Goal: Task Accomplishment & Management: Use online tool/utility

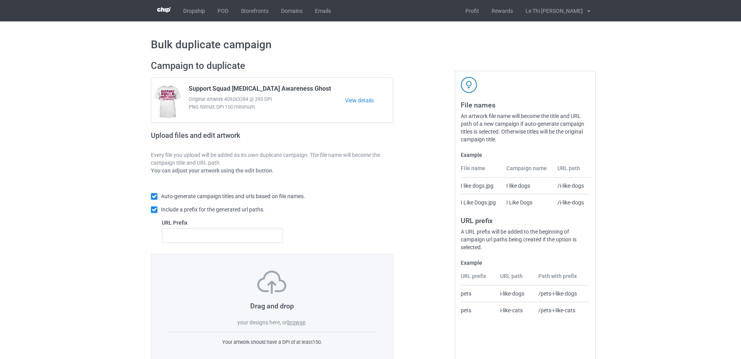
click at [290, 323] on label "browse" at bounding box center [296, 323] width 18 height 6
click at [0, 0] on input "browse" at bounding box center [0, 0] width 0 height 0
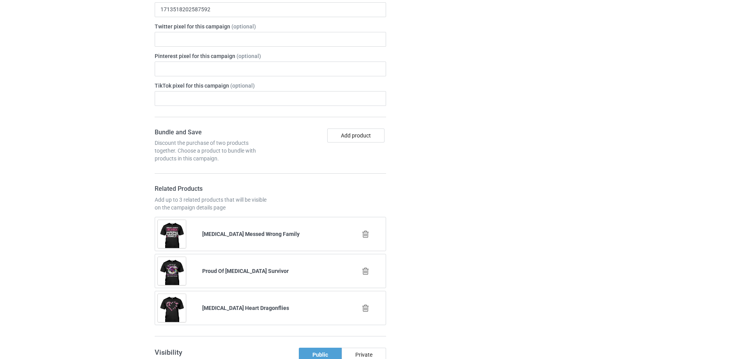
scroll to position [974, 0]
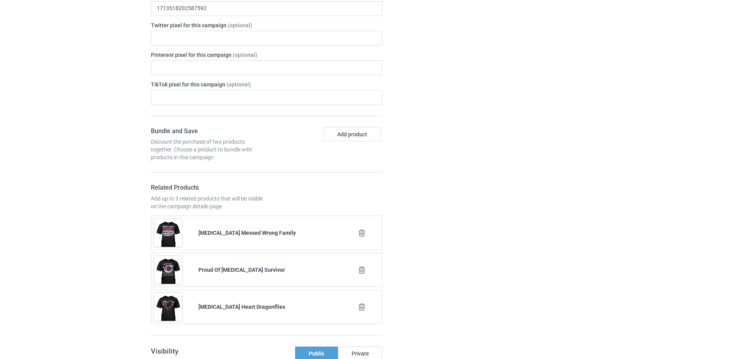
click at [364, 229] on icon at bounding box center [362, 233] width 10 height 8
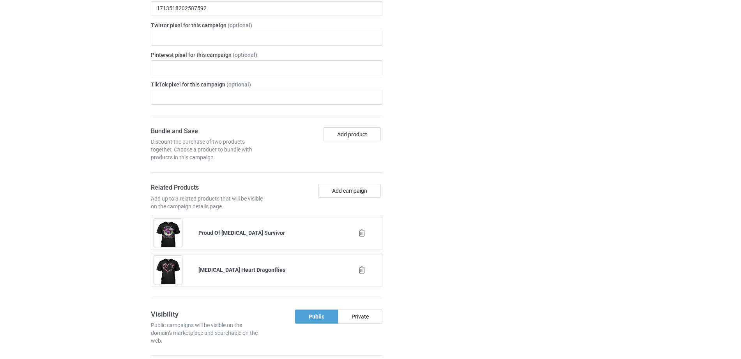
click at [360, 229] on icon at bounding box center [362, 233] width 10 height 8
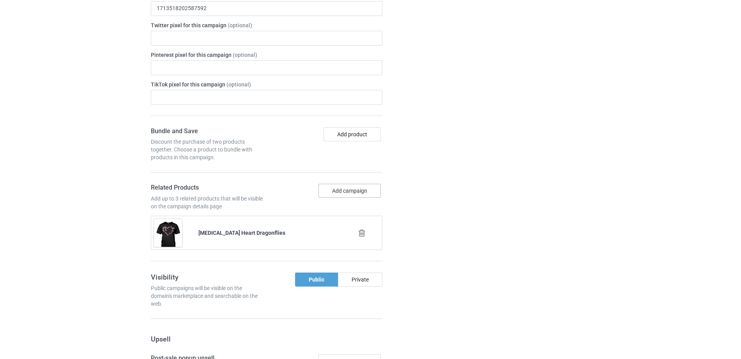
click at [360, 184] on button "Add campaign" at bounding box center [349, 191] width 62 height 14
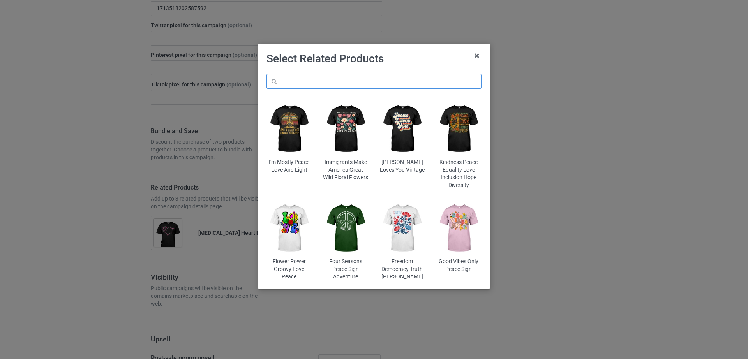
click at [308, 78] on input "text" at bounding box center [374, 81] width 215 height 15
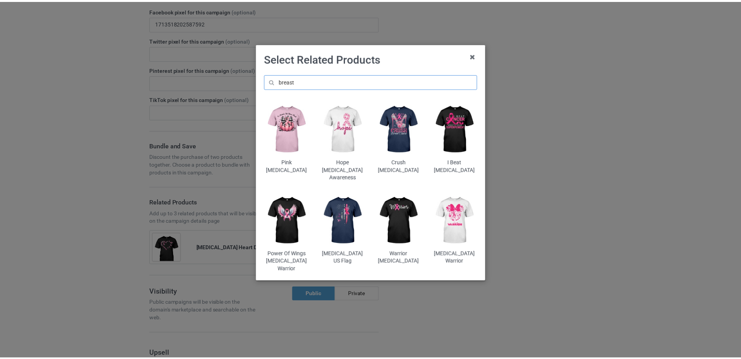
scroll to position [989, 0]
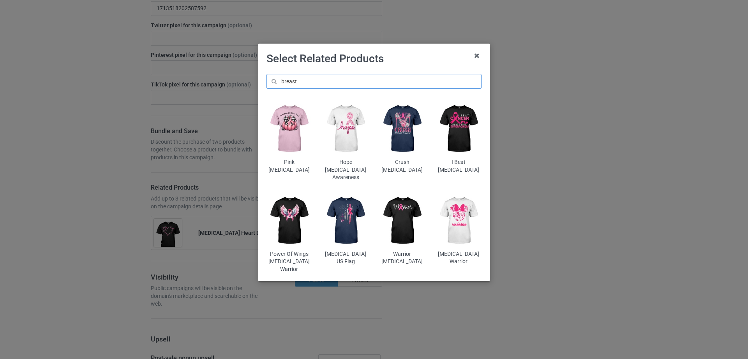
type input "breast"
click at [351, 214] on img at bounding box center [346, 220] width 46 height 57
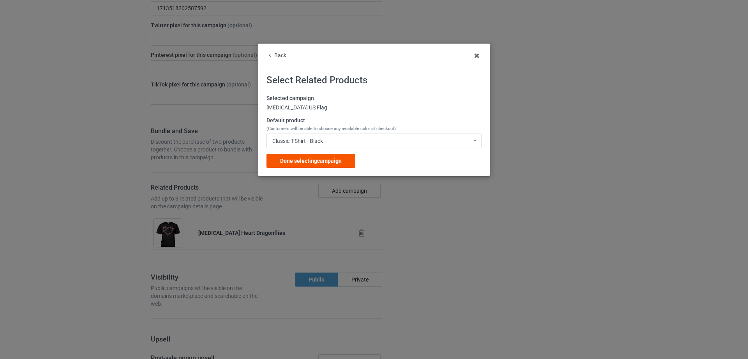
click at [300, 156] on div "Done selecting campaign" at bounding box center [311, 161] width 89 height 14
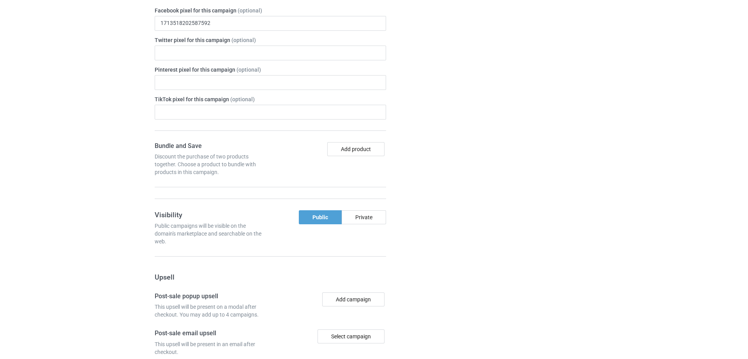
scroll to position [1004, 0]
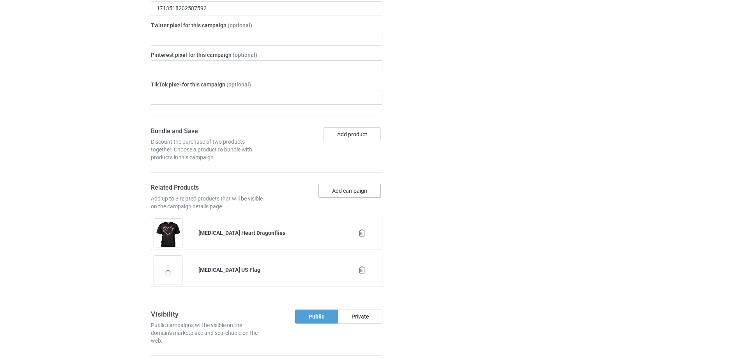
click at [341, 184] on button "Add campaign" at bounding box center [349, 191] width 62 height 14
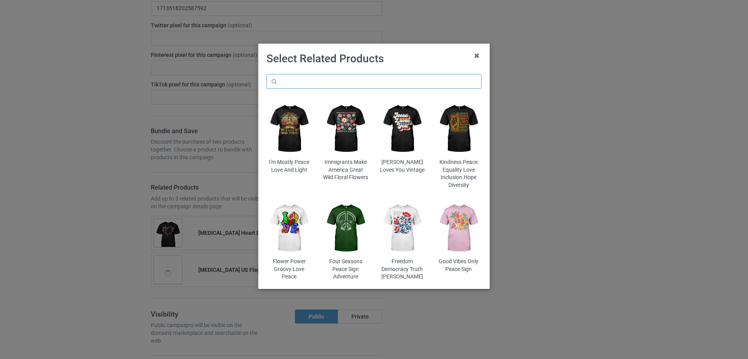
click at [314, 84] on input "text" at bounding box center [374, 81] width 215 height 15
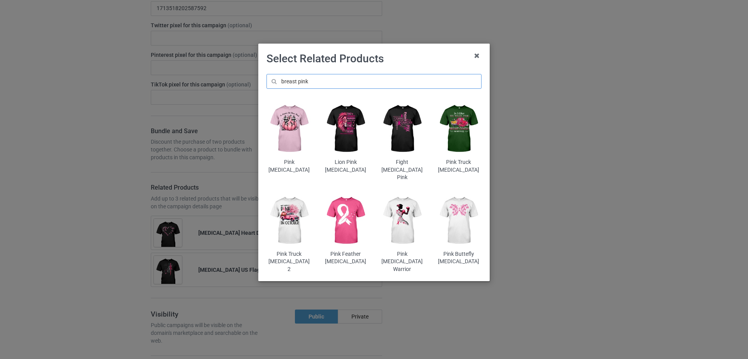
scroll to position [1033, 0]
drag, startPoint x: 298, startPoint y: 83, endPoint x: 328, endPoint y: 81, distance: 29.3
click at [328, 81] on input "breast pink" at bounding box center [374, 81] width 215 height 15
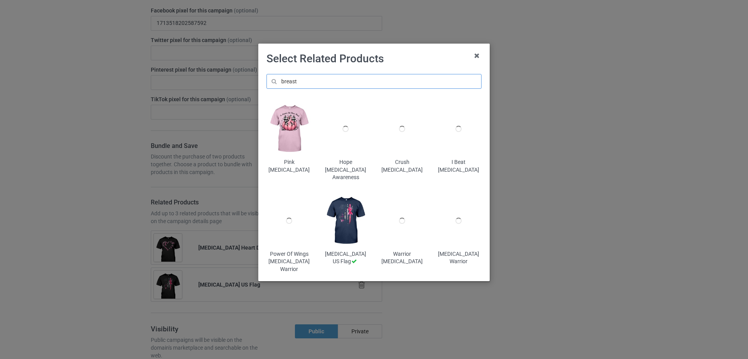
scroll to position [1048, 0]
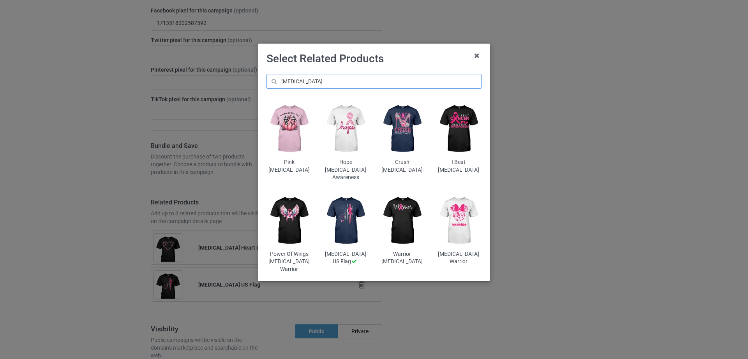
scroll to position [1063, 0]
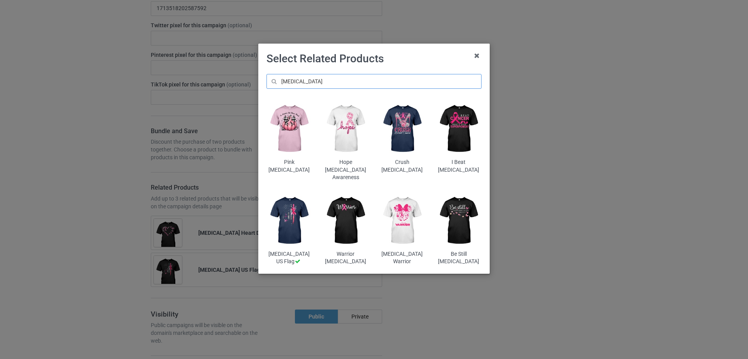
scroll to position [1152, 0]
type input "breast cancer"
click at [409, 219] on img at bounding box center [403, 220] width 46 height 57
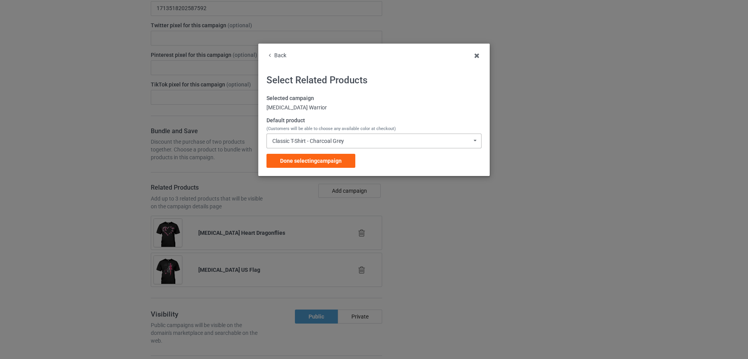
click at [334, 139] on div "Classic T-Shirt - Charcoal Grey" at bounding box center [308, 140] width 72 height 5
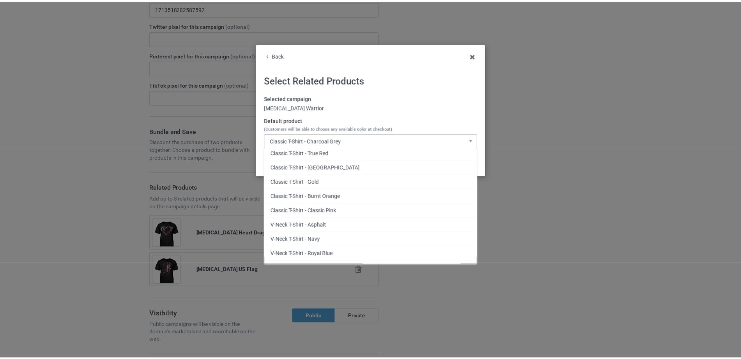
scroll to position [113, 0]
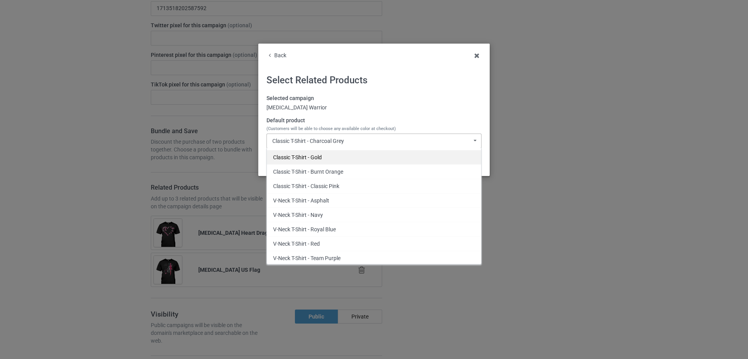
drag, startPoint x: 367, startPoint y: 193, endPoint x: 387, endPoint y: 159, distance: 40.0
click at [387, 159] on div "Classic T-Shirt - Charcoal Grey Classic T-Shirt - Purple Classic T-Shirt - Athl…" at bounding box center [374, 206] width 215 height 117
click at [334, 155] on div "Classic T-Shirt - Gold" at bounding box center [374, 157] width 214 height 14
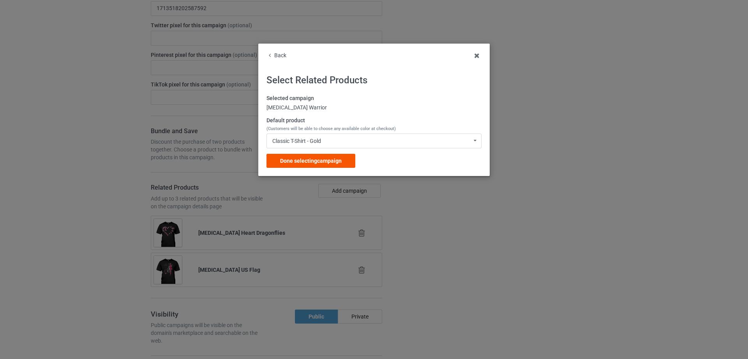
click at [332, 158] on span "Done selecting campaign" at bounding box center [311, 161] width 62 height 6
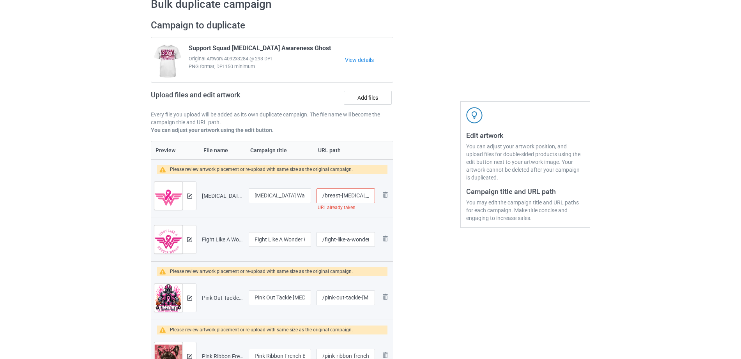
scroll to position [0, 7]
drag, startPoint x: 338, startPoint y: 194, endPoint x: 374, endPoint y: 195, distance: 35.9
click at [374, 195] on input "/breast-cancer-warrior" at bounding box center [345, 196] width 58 height 15
click at [351, 195] on input "/breast-cancer-warrior" at bounding box center [345, 196] width 58 height 15
click at [370, 198] on input "/breast-cancer-warrior" at bounding box center [345, 196] width 58 height 15
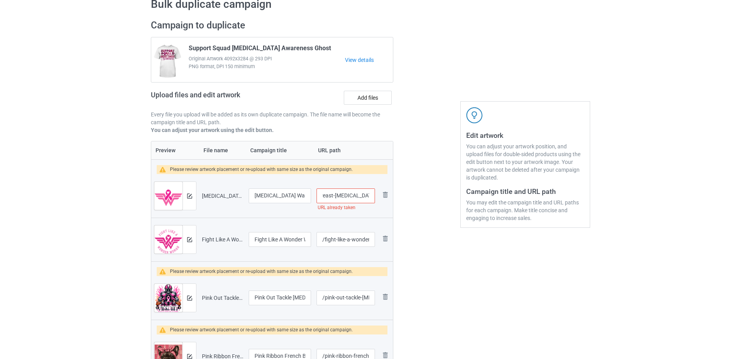
scroll to position [0, 10]
type input "/breast-cancer-warrior1"
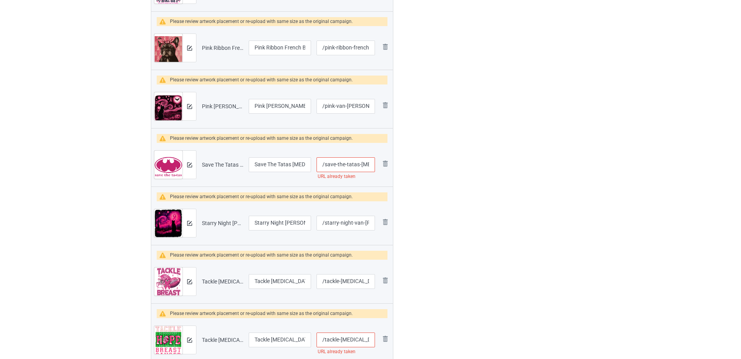
scroll to position [0, 24]
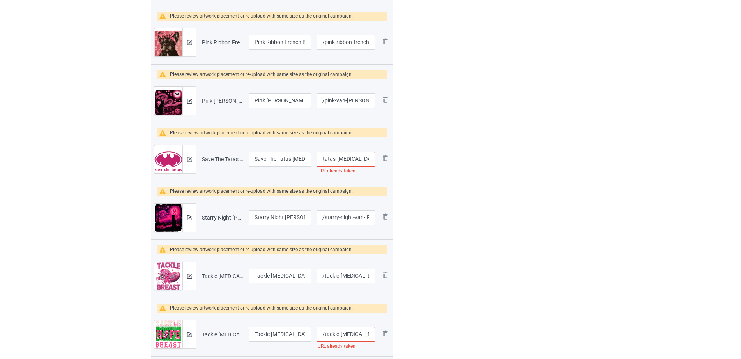
drag, startPoint x: 335, startPoint y: 174, endPoint x: 378, endPoint y: 171, distance: 43.0
click at [378, 171] on tr "Preview and edit artwork Save The Tatas Breast Cancer.png Save The Tatas Breast…" at bounding box center [272, 160] width 242 height 44
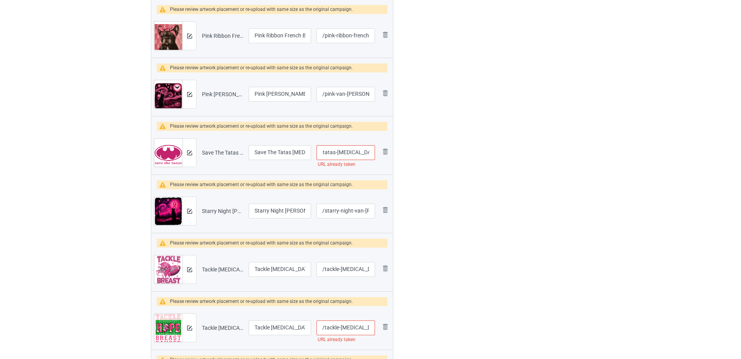
click at [359, 155] on input "/save-the-tatas-breast-cancer" at bounding box center [345, 152] width 58 height 15
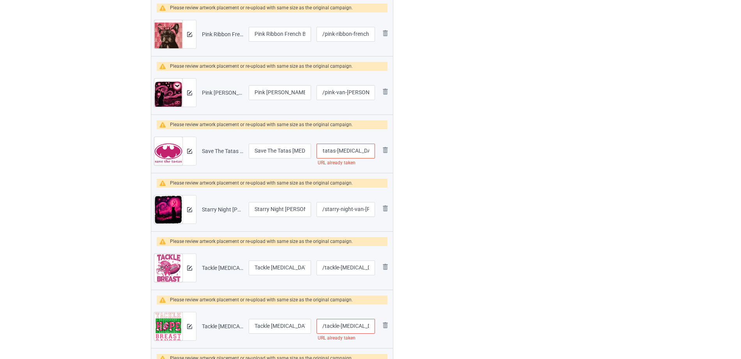
click at [370, 152] on input "/save-the-tatas-breast-cancer" at bounding box center [345, 151] width 58 height 15
type input "/save-the-tatas-breast-cancer1"
click at [462, 192] on div "Edit artwork You can adjust your artwork position, and upload files for double-…" at bounding box center [525, 148] width 141 height 913
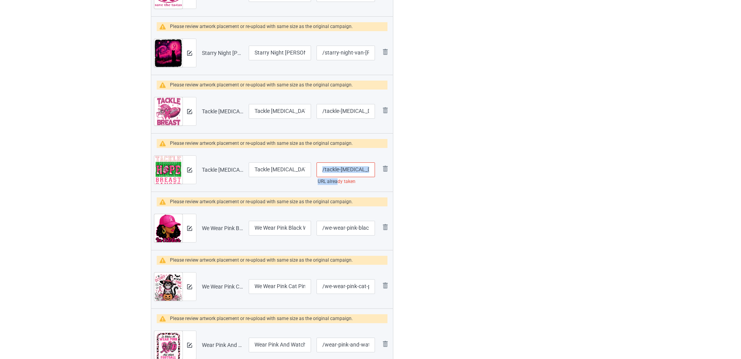
drag, startPoint x: 337, startPoint y: 184, endPoint x: 369, endPoint y: 176, distance: 32.3
click at [369, 176] on div "/tackle-breast-cancer-awareness-football URL already taken" at bounding box center [345, 169] width 58 height 15
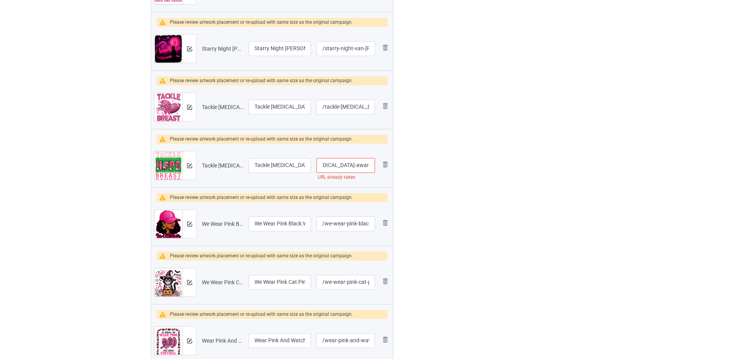
scroll to position [0, 52]
drag, startPoint x: 350, startPoint y: 169, endPoint x: 372, endPoint y: 167, distance: 21.9
click at [372, 167] on input "/tackle-breast-cancer-awareness-football" at bounding box center [345, 165] width 58 height 15
click at [361, 164] on input "/tackle-breast-cancer-awareness-football" at bounding box center [345, 165] width 58 height 15
click at [369, 164] on input "/tackle-breast-cancer-awareness-football" at bounding box center [345, 165] width 58 height 15
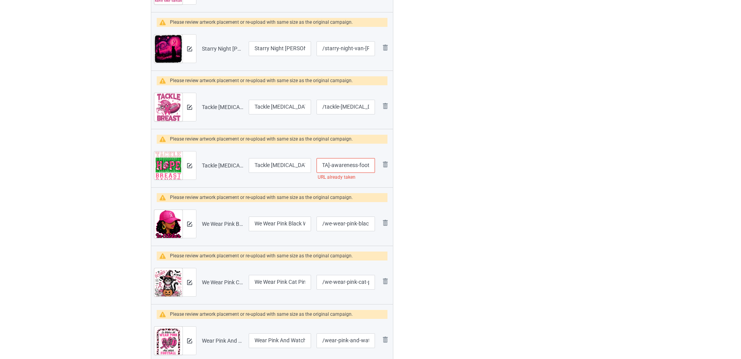
scroll to position [0, 55]
type input "/tackle-breast-cancer-awareness-football1"
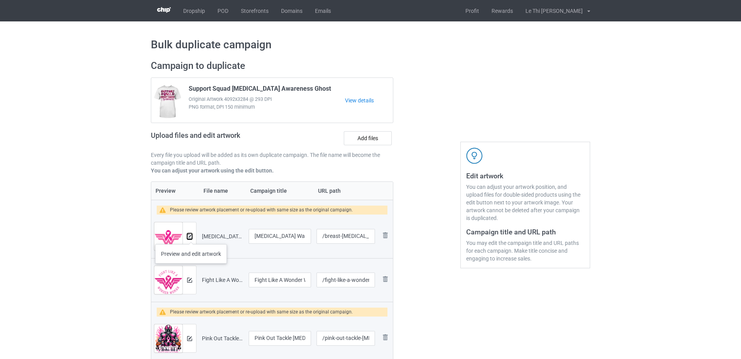
click at [191, 237] on img at bounding box center [189, 236] width 5 height 5
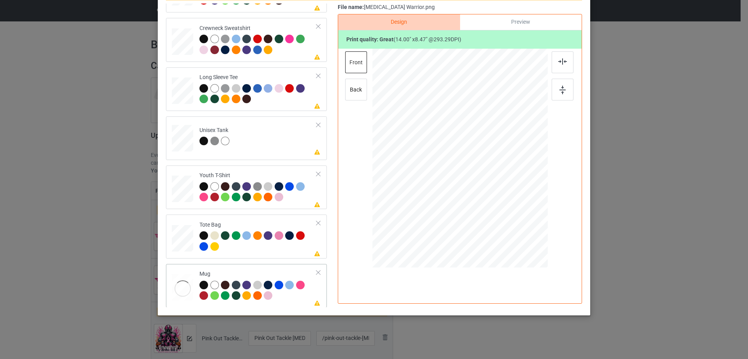
scroll to position [183, 0]
click at [180, 284] on div at bounding box center [182, 287] width 21 height 9
drag, startPoint x: 500, startPoint y: 182, endPoint x: 488, endPoint y: 174, distance: 14.7
click at [488, 174] on div at bounding box center [490, 176] width 7 height 7
drag, startPoint x: 457, startPoint y: 169, endPoint x: 505, endPoint y: 165, distance: 48.1
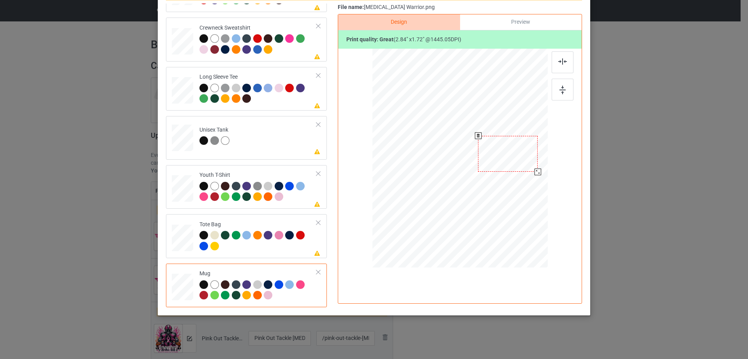
click at [505, 165] on div at bounding box center [508, 154] width 60 height 36
click at [534, 172] on div at bounding box center [536, 171] width 7 height 7
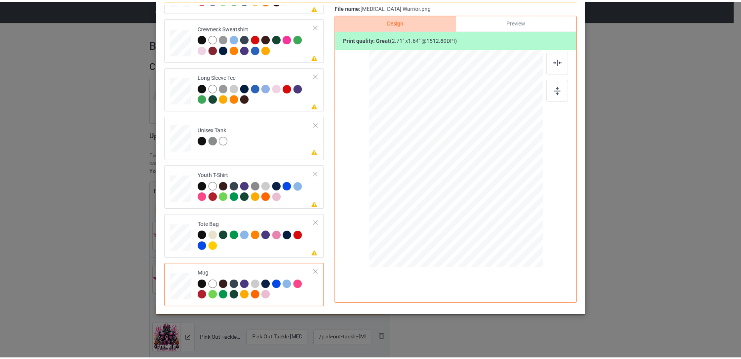
scroll to position [0, 0]
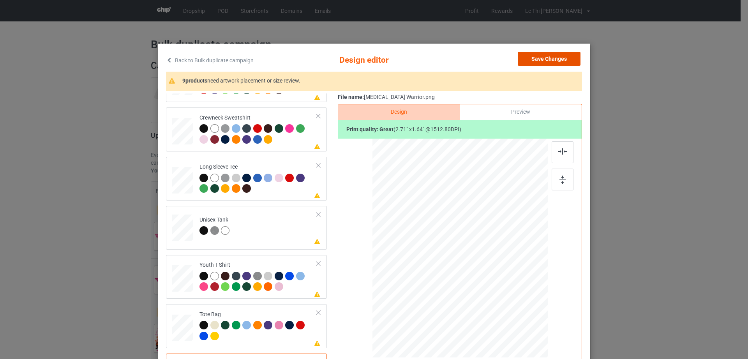
click at [553, 63] on button "Save Changes" at bounding box center [549, 59] width 63 height 14
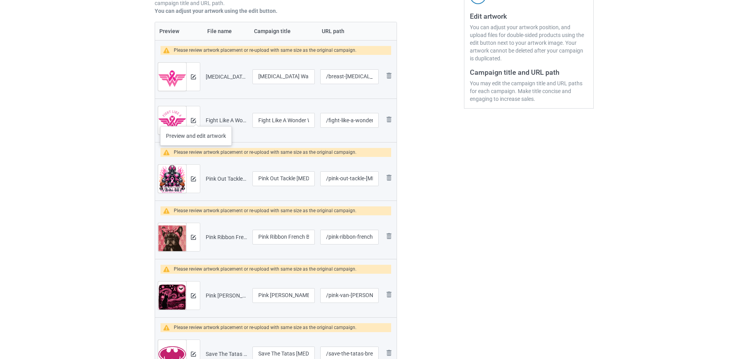
scroll to position [161, 0]
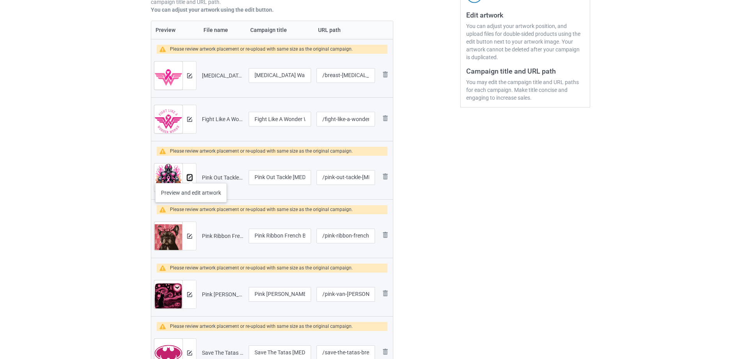
click at [191, 175] on img at bounding box center [189, 177] width 5 height 5
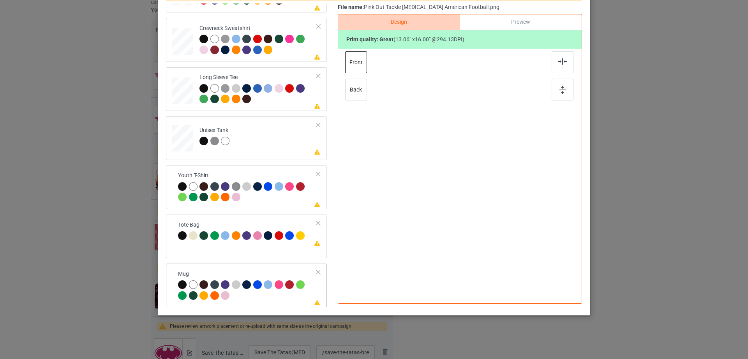
scroll to position [183, 0]
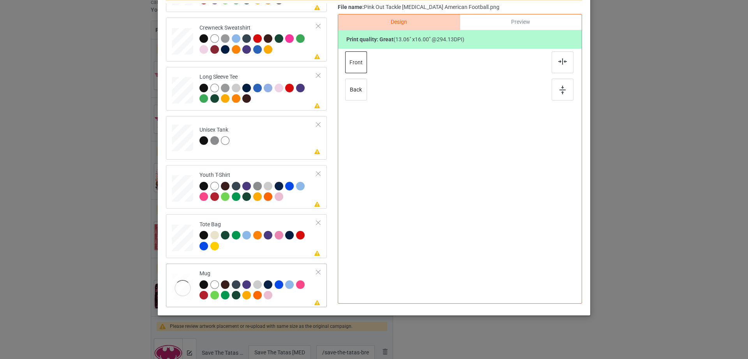
click at [174, 289] on div at bounding box center [182, 287] width 21 height 9
drag, startPoint x: 509, startPoint y: 222, endPoint x: 490, endPoint y: 185, distance: 40.8
click at [490, 185] on div at bounding box center [460, 158] width 175 height 73
drag, startPoint x: 463, startPoint y: 173, endPoint x: 512, endPoint y: 173, distance: 48.7
click at [512, 173] on div at bounding box center [508, 158] width 55 height 67
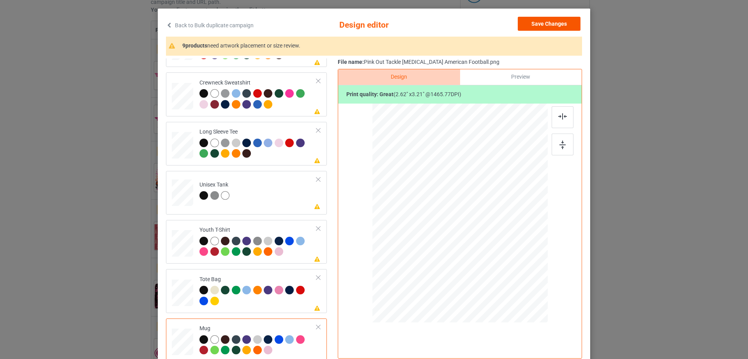
scroll to position [0, 0]
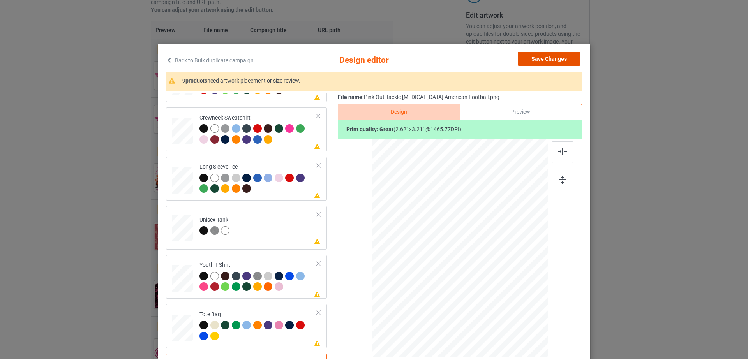
click at [549, 61] on button "Save Changes" at bounding box center [549, 59] width 63 height 14
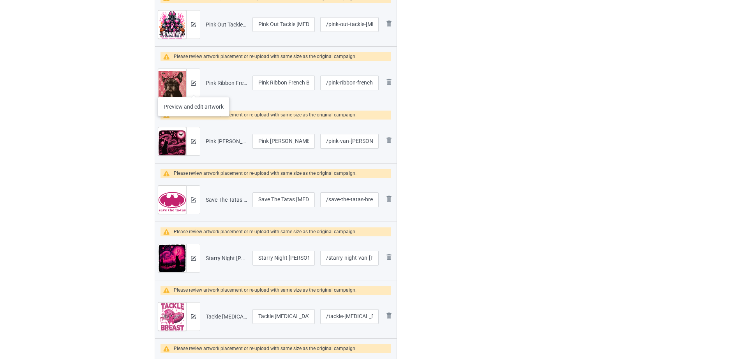
scroll to position [315, 0]
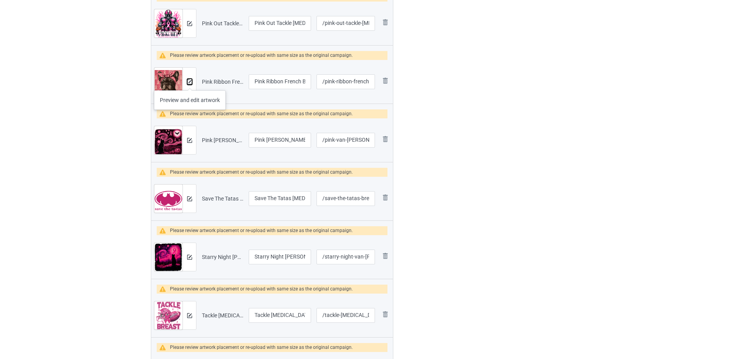
click at [190, 82] on img at bounding box center [189, 81] width 5 height 5
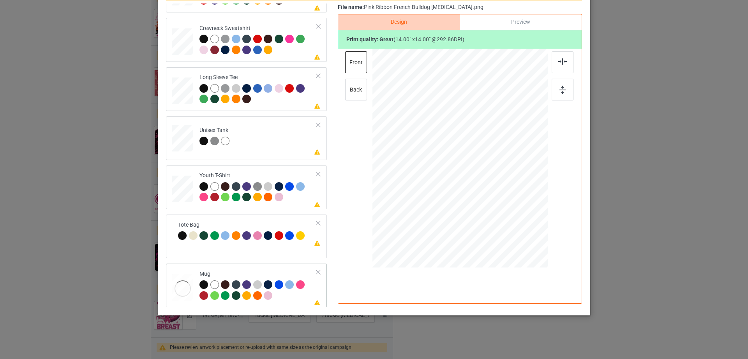
scroll to position [0, 0]
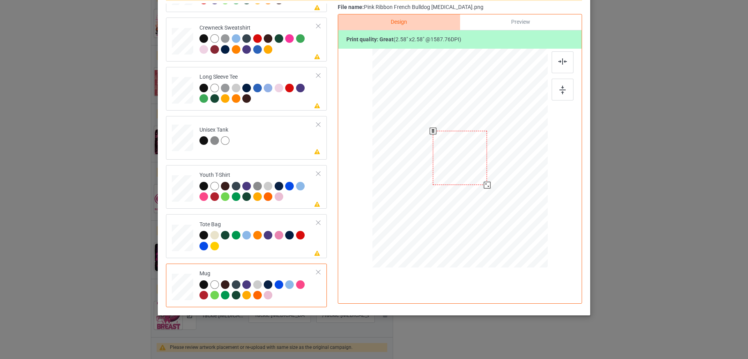
drag, startPoint x: 511, startPoint y: 211, endPoint x: 490, endPoint y: 180, distance: 38.2
click at [490, 180] on div at bounding box center [460, 158] width 175 height 73
drag, startPoint x: 462, startPoint y: 162, endPoint x: 510, endPoint y: 160, distance: 48.0
click at [510, 160] on div at bounding box center [508, 156] width 55 height 55
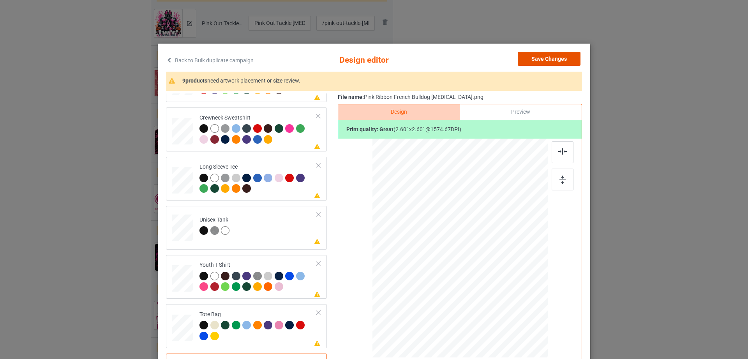
click at [555, 58] on button "Save Changes" at bounding box center [549, 59] width 63 height 14
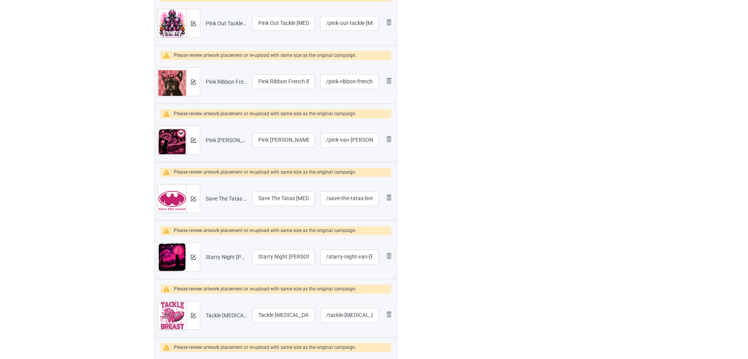
scroll to position [314, 0]
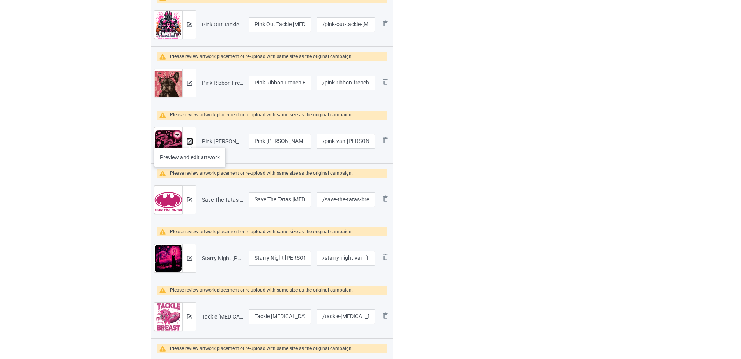
click at [190, 140] on img at bounding box center [189, 141] width 5 height 5
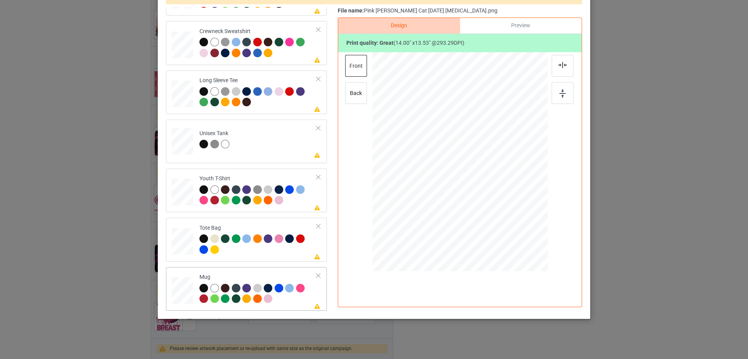
scroll to position [90, 0]
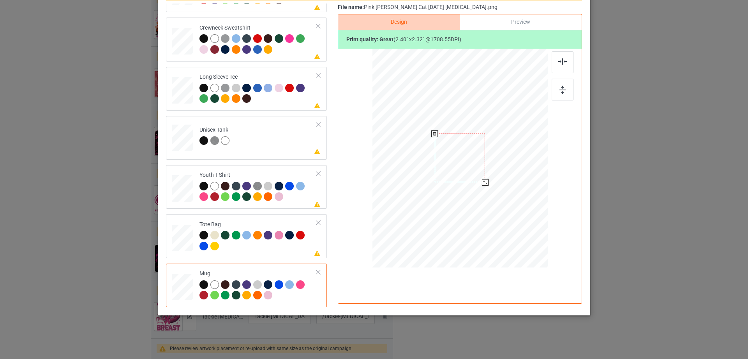
drag, startPoint x: 509, startPoint y: 209, endPoint x: 490, endPoint y: 169, distance: 44.8
click at [490, 169] on div at bounding box center [460, 158] width 175 height 73
drag, startPoint x: 463, startPoint y: 165, endPoint x: 510, endPoint y: 161, distance: 48.1
click at [510, 161] on div at bounding box center [508, 154] width 50 height 49
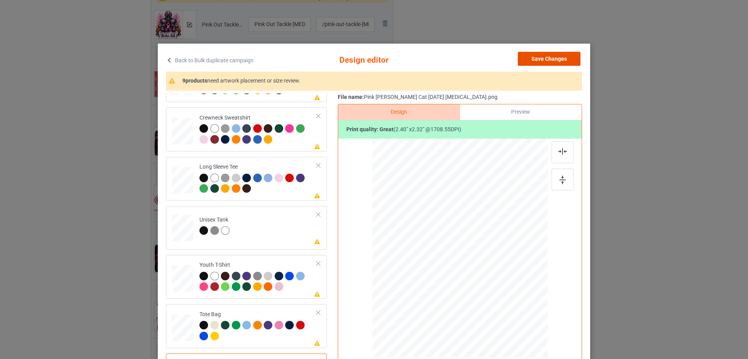
click at [539, 52] on button "Save Changes" at bounding box center [549, 59] width 63 height 14
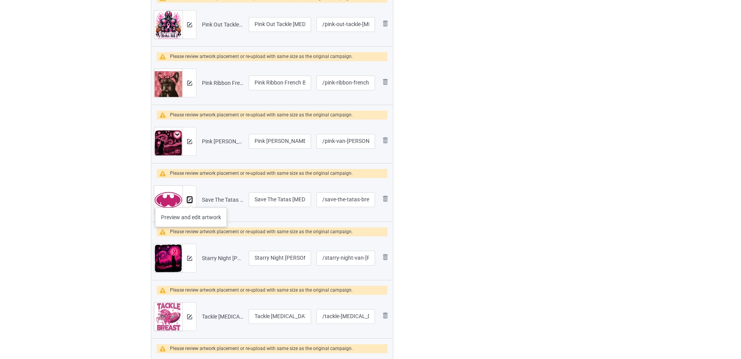
click at [191, 200] on img at bounding box center [189, 200] width 5 height 5
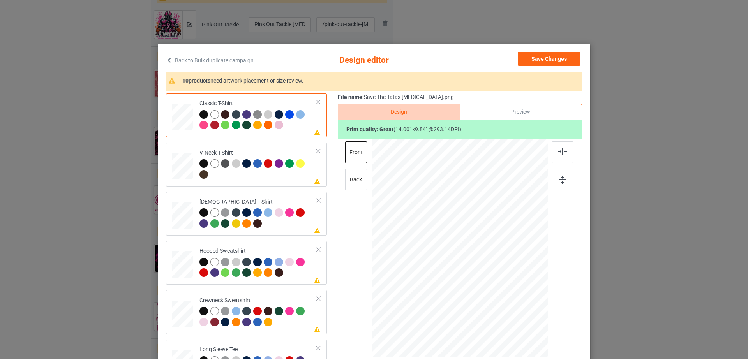
scroll to position [90, 0]
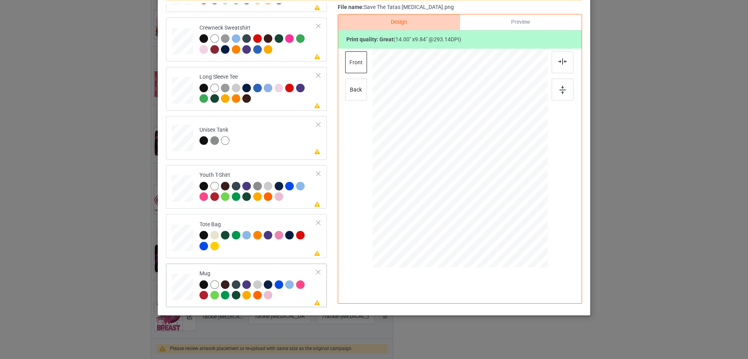
click at [186, 290] on div at bounding box center [182, 287] width 21 height 9
drag, startPoint x: 509, startPoint y: 195, endPoint x: 482, endPoint y: 172, distance: 34.8
click at [482, 173] on div at bounding box center [485, 176] width 7 height 7
drag, startPoint x: 468, startPoint y: 164, endPoint x: 516, endPoint y: 162, distance: 48.0
click at [516, 162] on div at bounding box center [508, 156] width 50 height 35
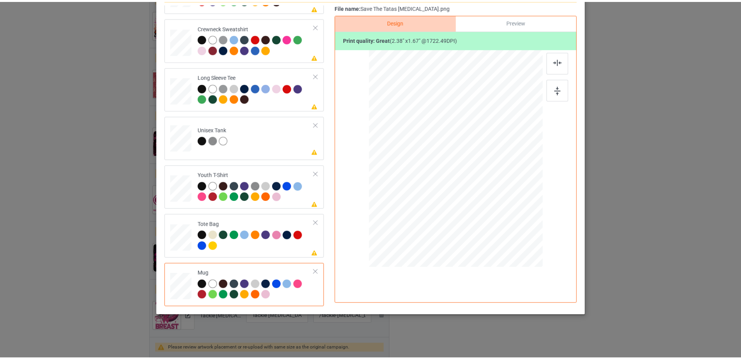
scroll to position [0, 0]
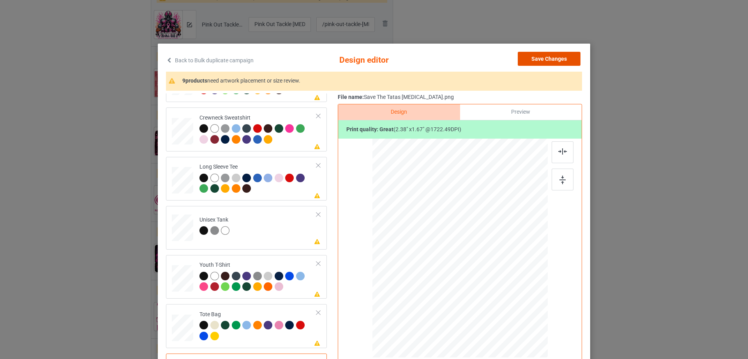
click at [563, 59] on button "Save Changes" at bounding box center [549, 59] width 63 height 14
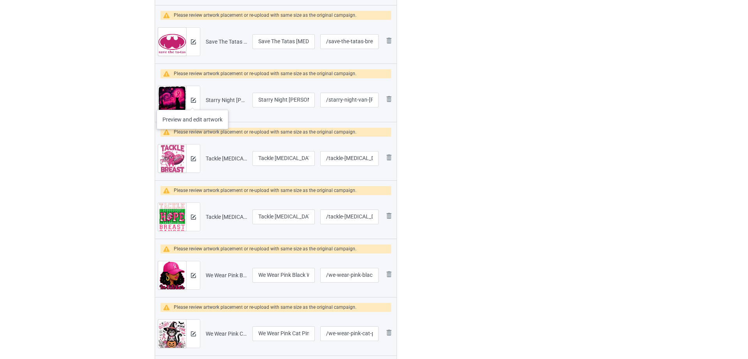
scroll to position [473, 0]
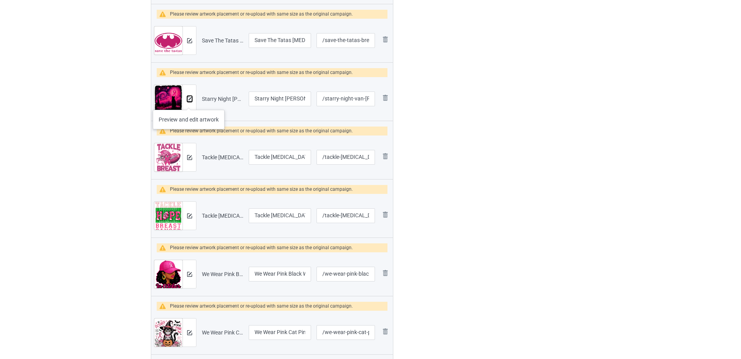
click at [189, 102] on button at bounding box center [189, 99] width 5 height 6
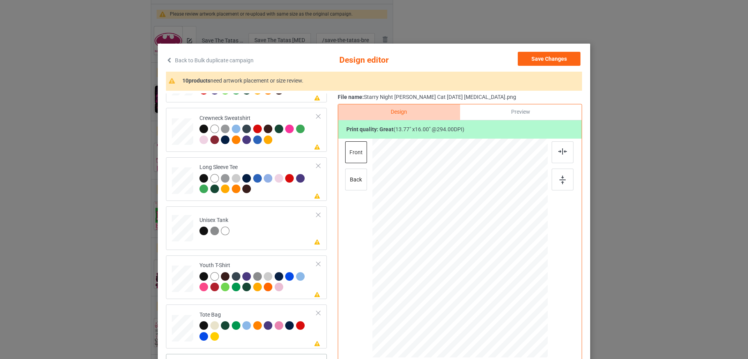
scroll to position [90, 0]
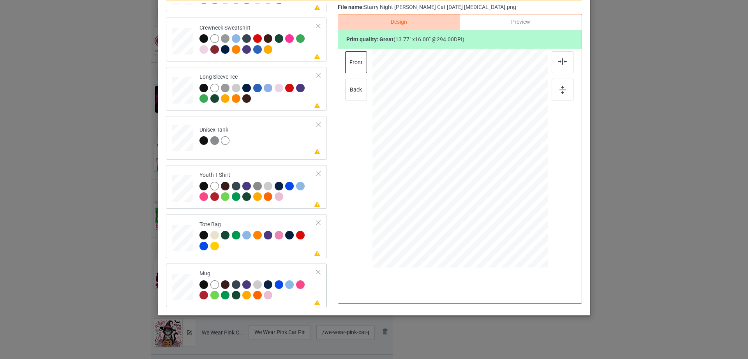
click at [184, 291] on div at bounding box center [182, 287] width 21 height 9
drag, startPoint x: 509, startPoint y: 217, endPoint x: 486, endPoint y: 177, distance: 45.5
click at [486, 177] on div at bounding box center [460, 158] width 175 height 73
drag, startPoint x: 463, startPoint y: 166, endPoint x: 512, endPoint y: 166, distance: 49.1
click at [512, 166] on div at bounding box center [509, 157] width 47 height 55
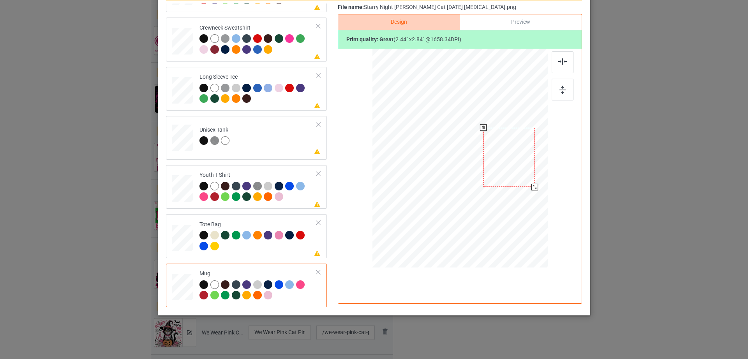
click at [534, 184] on div at bounding box center [534, 187] width 7 height 7
click at [514, 175] on div at bounding box center [508, 158] width 51 height 60
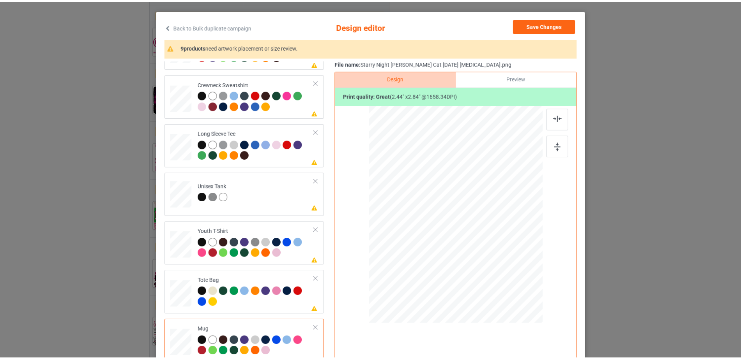
scroll to position [0, 0]
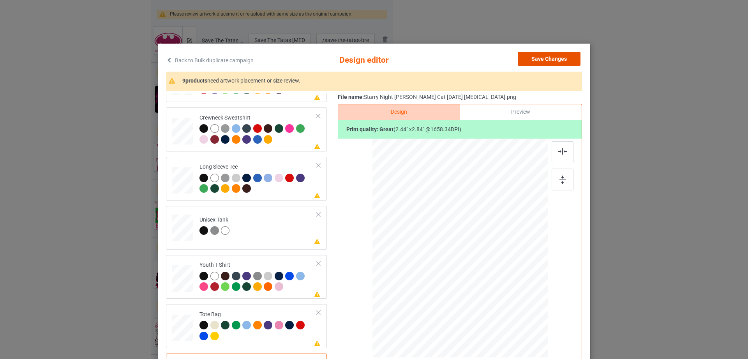
click at [533, 59] on button "Save Changes" at bounding box center [549, 59] width 63 height 14
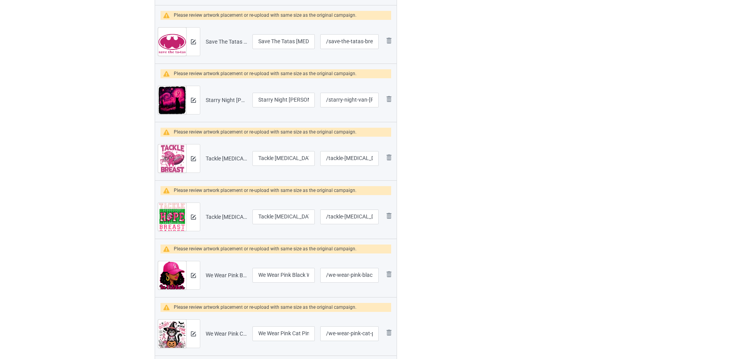
scroll to position [471, 0]
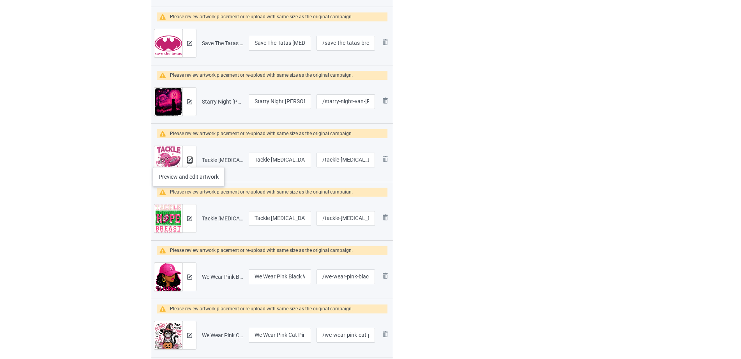
click at [189, 159] on img at bounding box center [189, 160] width 5 height 5
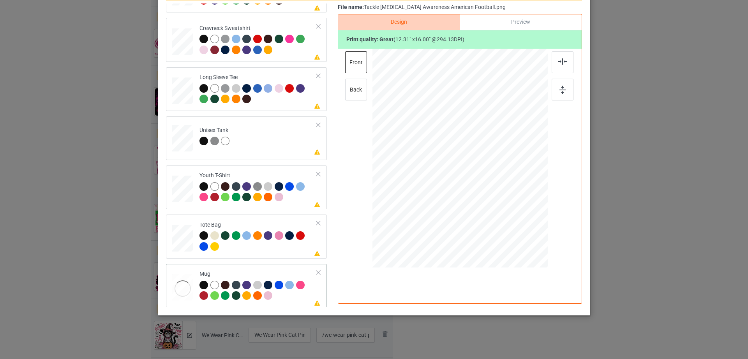
scroll to position [183, 0]
click at [185, 283] on div at bounding box center [182, 287] width 21 height 9
drag, startPoint x: 509, startPoint y: 226, endPoint x: 488, endPoint y: 181, distance: 49.9
click at [488, 181] on div at bounding box center [460, 158] width 175 height 73
drag, startPoint x: 466, startPoint y: 165, endPoint x: 515, endPoint y: 166, distance: 48.3
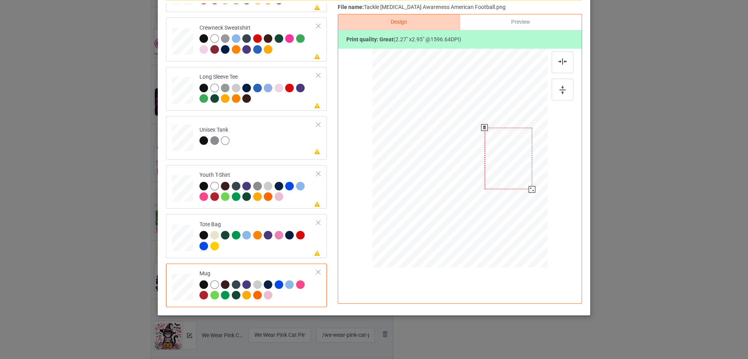
click at [515, 166] on div at bounding box center [509, 159] width 48 height 62
click at [528, 186] on div at bounding box center [509, 161] width 48 height 62
click at [530, 192] on div at bounding box center [533, 193] width 7 height 7
click at [521, 177] on div at bounding box center [509, 157] width 50 height 65
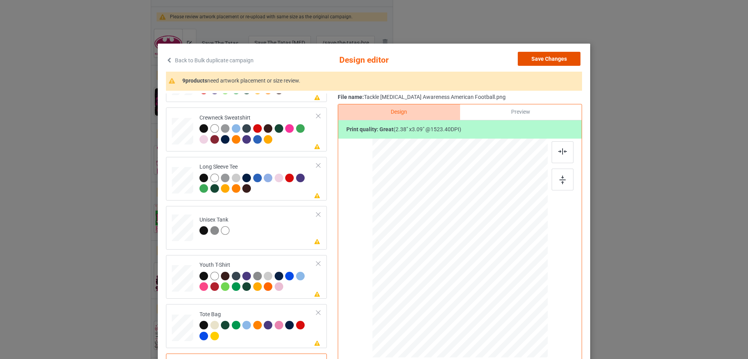
click at [559, 61] on button "Save Changes" at bounding box center [549, 59] width 63 height 14
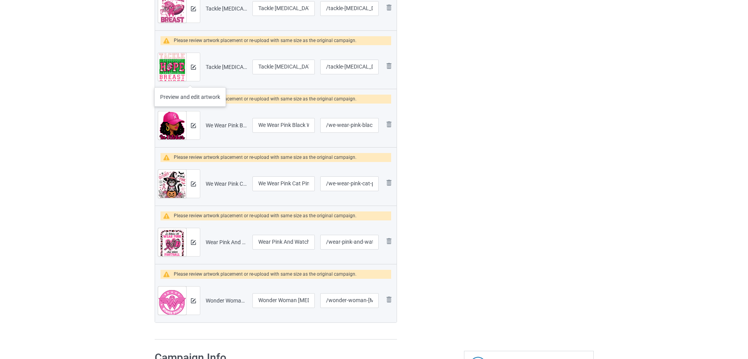
scroll to position [625, 0]
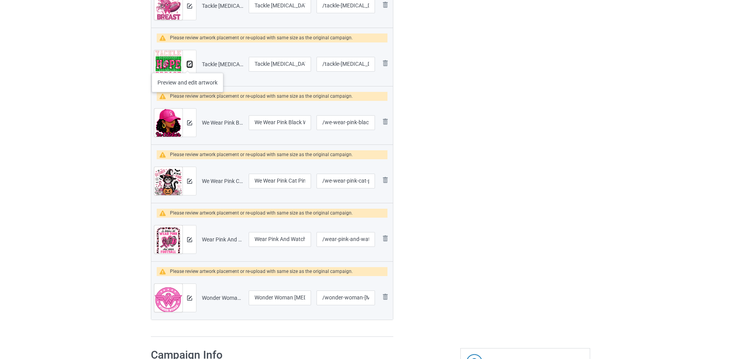
click at [187, 65] on img at bounding box center [189, 64] width 5 height 5
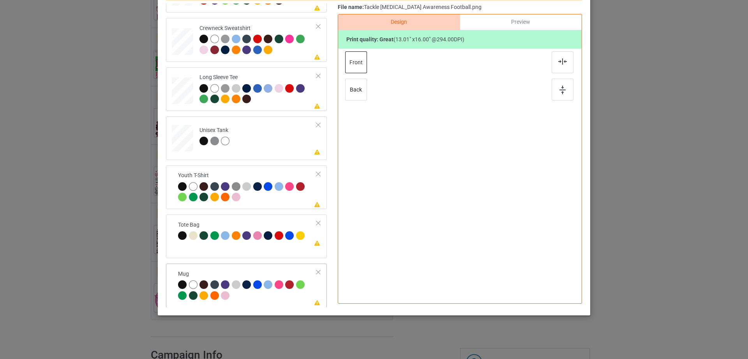
scroll to position [183, 0]
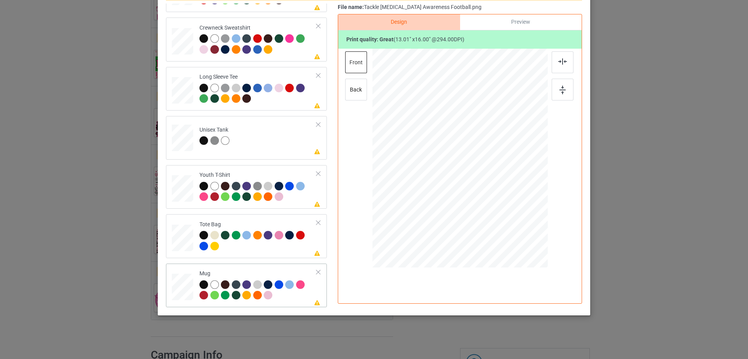
click at [175, 291] on div at bounding box center [182, 287] width 21 height 9
drag, startPoint x: 509, startPoint y: 221, endPoint x: 486, endPoint y: 184, distance: 43.1
click at [486, 184] on div at bounding box center [460, 158] width 175 height 73
drag, startPoint x: 465, startPoint y: 170, endPoint x: 513, endPoint y: 170, distance: 48.3
click at [513, 170] on div at bounding box center [508, 158] width 50 height 62
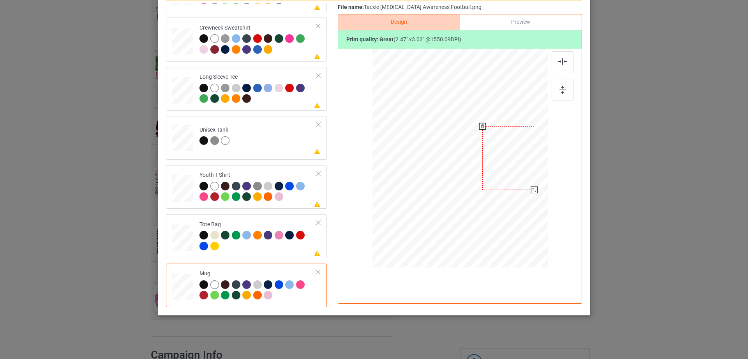
click at [531, 187] on div at bounding box center [534, 190] width 7 height 7
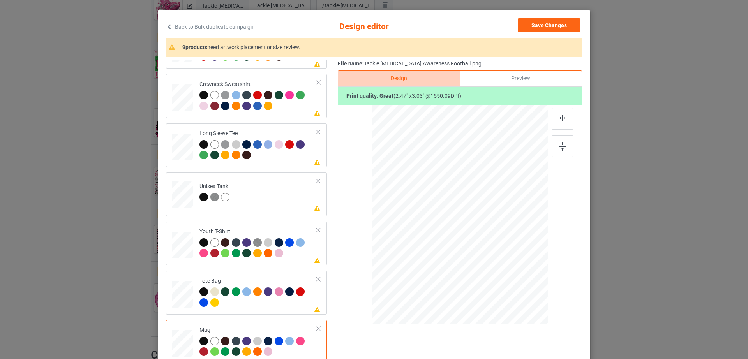
scroll to position [0, 0]
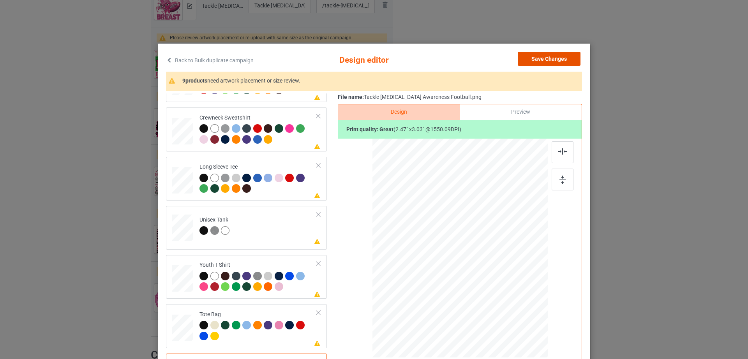
click at [534, 57] on button "Save Changes" at bounding box center [549, 59] width 63 height 14
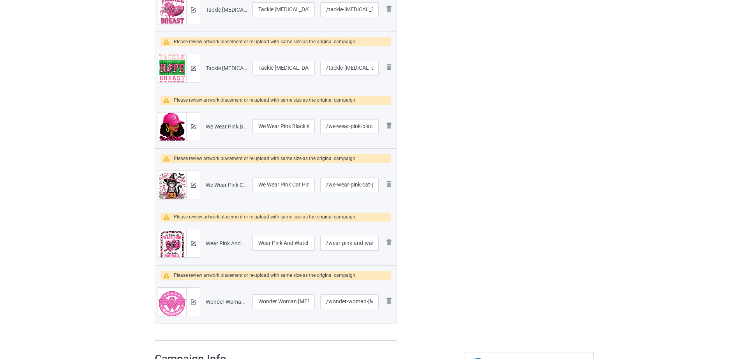
scroll to position [620, 0]
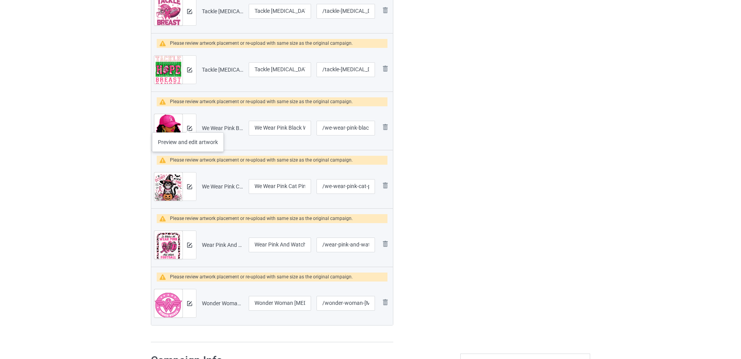
click at [188, 125] on div at bounding box center [189, 128] width 14 height 28
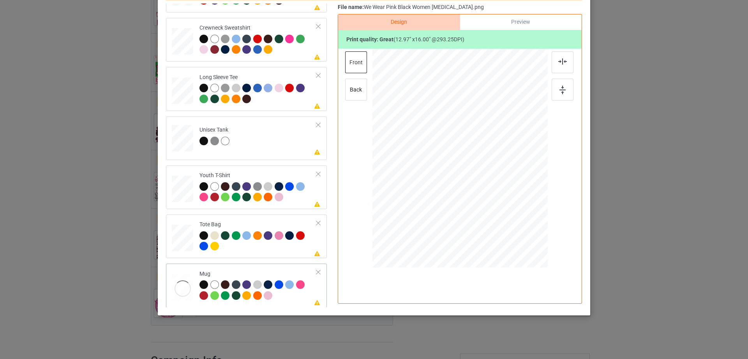
scroll to position [183, 0]
drag, startPoint x: 508, startPoint y: 222, endPoint x: 490, endPoint y: 177, distance: 48.6
click at [490, 177] on div at bounding box center [460, 158] width 175 height 73
drag, startPoint x: 501, startPoint y: 166, endPoint x: 523, endPoint y: 166, distance: 22.2
click at [523, 166] on div at bounding box center [508, 157] width 49 height 60
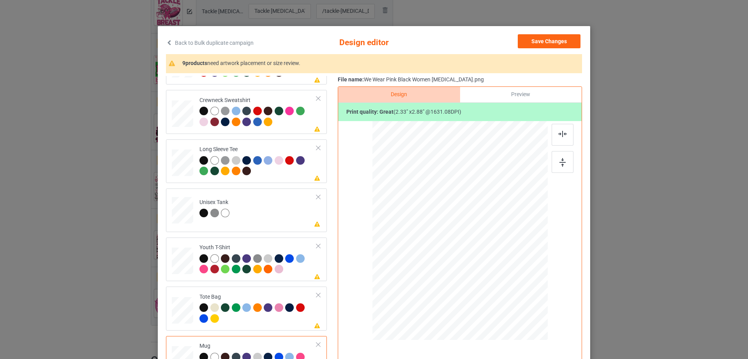
scroll to position [0, 0]
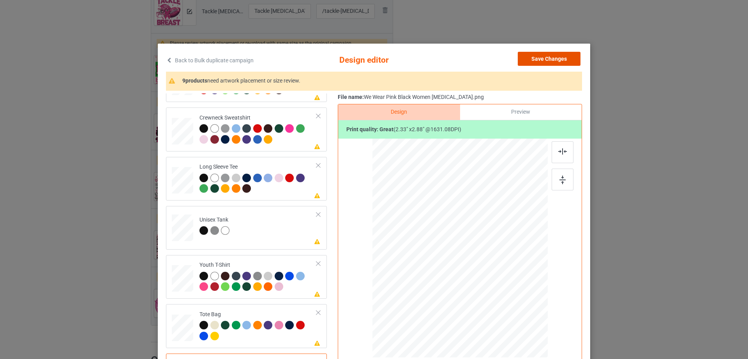
click at [544, 64] on button "Save Changes" at bounding box center [549, 59] width 63 height 14
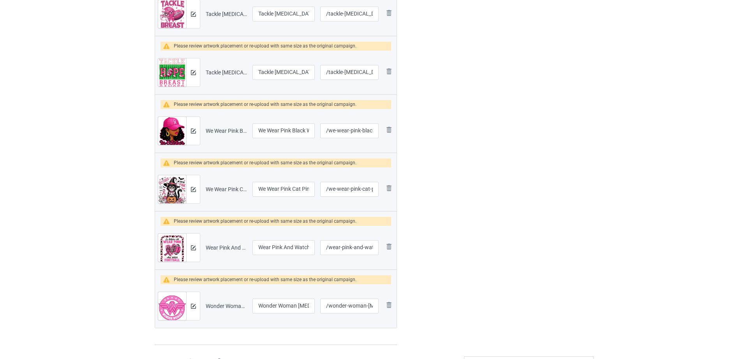
scroll to position [616, 0]
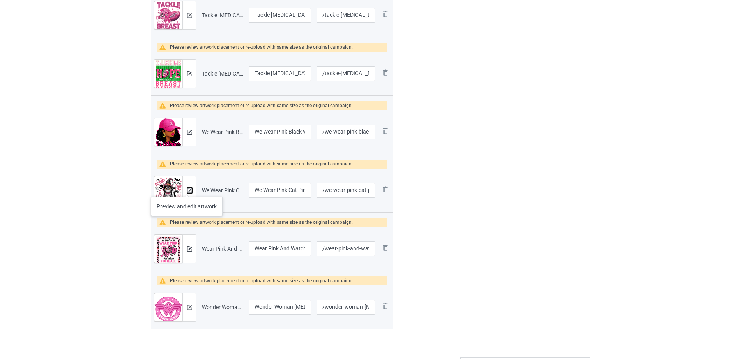
click at [187, 189] on img at bounding box center [189, 190] width 5 height 5
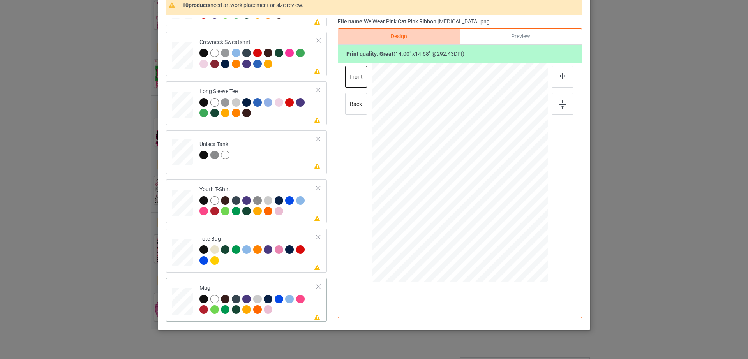
scroll to position [90, 0]
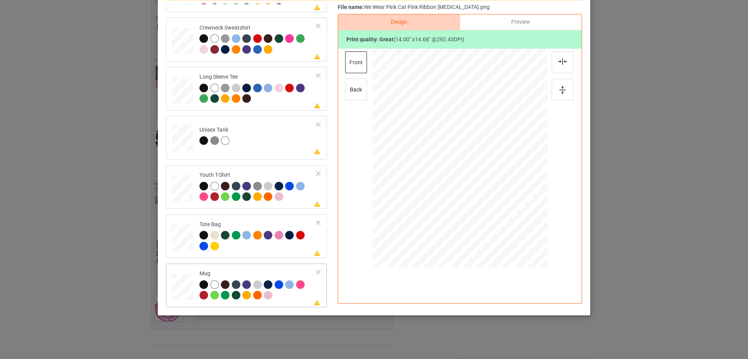
click at [182, 286] on div at bounding box center [182, 287] width 21 height 9
drag, startPoint x: 510, startPoint y: 214, endPoint x: 488, endPoint y: 175, distance: 44.7
click at [488, 175] on div at bounding box center [460, 158] width 175 height 73
drag, startPoint x: 478, startPoint y: 159, endPoint x: 500, endPoint y: 159, distance: 22.2
click at [500, 159] on div at bounding box center [506, 157] width 48 height 51
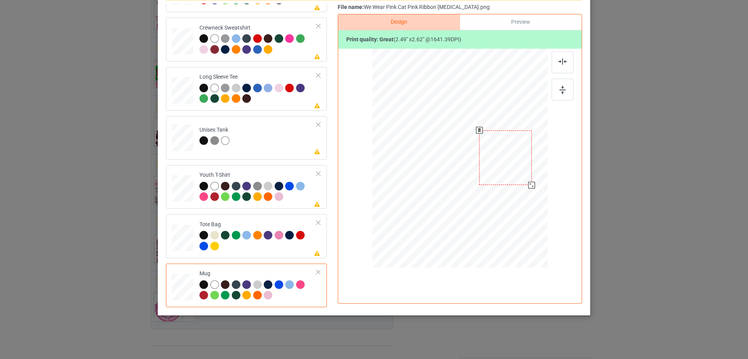
click at [531, 182] on div at bounding box center [531, 185] width 7 height 7
click at [510, 168] on div at bounding box center [508, 158] width 53 height 56
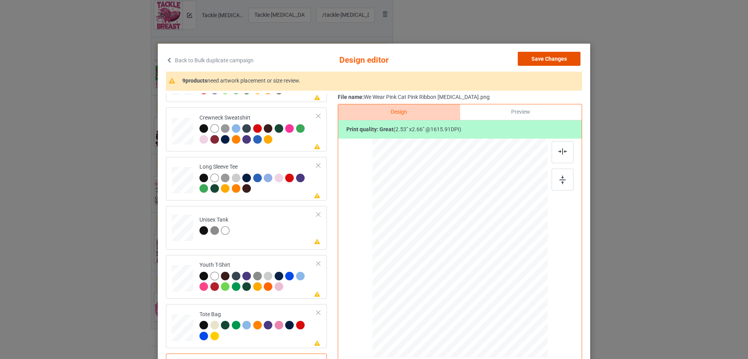
click at [546, 57] on button "Save Changes" at bounding box center [549, 59] width 63 height 14
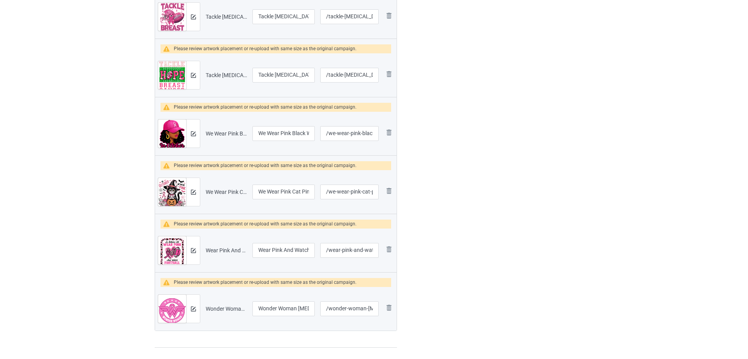
scroll to position [613, 0]
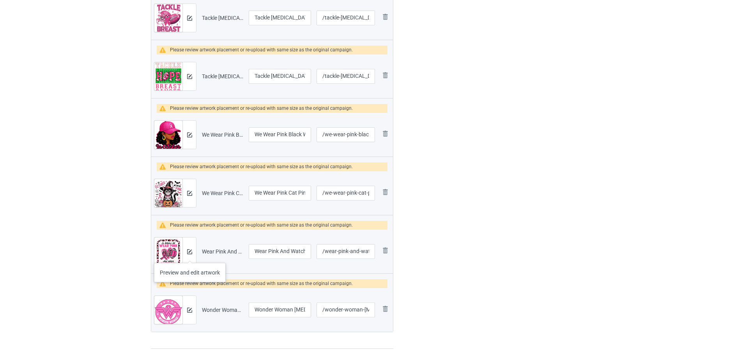
click at [190, 255] on div at bounding box center [189, 252] width 14 height 28
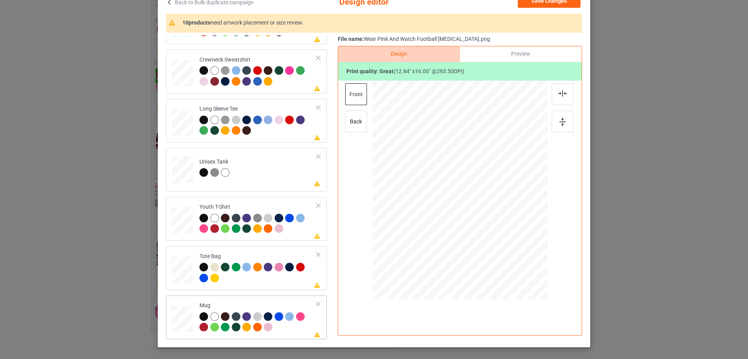
scroll to position [60, 0]
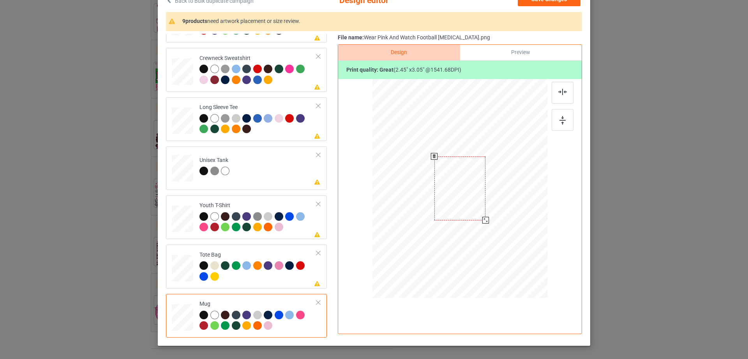
drag, startPoint x: 509, startPoint y: 252, endPoint x: 493, endPoint y: 205, distance: 49.9
click at [493, 205] on div at bounding box center [460, 188] width 175 height 73
drag, startPoint x: 458, startPoint y: 207, endPoint x: 506, endPoint y: 205, distance: 48.0
click at [506, 205] on div at bounding box center [508, 187] width 51 height 64
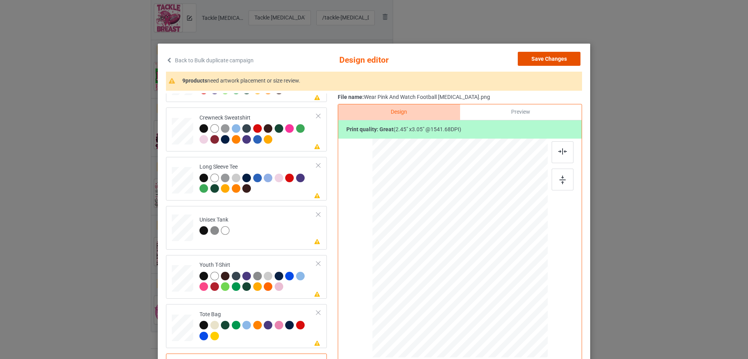
click at [535, 58] on button "Save Changes" at bounding box center [549, 59] width 63 height 14
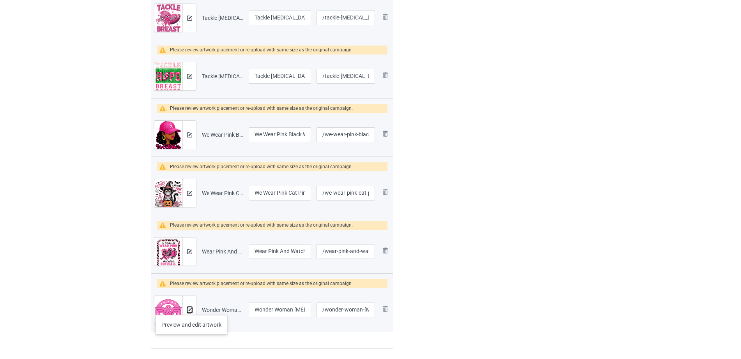
click at [191, 308] on img at bounding box center [189, 310] width 5 height 5
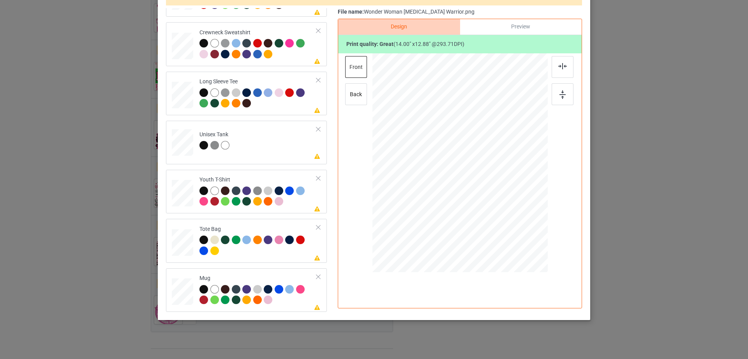
scroll to position [90, 0]
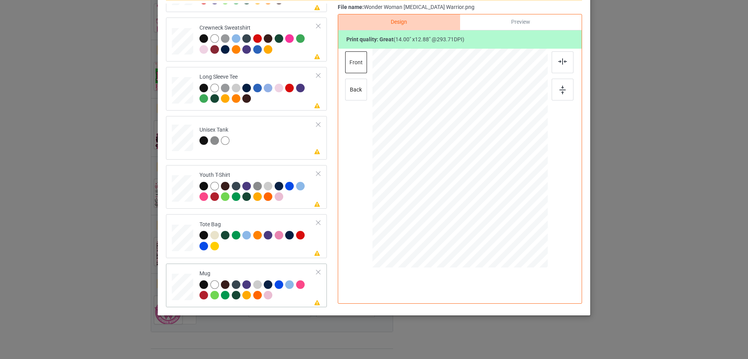
click at [182, 286] on div at bounding box center [182, 287] width 21 height 9
drag, startPoint x: 510, startPoint y: 206, endPoint x: 490, endPoint y: 180, distance: 32.7
click at [490, 180] on div at bounding box center [460, 158] width 175 height 73
drag, startPoint x: 464, startPoint y: 164, endPoint x: 511, endPoint y: 162, distance: 46.8
click at [511, 162] on div at bounding box center [507, 156] width 58 height 54
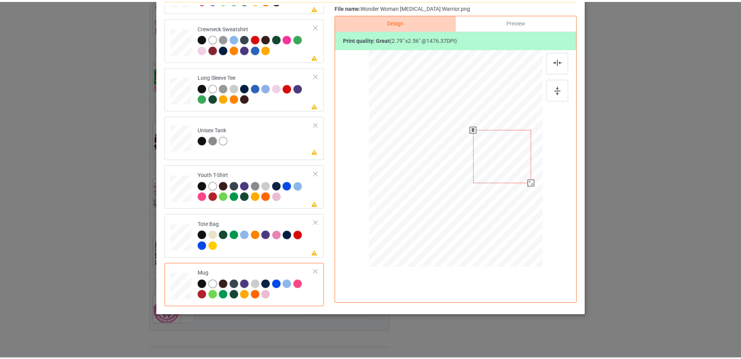
scroll to position [0, 0]
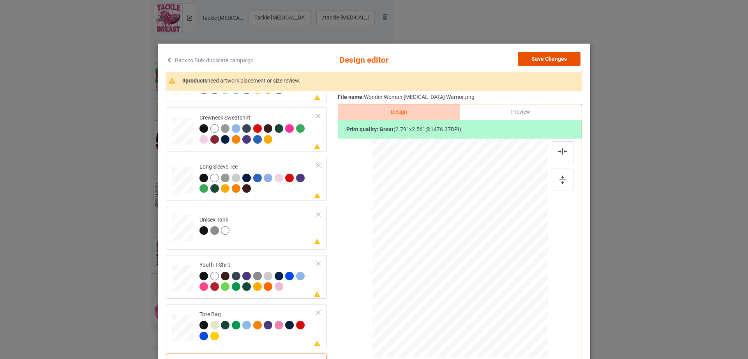
click at [568, 56] on button "Save Changes" at bounding box center [549, 59] width 63 height 14
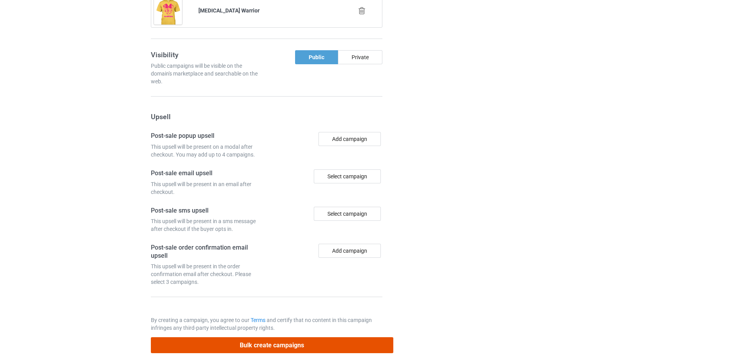
click at [287, 339] on button "Bulk create campaigns" at bounding box center [272, 345] width 242 height 16
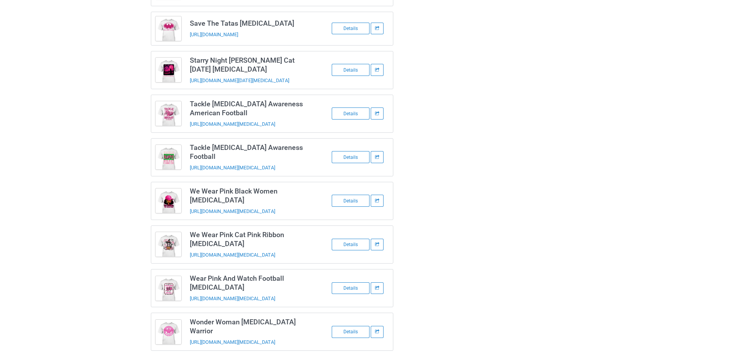
scroll to position [259, 0]
click at [476, 190] on div "Breast Cancer Warrior https://www.hoptefy.com/breast-cancer-warrior1 Details Fi…" at bounding box center [370, 75] width 450 height 560
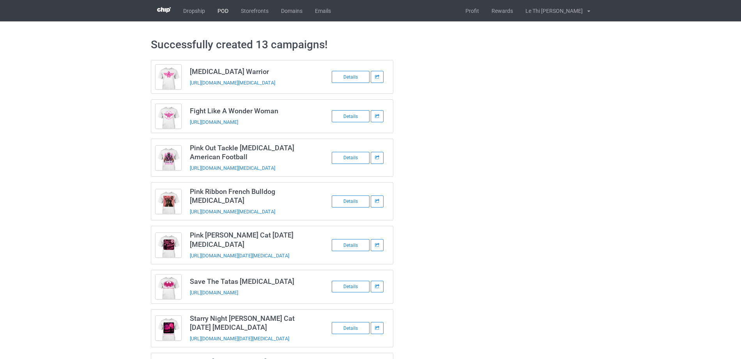
click at [224, 6] on link "POD" at bounding box center [222, 10] width 23 height 21
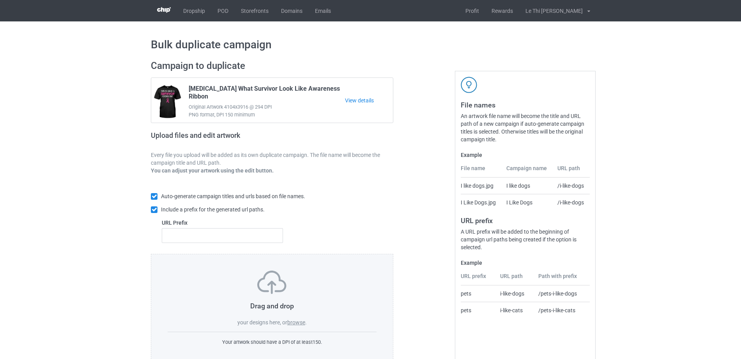
scroll to position [21, 0]
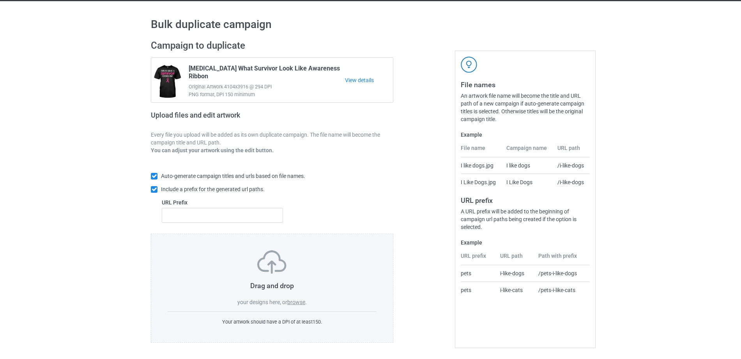
click at [297, 298] on div "Drag and drop your designs here, or browse ." at bounding box center [272, 279] width 209 height 56
click at [298, 303] on label "browse" at bounding box center [296, 302] width 18 height 6
click at [0, 0] on input "browse" at bounding box center [0, 0] width 0 height 0
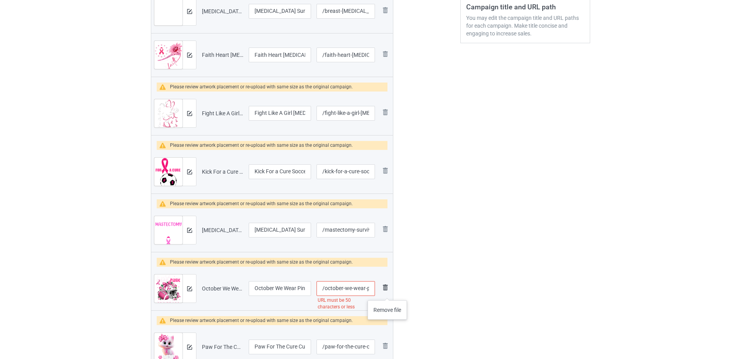
scroll to position [0, 106]
drag, startPoint x: 337, startPoint y: 286, endPoint x: 387, endPoint y: 293, distance: 50.4
click at [387, 293] on tr "Preview and edit artwork October We Wear Pink Watch Football [MEDICAL_DATA] Awa…" at bounding box center [272, 289] width 242 height 44
click at [347, 289] on input "/october-we-wear-pink-watch-football-breast-cancer-awareness" at bounding box center [345, 288] width 58 height 15
drag, startPoint x: 342, startPoint y: 289, endPoint x: 383, endPoint y: 291, distance: 41.8
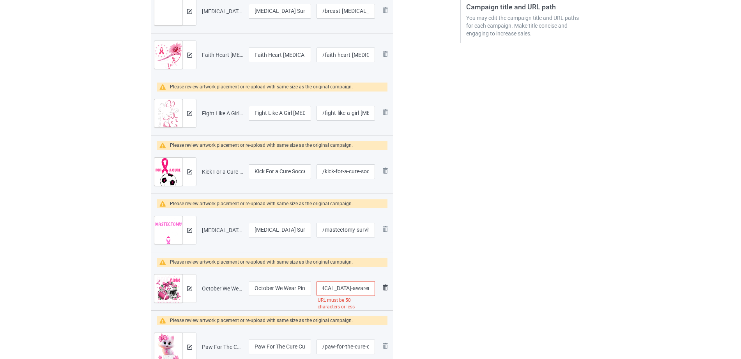
click at [383, 291] on tr "Preview and edit artwork October We Wear Pink Watch Football Breast Cancer Awar…" at bounding box center [272, 289] width 242 height 44
type input "/october-we-wear-pink-watch-football-breast-cancer"
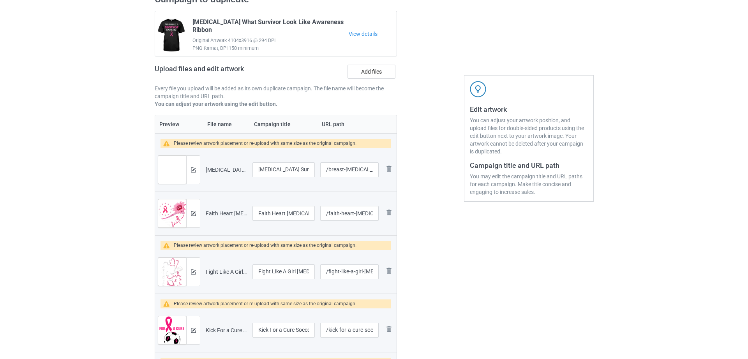
scroll to position [65, 0]
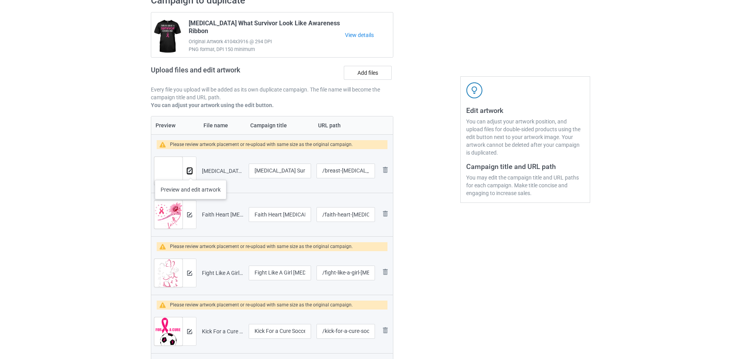
click at [191, 172] on img at bounding box center [189, 171] width 5 height 5
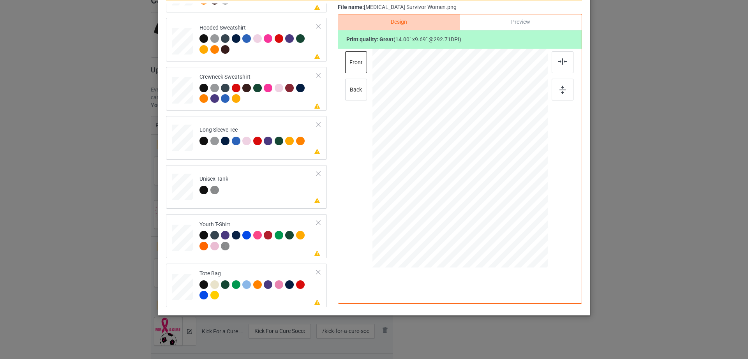
scroll to position [0, 0]
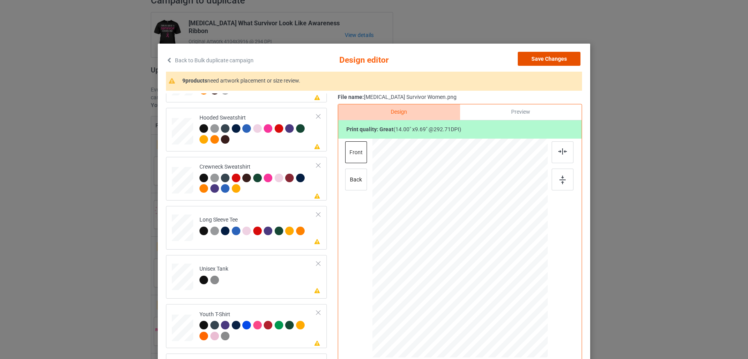
click at [567, 60] on button "Save Changes" at bounding box center [549, 59] width 63 height 14
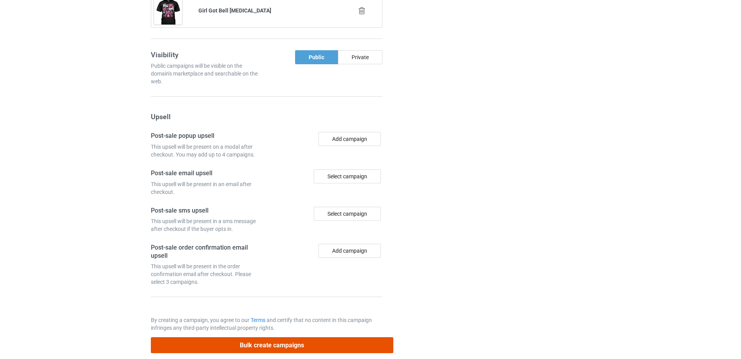
click at [304, 337] on button "Bulk create campaigns" at bounding box center [272, 345] width 242 height 16
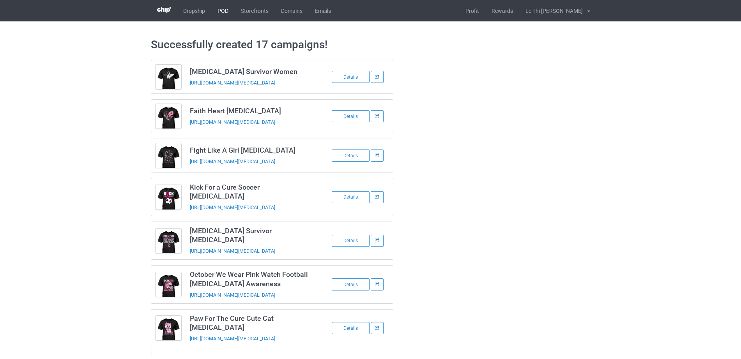
click at [227, 5] on link "POD" at bounding box center [222, 10] width 23 height 21
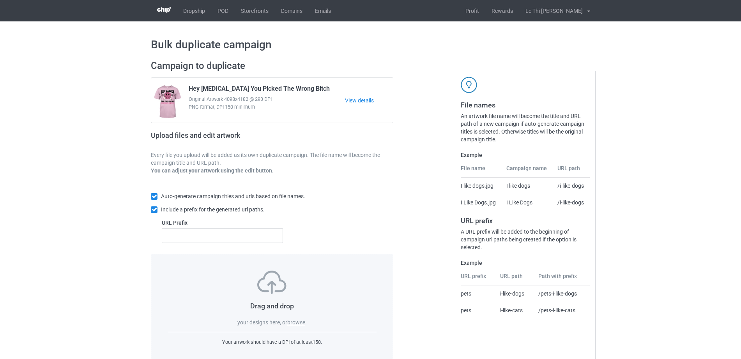
scroll to position [21, 0]
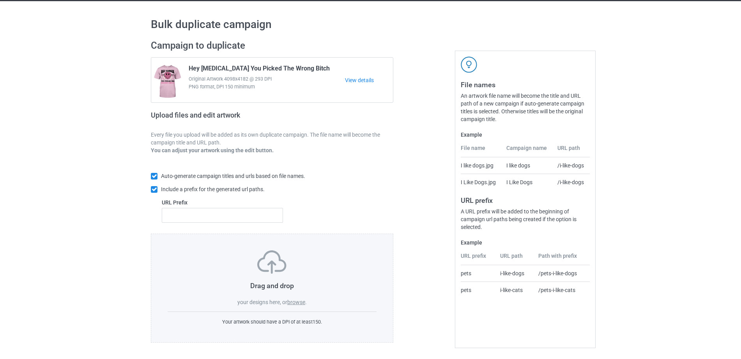
click at [294, 300] on label "browse" at bounding box center [296, 302] width 18 height 6
click at [0, 0] on input "browse" at bounding box center [0, 0] width 0 height 0
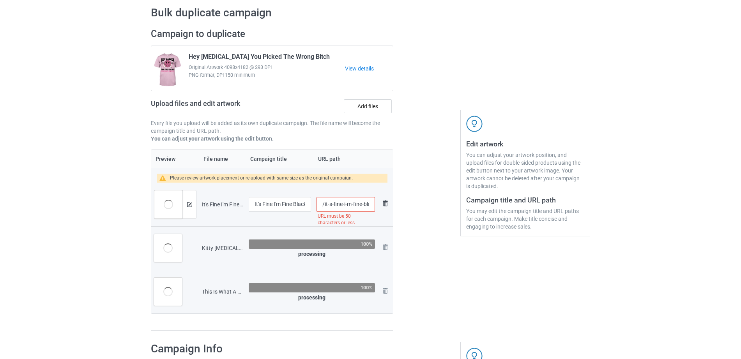
scroll to position [0, 79]
drag, startPoint x: 352, startPoint y: 203, endPoint x: 385, endPoint y: 202, distance: 32.4
click at [385, 202] on tr "Preview and edit artwork It's Fine I'm Fine Black Cat Pink Ribbon Breast Cancer…" at bounding box center [272, 205] width 242 height 44
click at [352, 206] on input "/it-s-fine-i-m-fine-black-cat-pink-ribbon-breast-cancer" at bounding box center [345, 204] width 58 height 15
drag, startPoint x: 335, startPoint y: 202, endPoint x: 387, endPoint y: 207, distance: 51.3
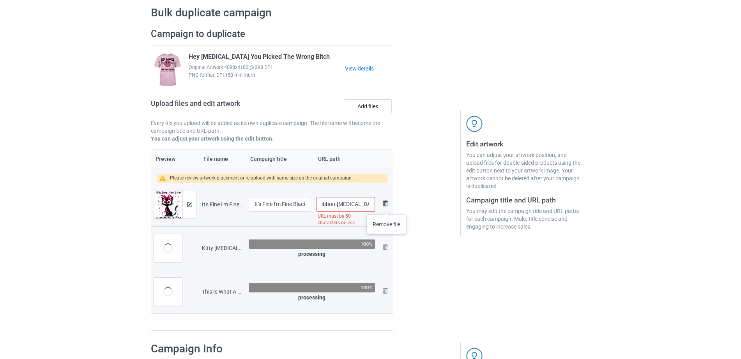
click at [387, 207] on tr "Preview and edit artwork It's Fine I'm Fine Black Cat Pink Ribbon Breast Cancer…" at bounding box center [272, 205] width 242 height 44
click at [427, 237] on div at bounding box center [427, 180] width 56 height 314
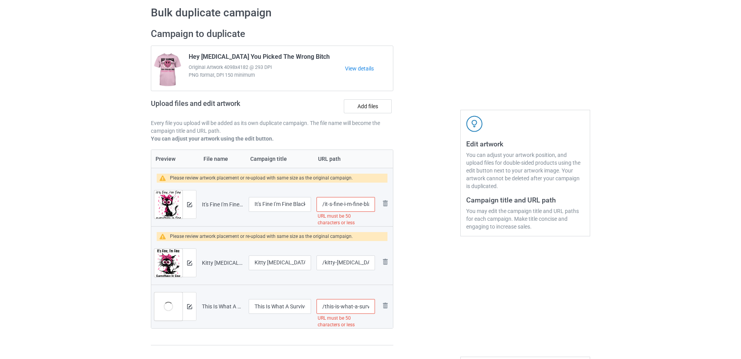
drag, startPoint x: 338, startPoint y: 201, endPoint x: 378, endPoint y: 201, distance: 39.7
click at [378, 201] on tr "Preview and edit artwork It's Fine I'm Fine Black Cat Pink Ribbon Breast Cancer…" at bounding box center [272, 205] width 242 height 44
click at [351, 201] on input "/it-s-fine-i-m-fine-black-cat-pink-ribbon-breast-cancer" at bounding box center [345, 204] width 58 height 15
drag, startPoint x: 351, startPoint y: 203, endPoint x: 380, endPoint y: 203, distance: 29.2
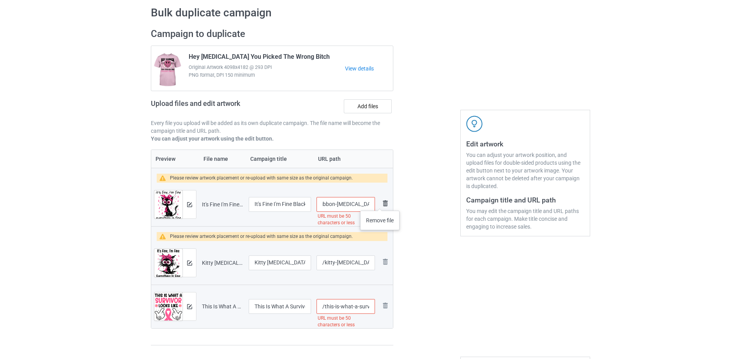
click at [380, 203] on tr "Preview and edit artwork It's Fine I'm Fine Black Cat Pink Ribbon Breast Cancer…" at bounding box center [272, 205] width 242 height 44
click at [344, 203] on input "/it-s-fine-i-m-fine-black-cat-pink-ribbon-breast-cancer" at bounding box center [345, 204] width 58 height 15
drag, startPoint x: 332, startPoint y: 205, endPoint x: 381, endPoint y: 205, distance: 49.1
click at [381, 205] on tr "Preview and edit artwork It's Fine I'm Fine Black Cat Pink Ribbon Breast Cancer…" at bounding box center [272, 205] width 242 height 44
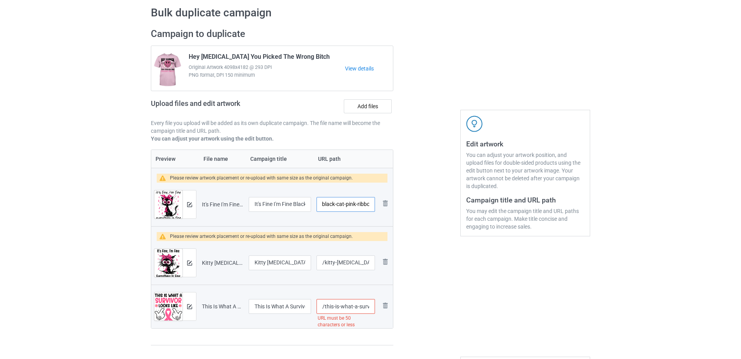
type input "/it-s-fine-i-m-fine-black-cat-pink-ribbo"
drag, startPoint x: 422, startPoint y: 237, endPoint x: 393, endPoint y: 315, distance: 82.7
click at [422, 238] on div at bounding box center [427, 187] width 56 height 329
drag, startPoint x: 346, startPoint y: 307, endPoint x: 398, endPoint y: 307, distance: 52.6
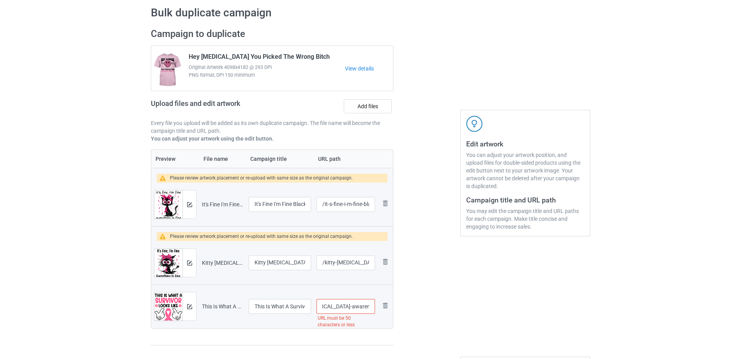
click at [398, 307] on div "Campaign to duplicate Hey Cancer You Picked The Wrong Bitch Original Artwork 40…" at bounding box center [370, 187] width 450 height 329
click at [355, 304] on input "/this-is-what-a-survivor-looks-like-breast-cancer-awareness" at bounding box center [345, 306] width 58 height 15
drag, startPoint x: 341, startPoint y: 308, endPoint x: 385, endPoint y: 308, distance: 44.4
click at [385, 308] on tr "Preview and edit artwork This Is What A Survivor Looks Like Breast Cancer Aware…" at bounding box center [272, 307] width 242 height 44
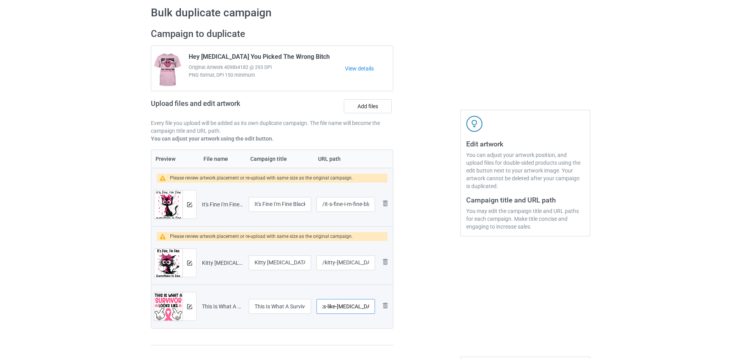
type input "/this-is-what-a-survivor-looks-like-breast-cancer"
click at [440, 309] on div at bounding box center [427, 187] width 56 height 329
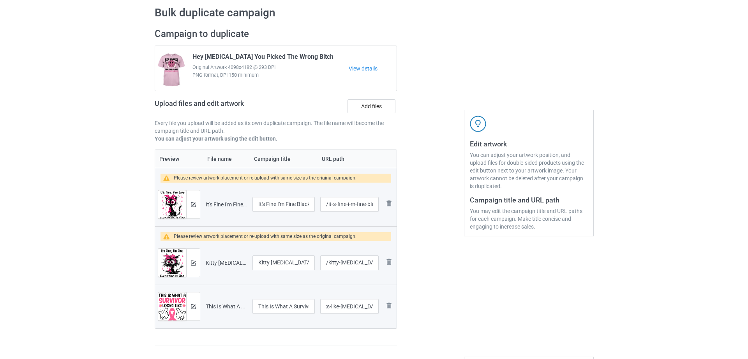
scroll to position [0, 0]
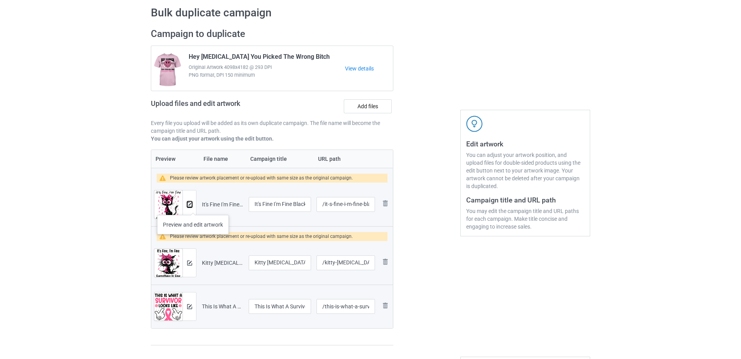
click at [189, 204] on img at bounding box center [189, 204] width 5 height 5
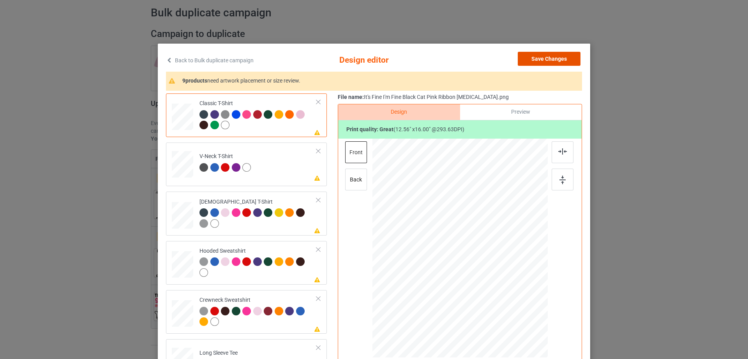
click at [570, 58] on button "Save Changes" at bounding box center [549, 59] width 63 height 14
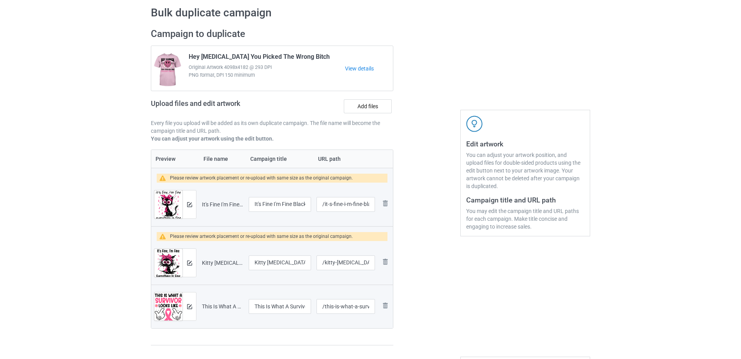
scroll to position [864, 0]
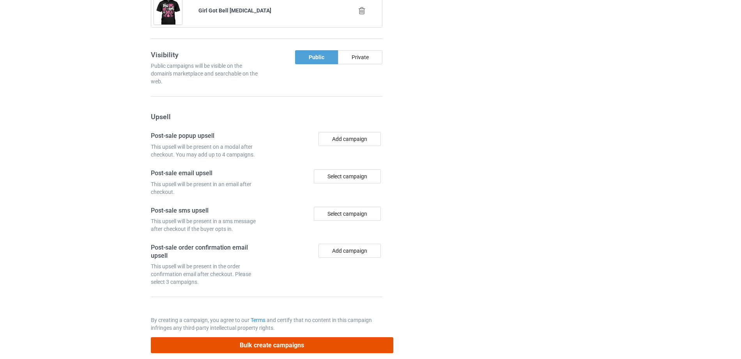
click at [247, 337] on button "Bulk create campaigns" at bounding box center [272, 345] width 242 height 16
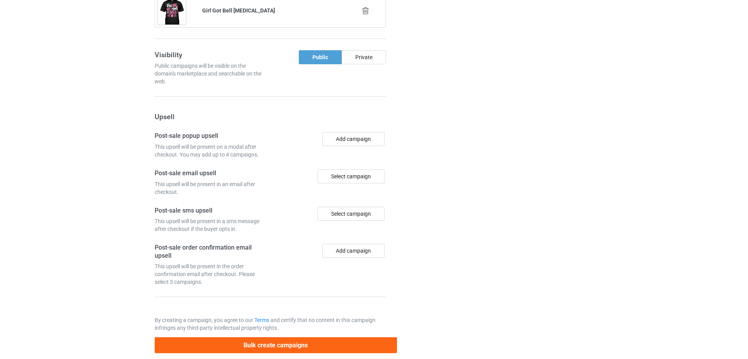
scroll to position [0, 0]
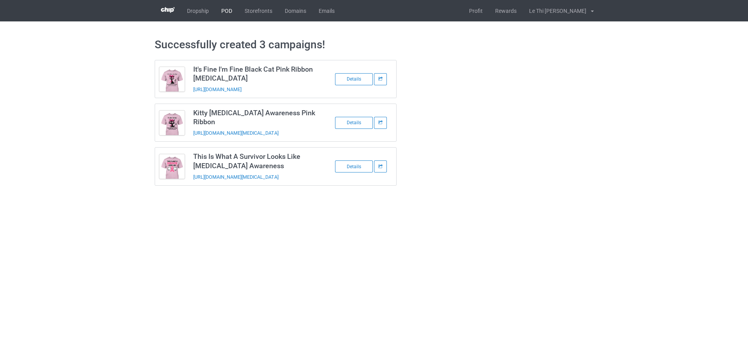
click at [230, 7] on link "POD" at bounding box center [226, 10] width 23 height 21
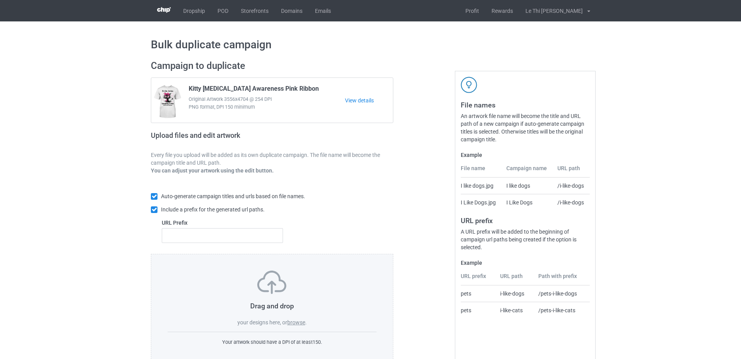
click at [295, 324] on label "browse" at bounding box center [296, 323] width 18 height 6
click at [0, 0] on input "browse" at bounding box center [0, 0] width 0 height 0
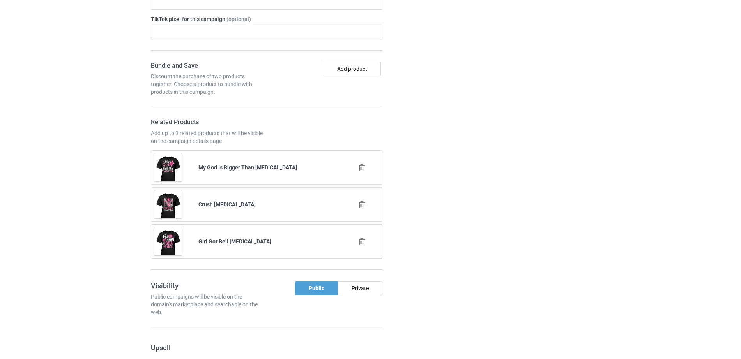
click at [360, 164] on icon at bounding box center [362, 168] width 10 height 8
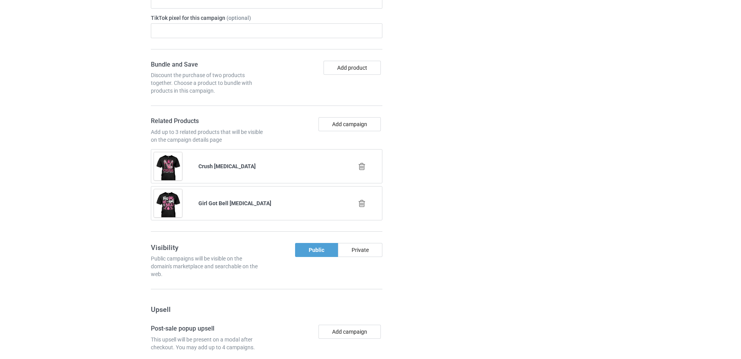
click at [360, 162] on icon at bounding box center [362, 166] width 10 height 8
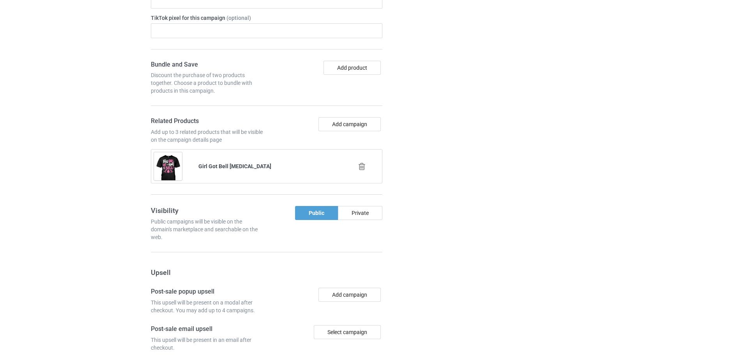
click at [360, 162] on icon at bounding box center [362, 166] width 10 height 8
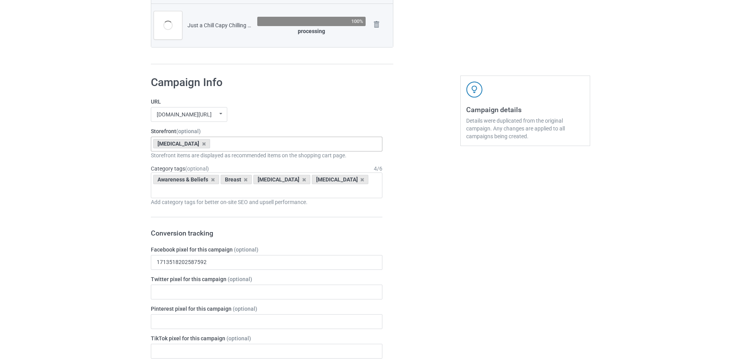
scroll to position [326, 0]
click at [198, 141] on div "[MEDICAL_DATA]" at bounding box center [181, 144] width 57 height 9
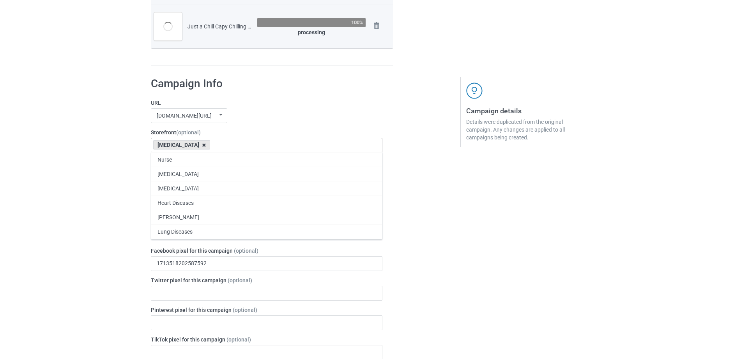
click at [202, 145] on icon at bounding box center [204, 145] width 4 height 5
click at [192, 146] on div "Nurse Pancreatic Cancer Liver Cancer Heart Diseases Parkinson's Lung Diseases T…" at bounding box center [266, 145] width 231 height 15
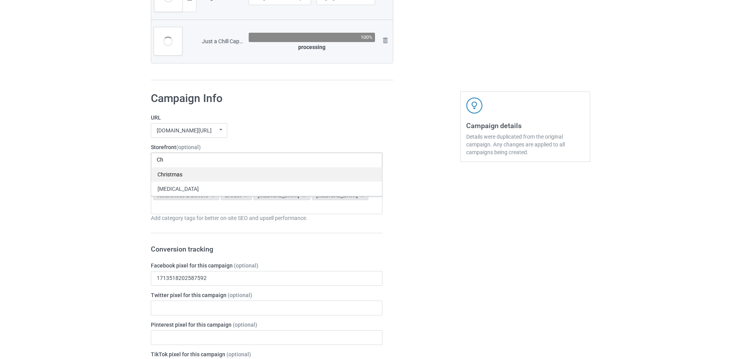
type input "Ch"
click at [170, 173] on div "Christmas" at bounding box center [266, 174] width 231 height 14
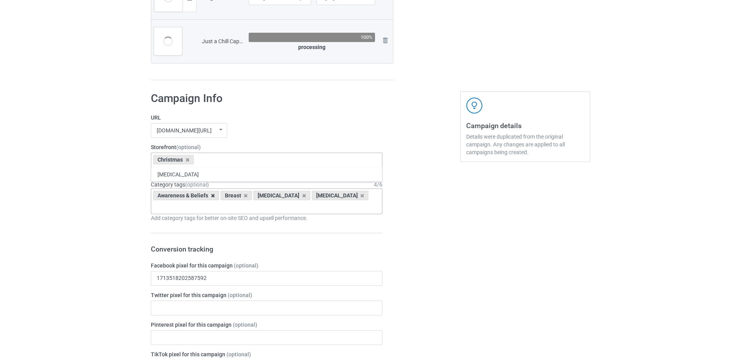
click at [213, 196] on icon at bounding box center [213, 195] width 4 height 5
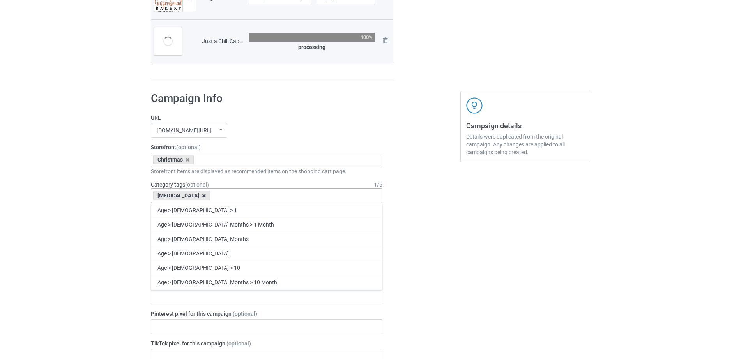
click at [202, 196] on icon at bounding box center [204, 195] width 4 height 5
click at [195, 196] on div "Age > 1-19 > 1 Age > 1-12 Months > 1 Month Age > 1-12 Months Age > 1-19 Age > 1…" at bounding box center [266, 196] width 231 height 15
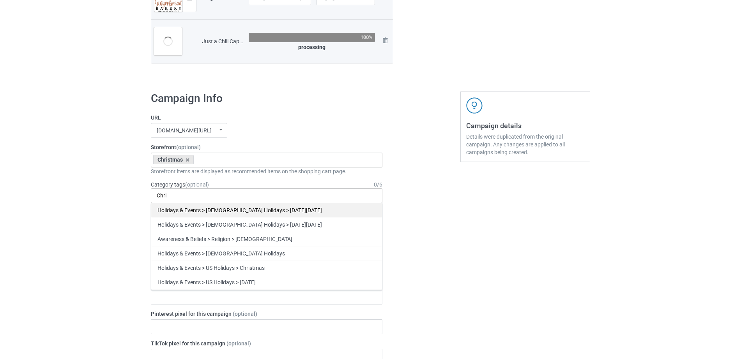
scroll to position [356, 0]
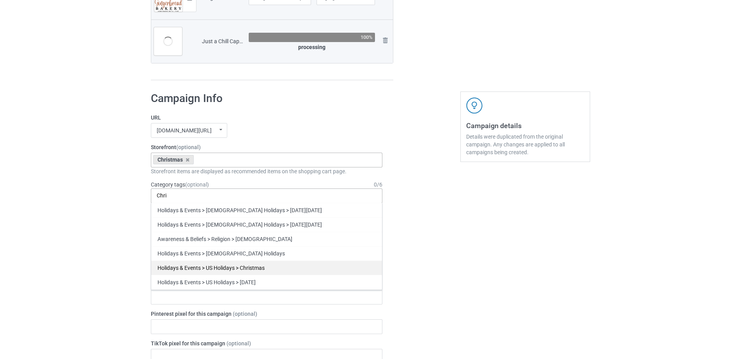
type input "Chri"
click at [188, 267] on div "Holidays & Events > US Holidays > Christmas" at bounding box center [266, 268] width 231 height 14
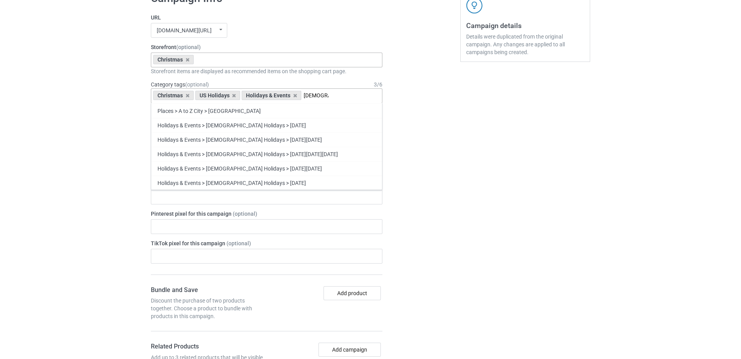
scroll to position [472, 0]
type input "Christ"
click at [172, 210] on div "Christmas" at bounding box center [266, 210] width 231 height 14
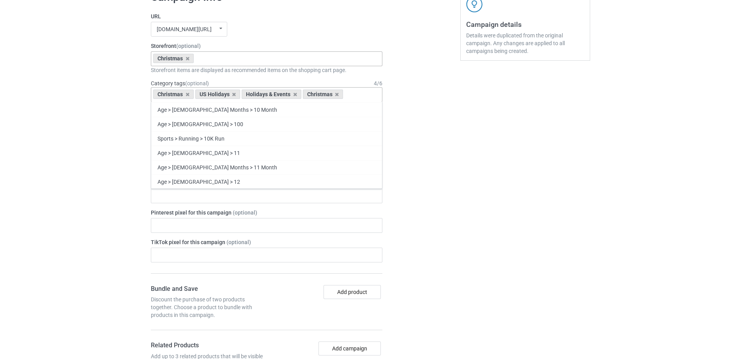
scroll to position [8102, 0]
click at [444, 217] on div at bounding box center [427, 342] width 56 height 715
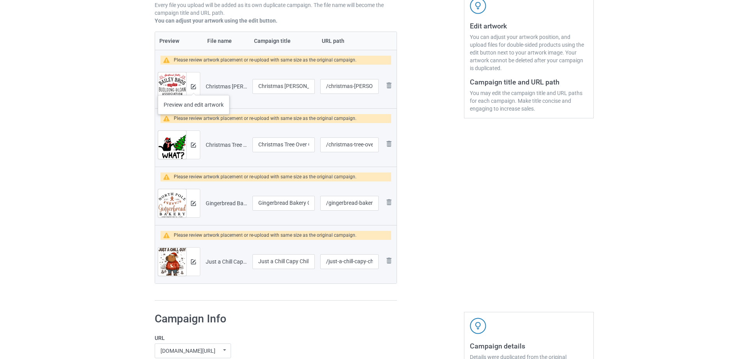
scroll to position [149, 0]
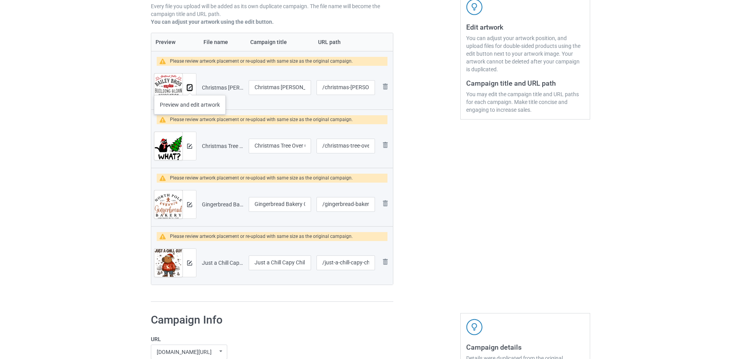
click at [189, 87] on img at bounding box center [189, 87] width 5 height 5
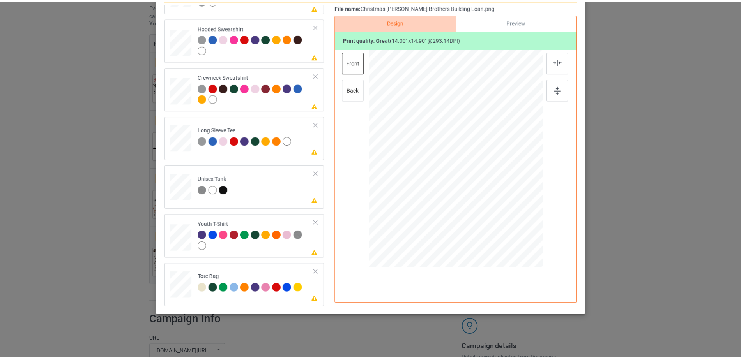
scroll to position [0, 0]
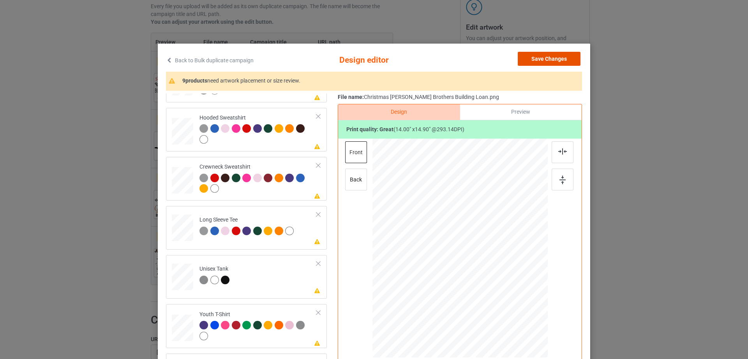
click at [569, 53] on button "Save Changes" at bounding box center [549, 59] width 63 height 14
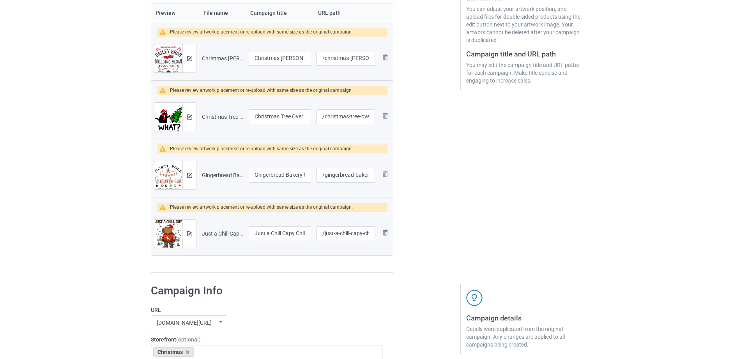
scroll to position [177, 0]
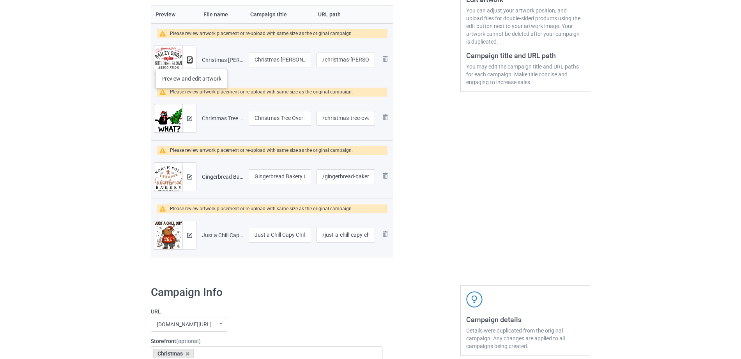
click at [189, 59] on img at bounding box center [189, 60] width 5 height 5
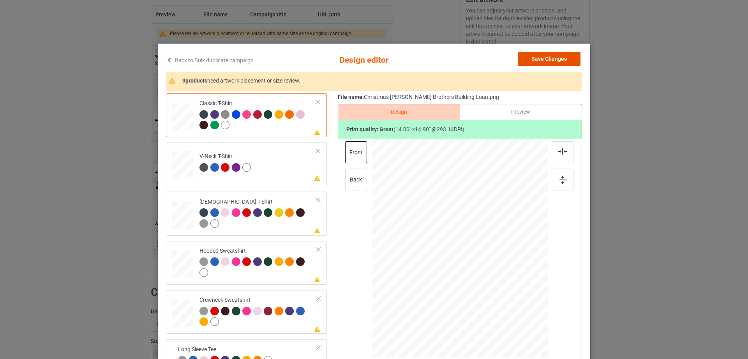
click at [560, 56] on button "Save Changes" at bounding box center [549, 59] width 63 height 14
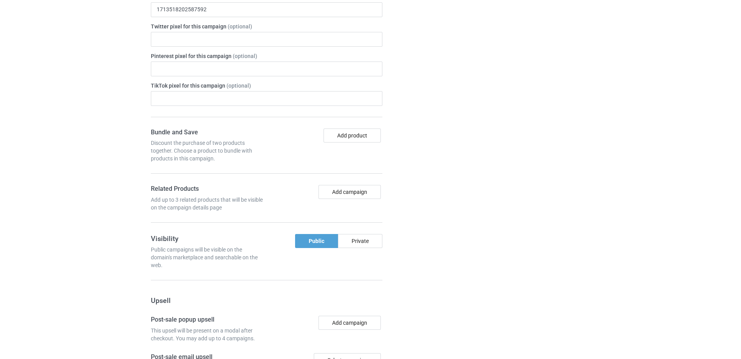
scroll to position [823, 0]
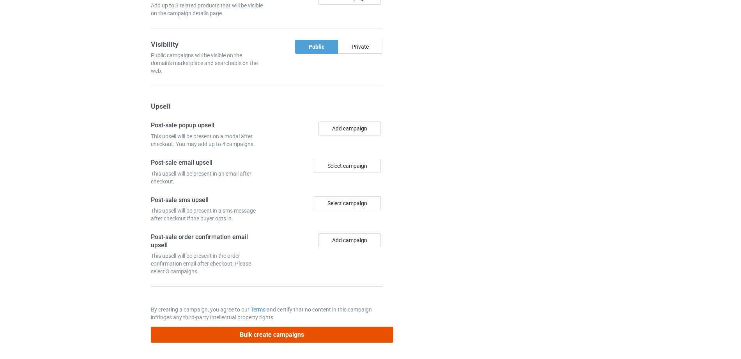
click at [254, 334] on button "Bulk create campaigns" at bounding box center [272, 335] width 242 height 16
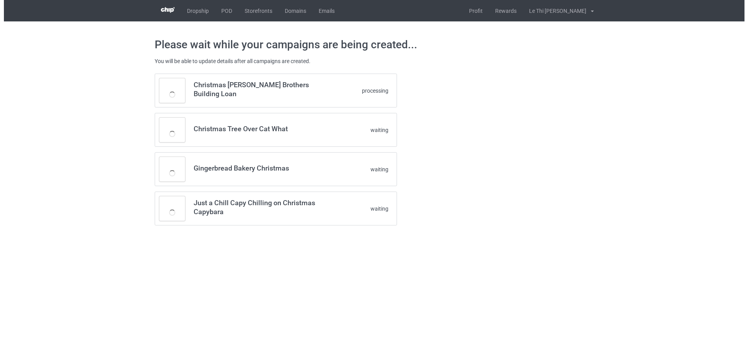
scroll to position [0, 0]
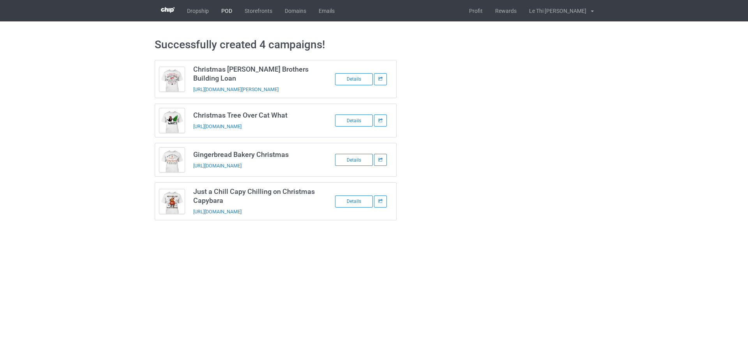
click at [226, 17] on link "POD" at bounding box center [226, 10] width 23 height 21
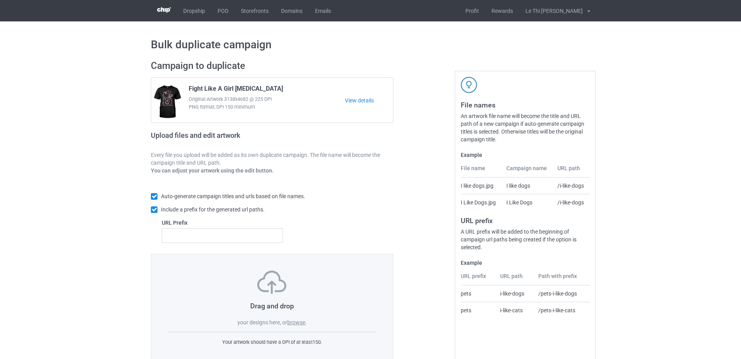
click at [289, 321] on label "browse" at bounding box center [296, 323] width 18 height 6
click at [0, 0] on input "browse" at bounding box center [0, 0] width 0 height 0
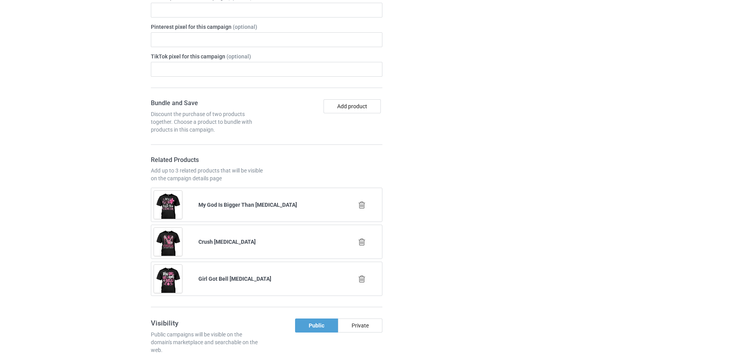
scroll to position [487, 0]
click at [362, 200] on icon at bounding box center [362, 204] width 10 height 8
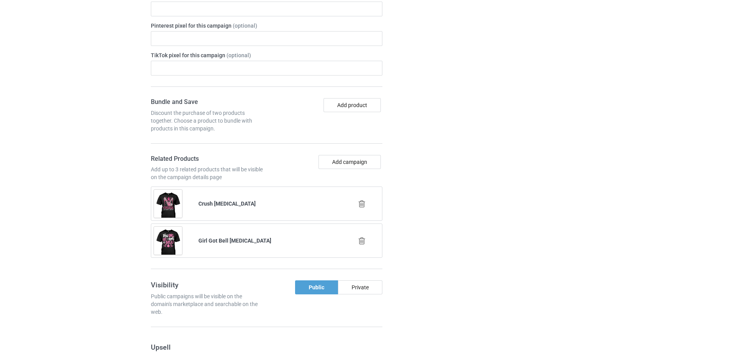
click at [361, 194] on div at bounding box center [362, 203] width 44 height 19
click at [362, 200] on icon at bounding box center [362, 204] width 10 height 8
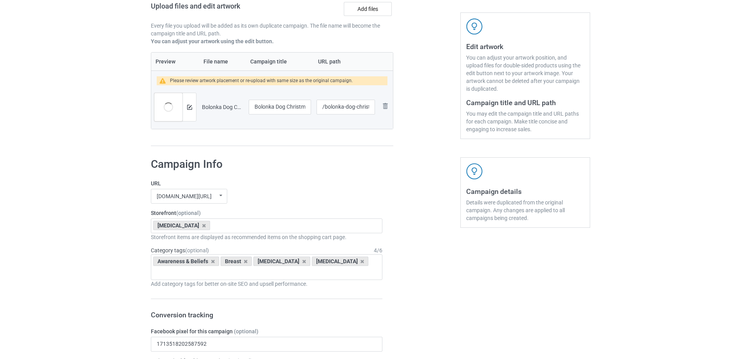
scroll to position [128, 0]
click at [202, 227] on icon at bounding box center [204, 227] width 4 height 5
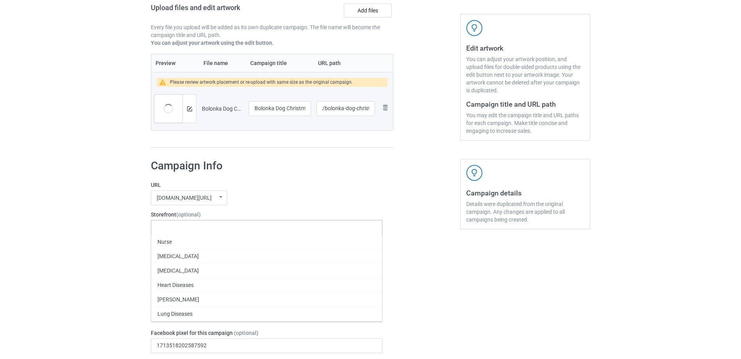
click at [198, 227] on div "Nurse [MEDICAL_DATA] [MEDICAL_DATA] Heart Diseases [PERSON_NAME] Lung Diseases …" at bounding box center [266, 227] width 231 height 15
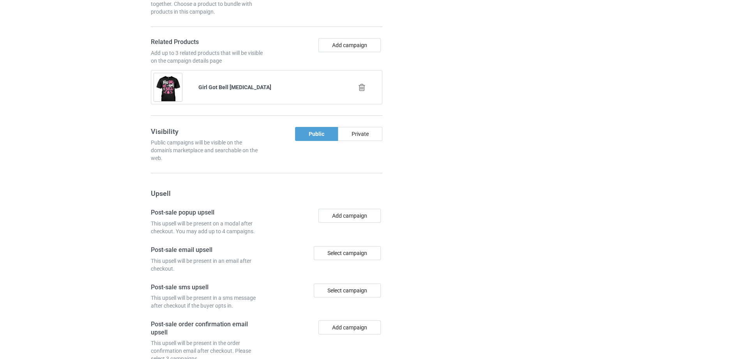
scroll to position [612, 0]
type input "[DEMOGRAPHIC_DATA]"
click at [360, 82] on icon at bounding box center [362, 86] width 10 height 8
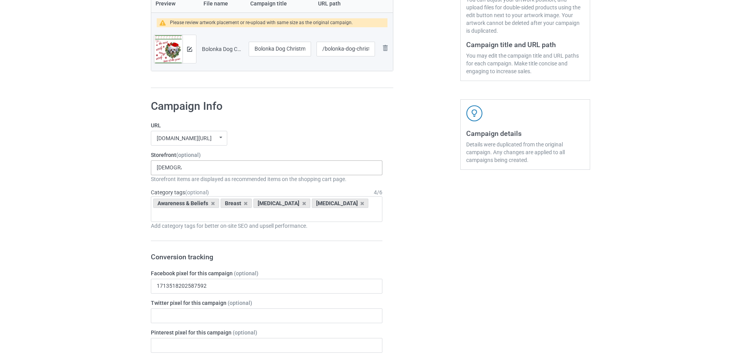
click at [185, 159] on div "Storefront (optional) [PERSON_NAME] Christmas 689eb368950565002f231cbe Storefro…" at bounding box center [266, 167] width 231 height 32
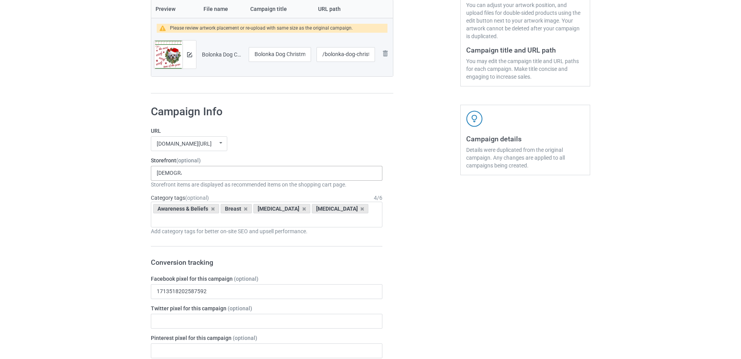
scroll to position [181, 0]
click at [185, 178] on div "[DEMOGRAPHIC_DATA] Christmas 689eb368950565002f231cbe" at bounding box center [266, 174] width 231 height 15
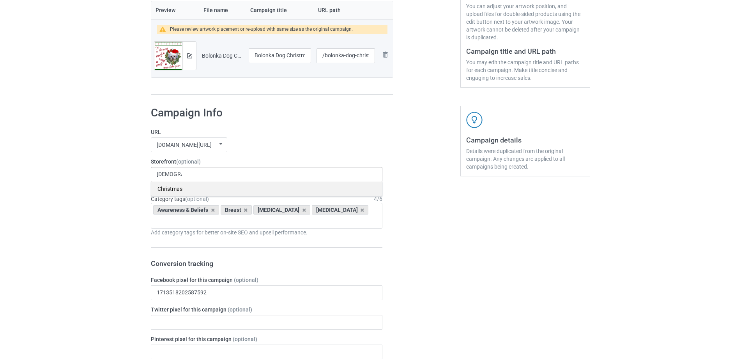
click at [185, 187] on div "Christmas" at bounding box center [266, 189] width 231 height 14
click at [212, 208] on icon at bounding box center [213, 210] width 4 height 5
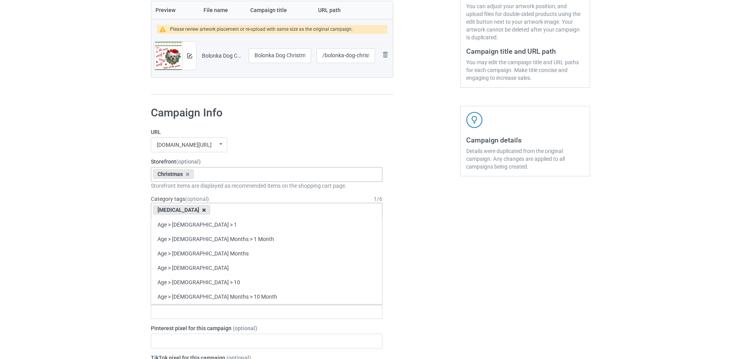
click at [199, 210] on div "[MEDICAL_DATA]" at bounding box center [181, 209] width 57 height 9
click at [202, 211] on icon at bounding box center [204, 210] width 4 height 5
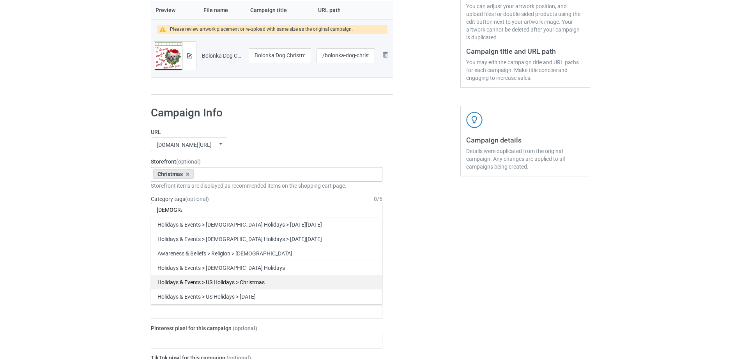
type input "[DEMOGRAPHIC_DATA]"
click at [260, 281] on div "Holidays & Events > US Holidays > Christmas" at bounding box center [266, 282] width 231 height 14
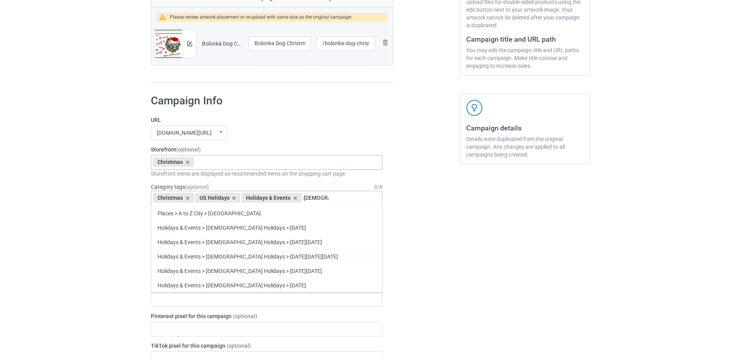
scroll to position [194, 0]
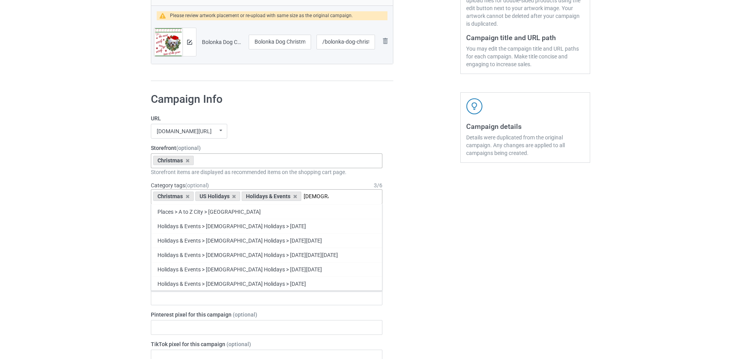
type input "[DEMOGRAPHIC_DATA]"
click at [175, 311] on div "Christmas" at bounding box center [266, 312] width 231 height 14
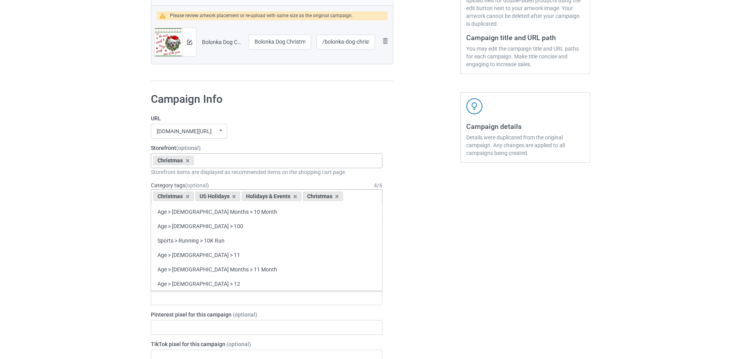
scroll to position [8102, 0]
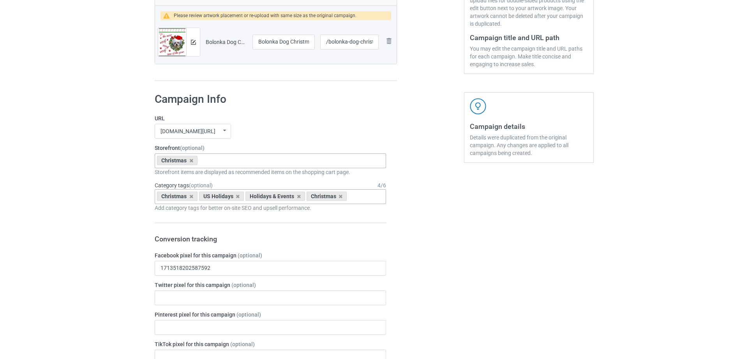
scroll to position [0, 0]
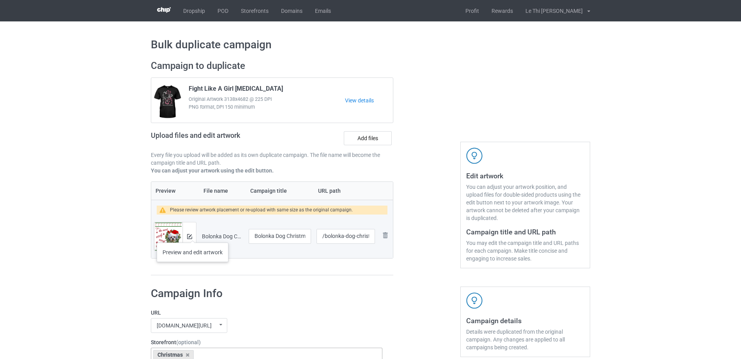
click at [192, 235] on div at bounding box center [189, 236] width 14 height 28
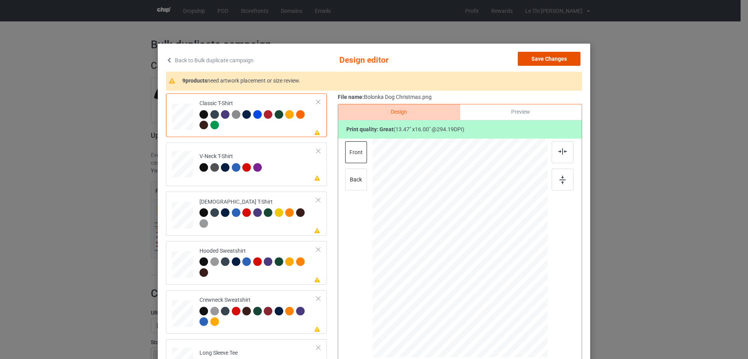
click at [550, 60] on button "Save Changes" at bounding box center [549, 59] width 63 height 14
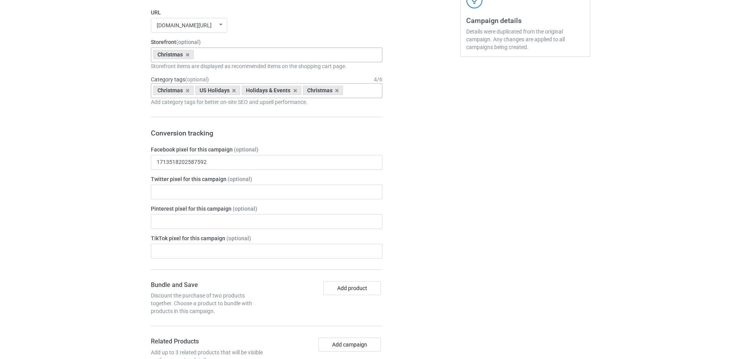
scroll to position [648, 0]
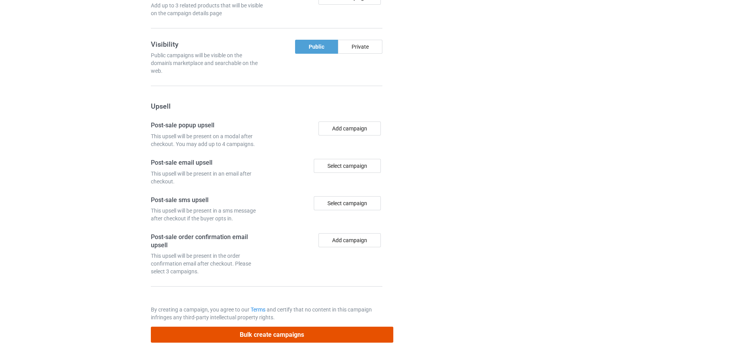
click at [294, 330] on button "Bulk create campaigns" at bounding box center [272, 335] width 242 height 16
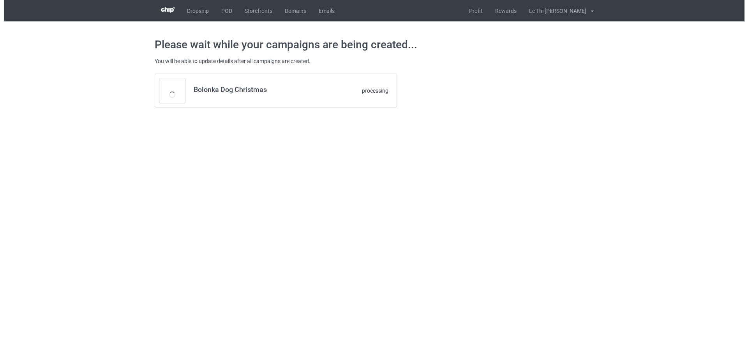
scroll to position [0, 0]
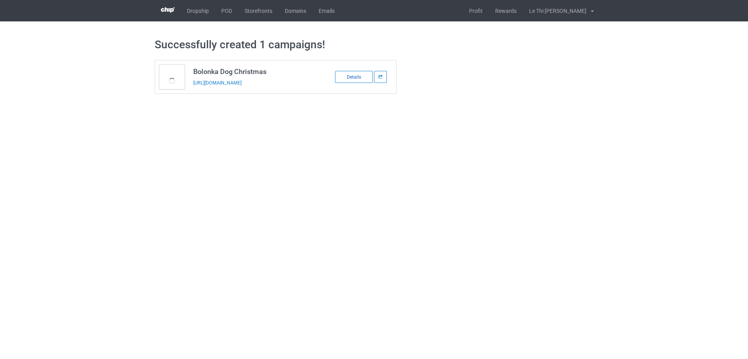
click at [360, 83] on div "Details" at bounding box center [354, 77] width 38 height 12
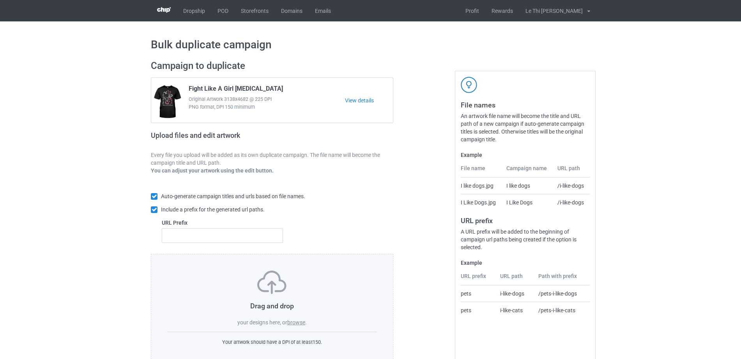
click at [298, 322] on label "browse" at bounding box center [296, 323] width 18 height 6
click at [0, 0] on input "browse" at bounding box center [0, 0] width 0 height 0
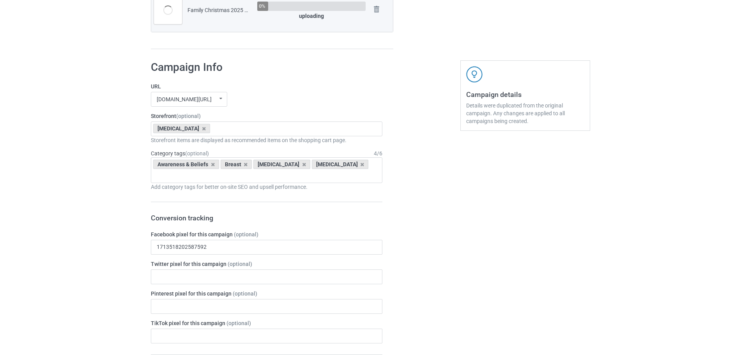
scroll to position [650, 0]
click at [202, 128] on icon at bounding box center [204, 127] width 4 height 5
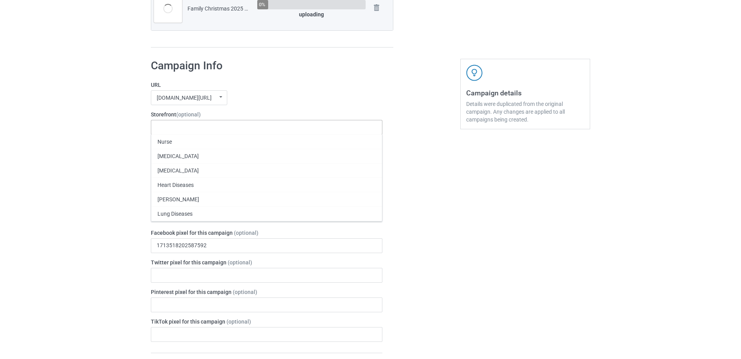
click at [169, 243] on div "Christmas" at bounding box center [266, 242] width 231 height 14
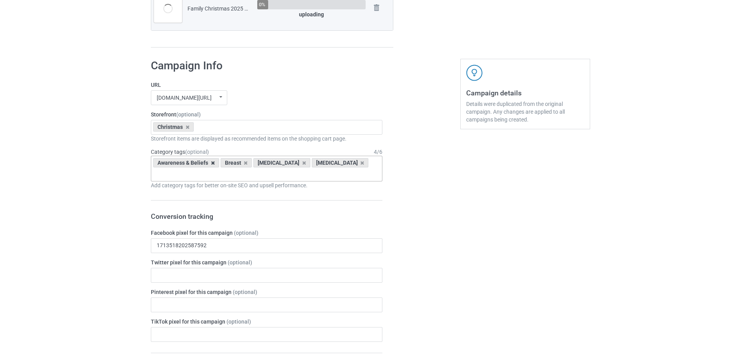
click at [211, 162] on icon at bounding box center [213, 163] width 4 height 5
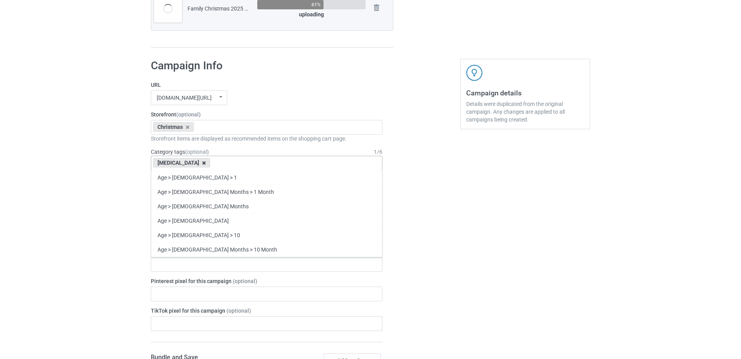
click at [202, 164] on icon at bounding box center [204, 163] width 4 height 5
click at [195, 163] on div "Age > 1-19 > 1 Age > 1-12 Months > 1 Month Age > 1-12 Months Age > 1-19 Age > 1…" at bounding box center [266, 163] width 231 height 15
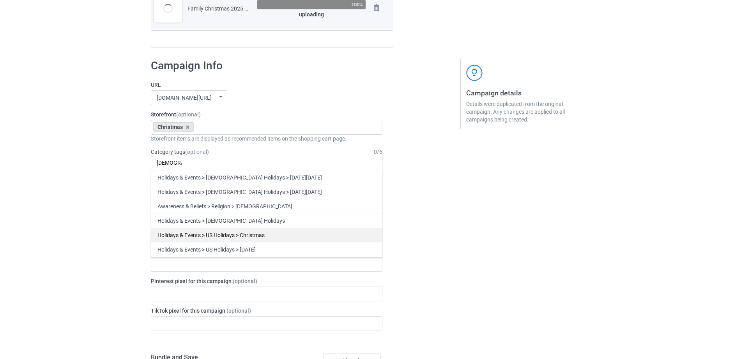
type input "Christ"
click at [188, 234] on div "Holidays & Events > US Holidays > Christmas" at bounding box center [266, 235] width 231 height 14
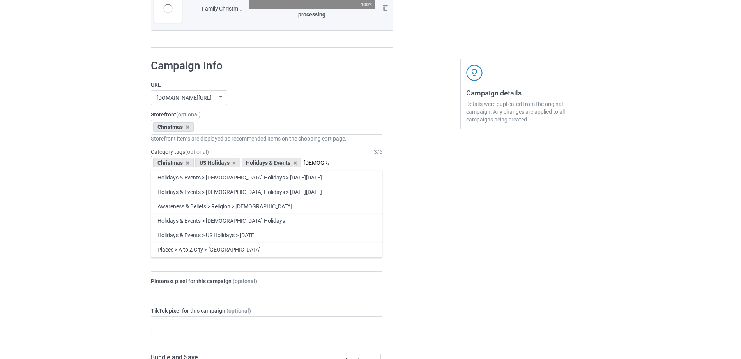
scroll to position [71, 0]
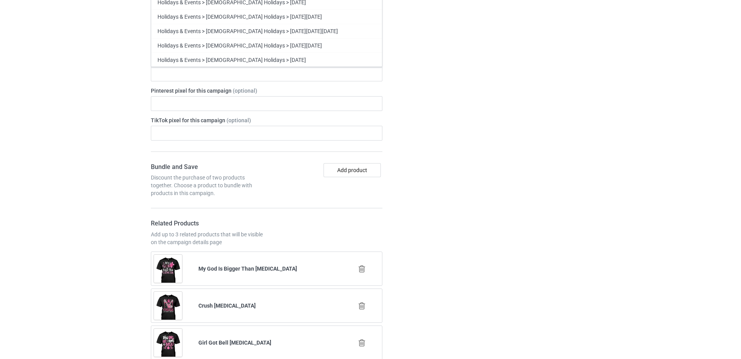
type input "Christ"
click at [180, 90] on div "Christmas" at bounding box center [266, 88] width 231 height 14
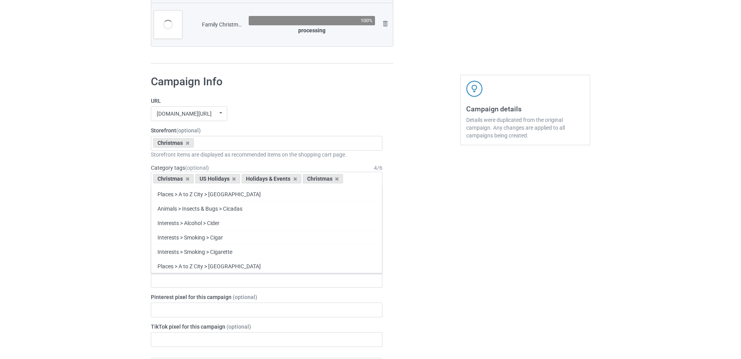
scroll to position [678, 0]
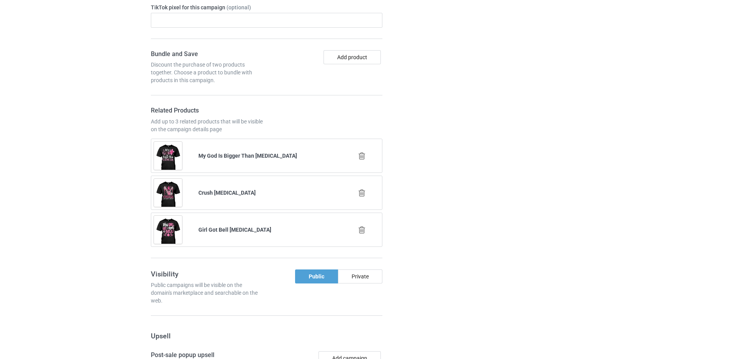
click at [362, 153] on icon at bounding box center [362, 156] width 10 height 8
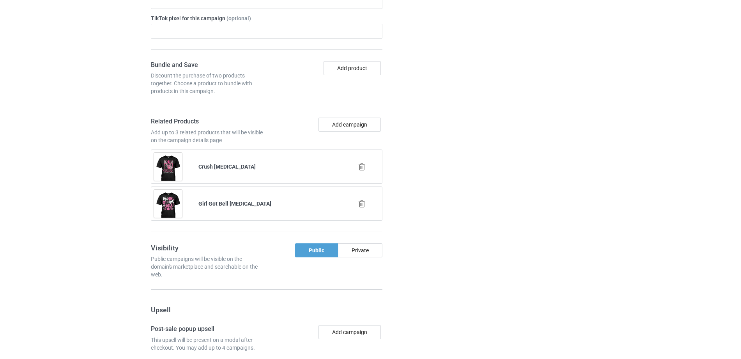
scroll to position [1016, 0]
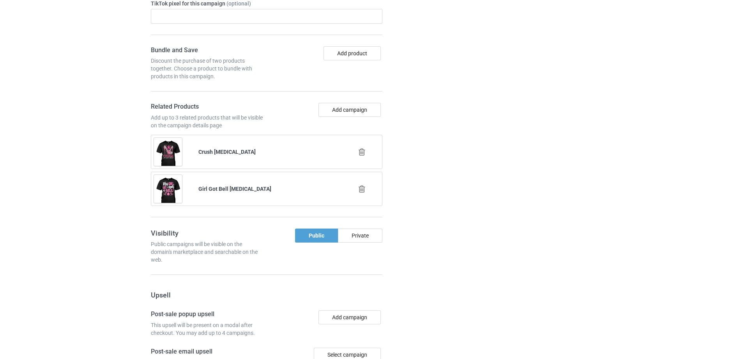
click at [364, 151] on icon at bounding box center [362, 152] width 10 height 8
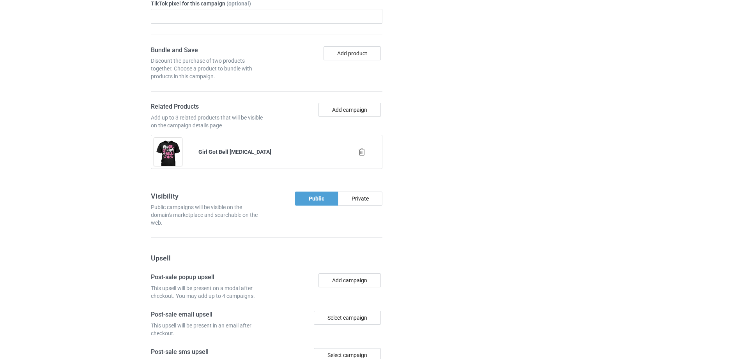
click at [360, 148] on icon at bounding box center [362, 152] width 10 height 8
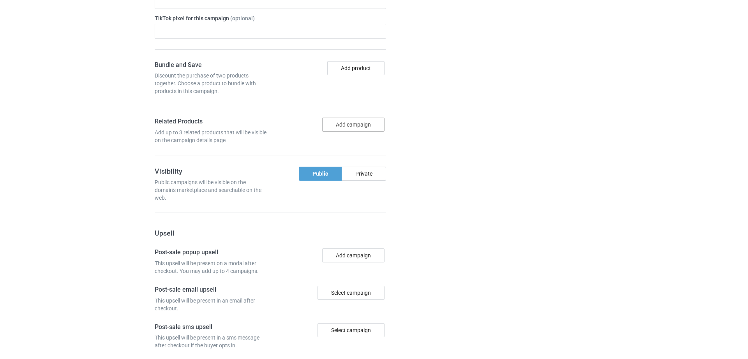
scroll to position [1046, 0]
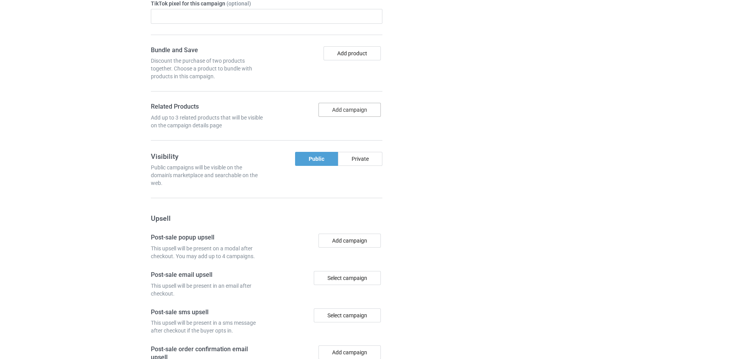
click at [328, 112] on button "Add campaign" at bounding box center [349, 110] width 62 height 14
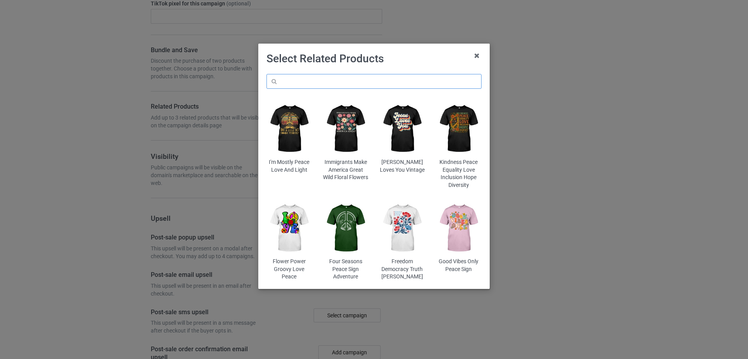
click at [320, 81] on input "text" at bounding box center [374, 81] width 215 height 15
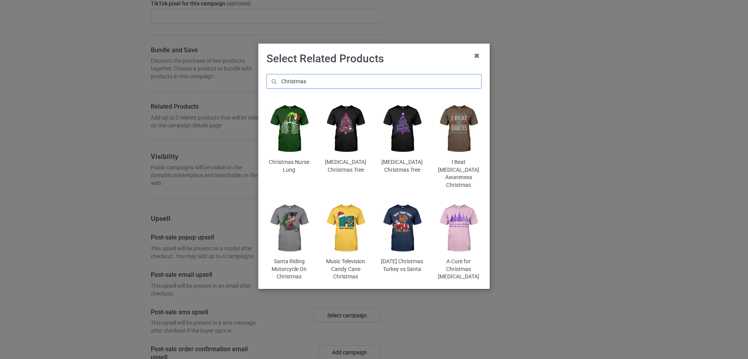
scroll to position [1075, 0]
type input "Christmas"
click at [409, 218] on img at bounding box center [403, 228] width 46 height 57
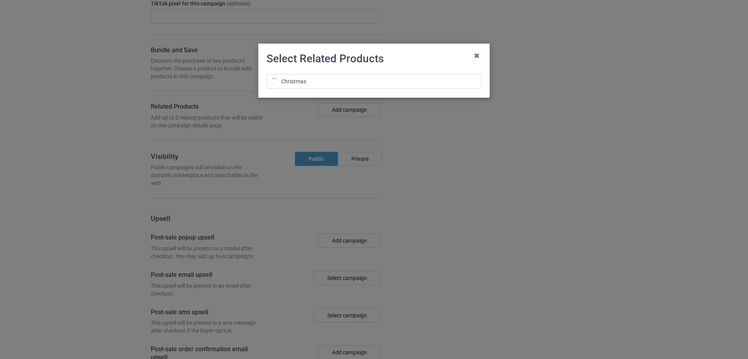
scroll to position [1090, 0]
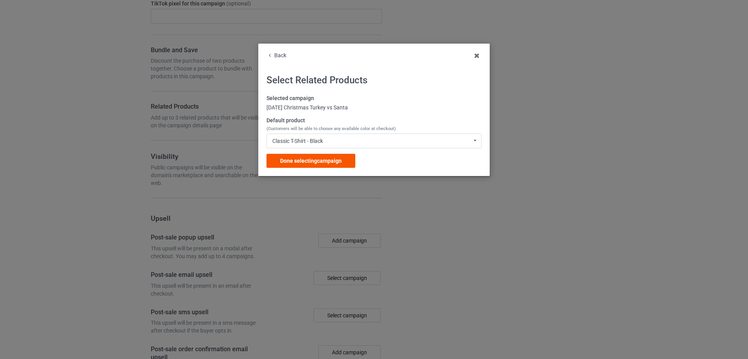
click at [326, 162] on span "Done selecting campaign" at bounding box center [311, 161] width 62 height 6
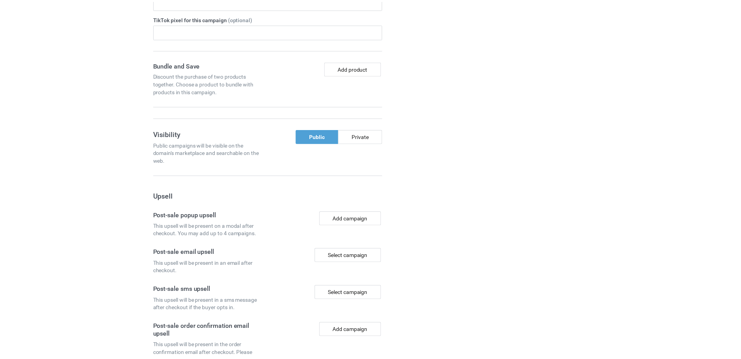
scroll to position [1105, 0]
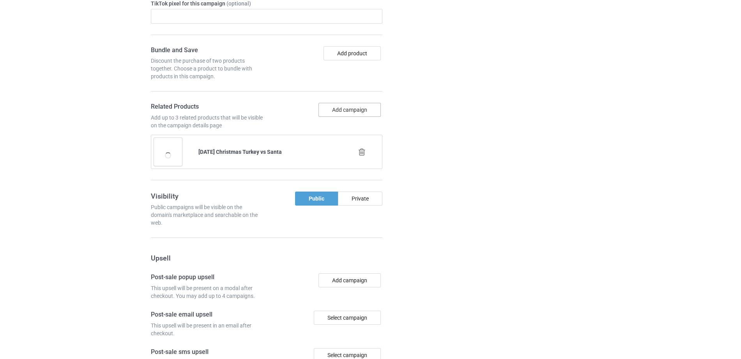
click at [337, 110] on button "Add campaign" at bounding box center [349, 110] width 62 height 14
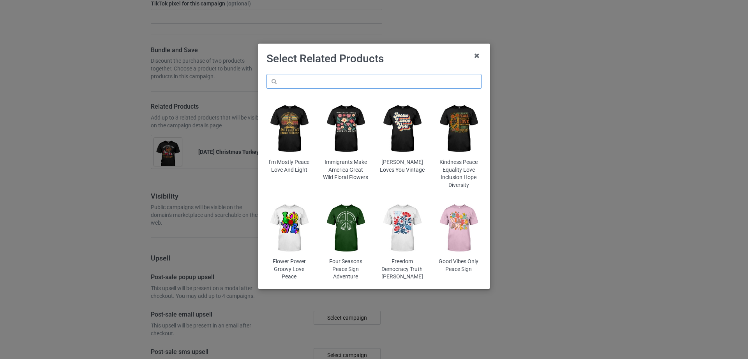
click at [322, 75] on input "text" at bounding box center [374, 81] width 215 height 15
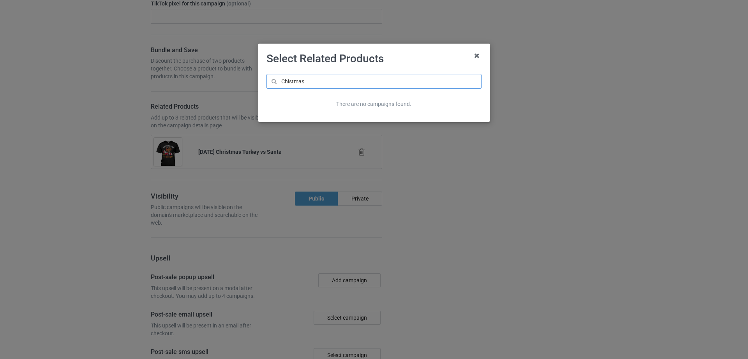
click at [286, 80] on input "Chistmas" at bounding box center [374, 81] width 215 height 15
click at [288, 82] on input "Chistmas" at bounding box center [374, 81] width 215 height 15
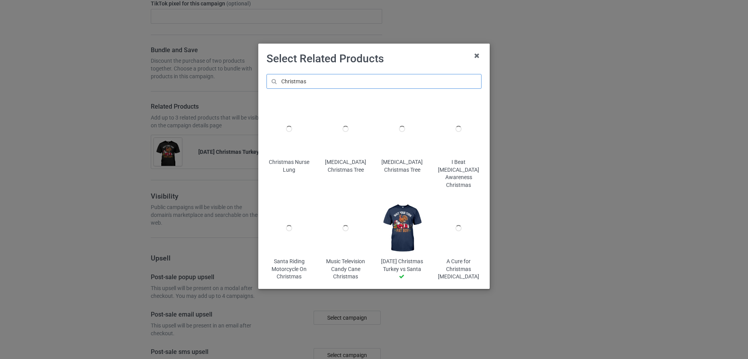
click at [324, 82] on input "Christmas" at bounding box center [374, 81] width 215 height 15
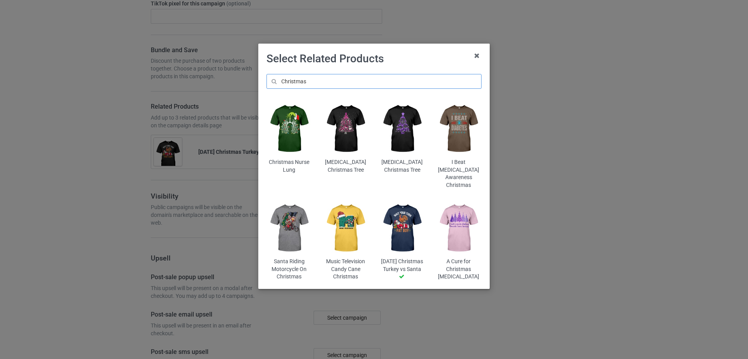
type input "Christmas"
click at [290, 129] on img at bounding box center [290, 129] width 46 height 57
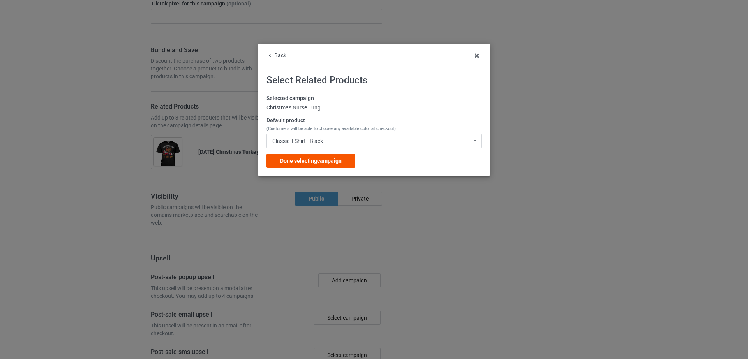
click at [305, 160] on span "Done selecting campaign" at bounding box center [311, 161] width 62 height 6
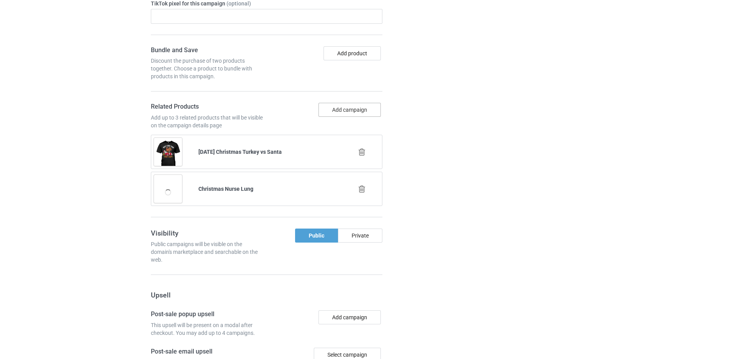
click at [330, 117] on button "Add campaign" at bounding box center [349, 110] width 62 height 14
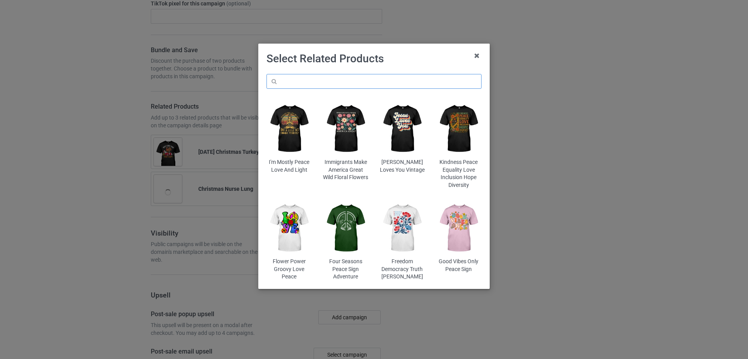
click at [318, 78] on input "text" at bounding box center [374, 81] width 215 height 15
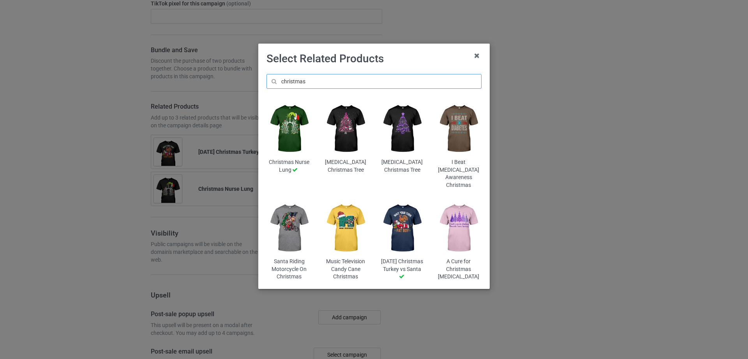
type input "christmas"
click at [411, 137] on img at bounding box center [403, 129] width 46 height 57
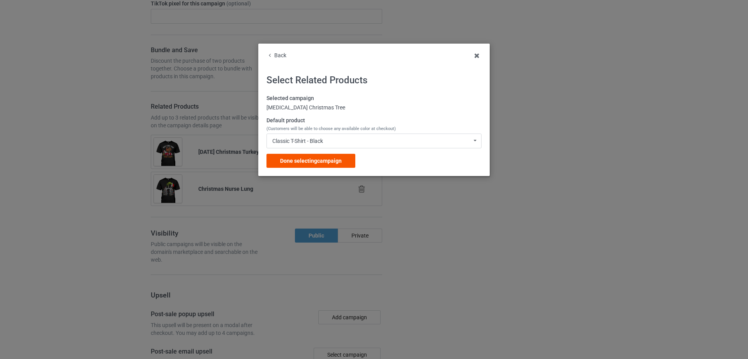
click at [332, 162] on span "Done selecting campaign" at bounding box center [311, 161] width 62 height 6
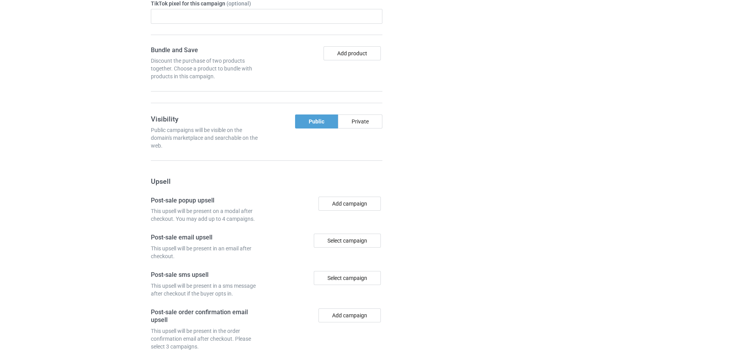
click at [454, 192] on div at bounding box center [427, 85] width 56 height 678
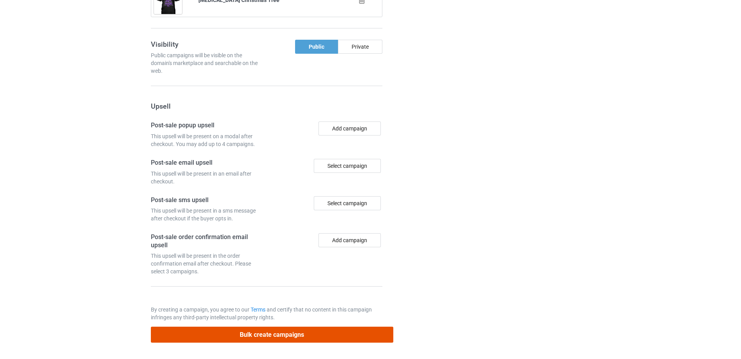
click at [310, 330] on button "Bulk create campaigns" at bounding box center [272, 335] width 242 height 16
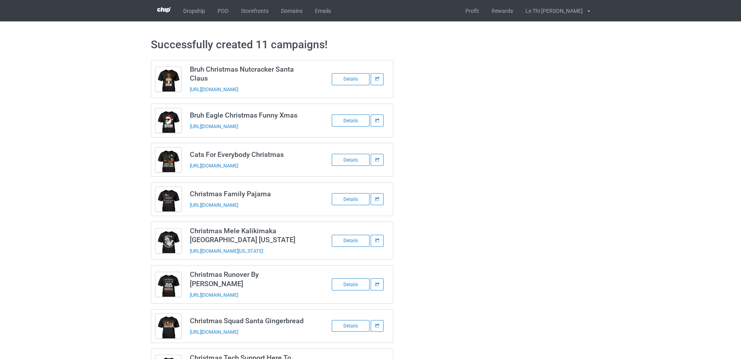
click at [372, 93] on td "Details" at bounding box center [355, 78] width 76 height 37
click at [223, 9] on link "POD" at bounding box center [222, 10] width 23 height 21
click at [221, 11] on link "POD" at bounding box center [222, 10] width 23 height 21
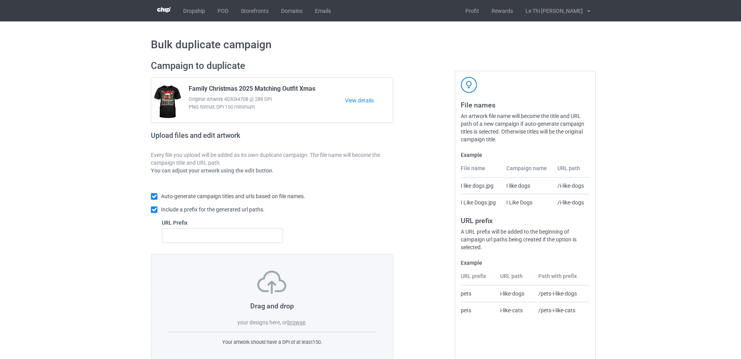
scroll to position [21, 0]
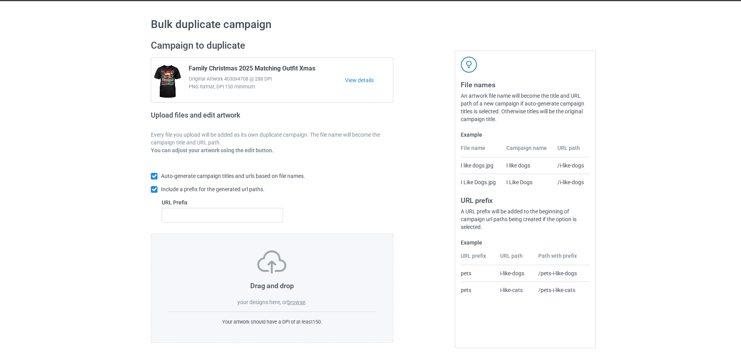
click at [297, 303] on label "browse" at bounding box center [296, 302] width 18 height 6
click at [0, 0] on input "browse" at bounding box center [0, 0] width 0 height 0
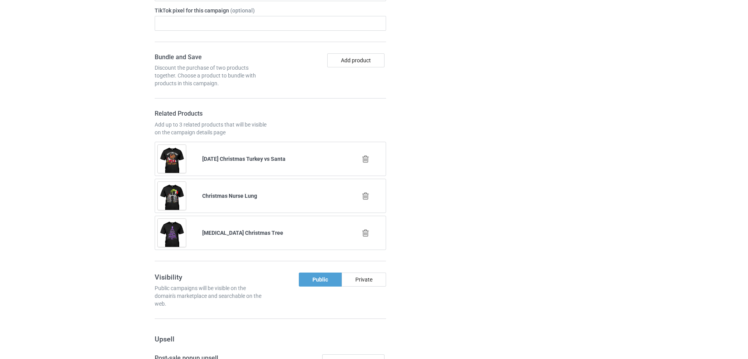
scroll to position [995, 0]
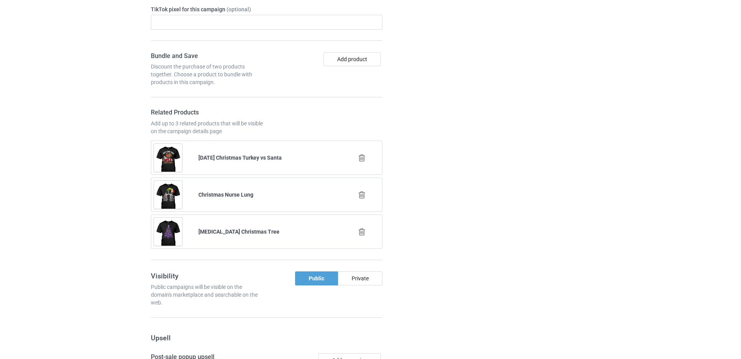
click at [363, 155] on icon at bounding box center [362, 158] width 10 height 8
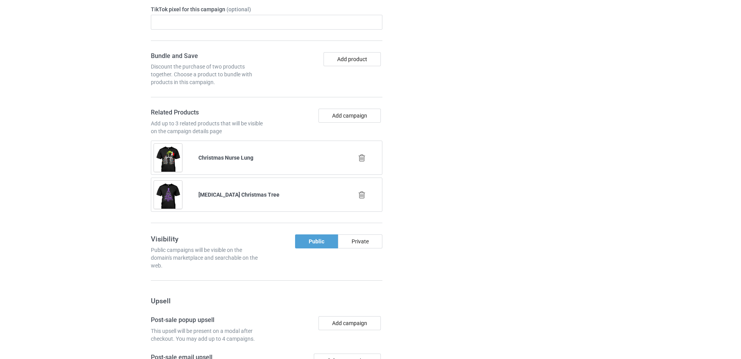
click at [363, 155] on icon at bounding box center [362, 158] width 10 height 8
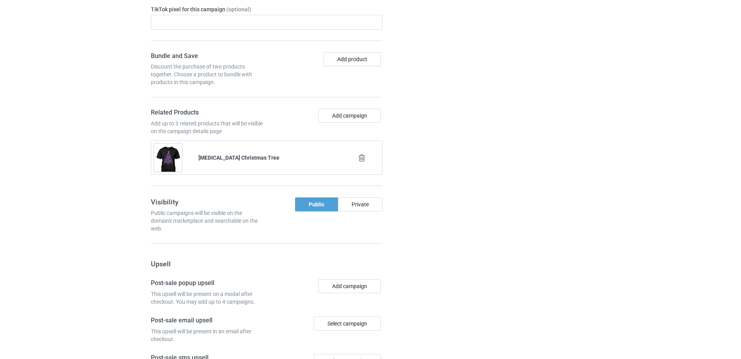
click at [363, 155] on icon at bounding box center [362, 158] width 10 height 8
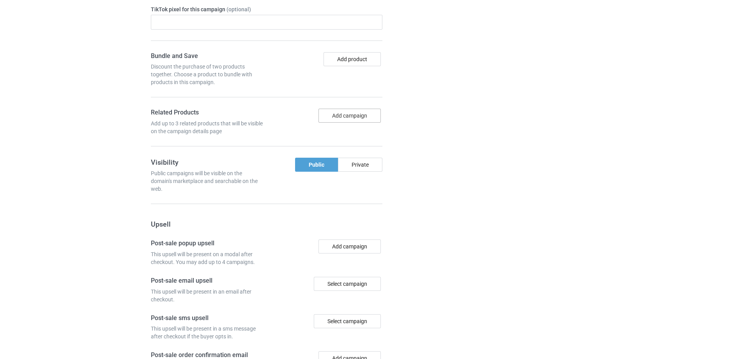
click at [344, 118] on button "Add campaign" at bounding box center [349, 116] width 62 height 14
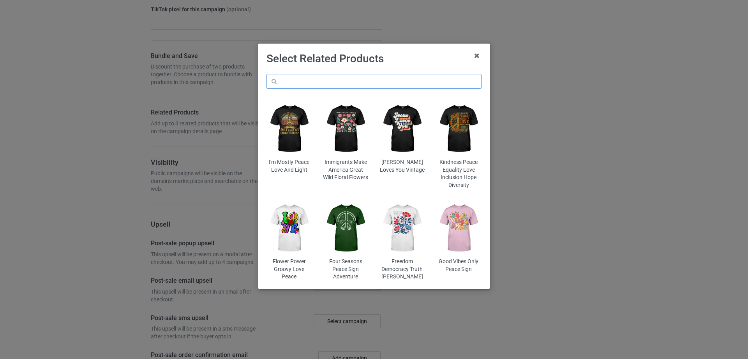
click at [330, 77] on input "text" at bounding box center [374, 81] width 215 height 15
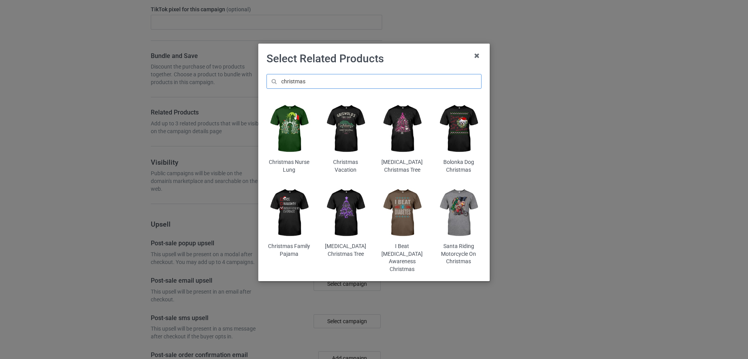
type input "christmas"
click at [288, 218] on img at bounding box center [290, 213] width 46 height 57
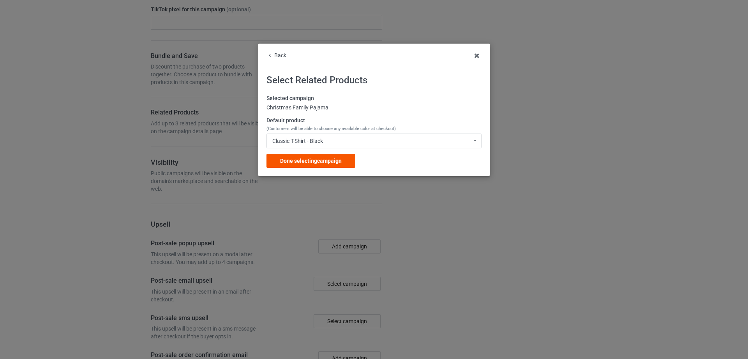
click at [305, 159] on span "Done selecting campaign" at bounding box center [311, 161] width 62 height 6
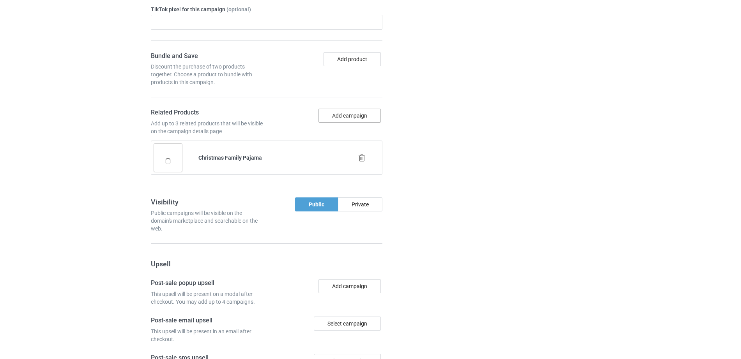
click at [347, 109] on button "Add campaign" at bounding box center [349, 116] width 62 height 14
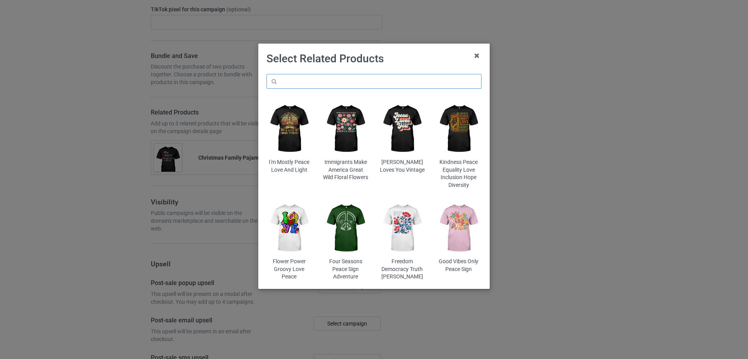
click at [344, 82] on input "text" at bounding box center [374, 81] width 215 height 15
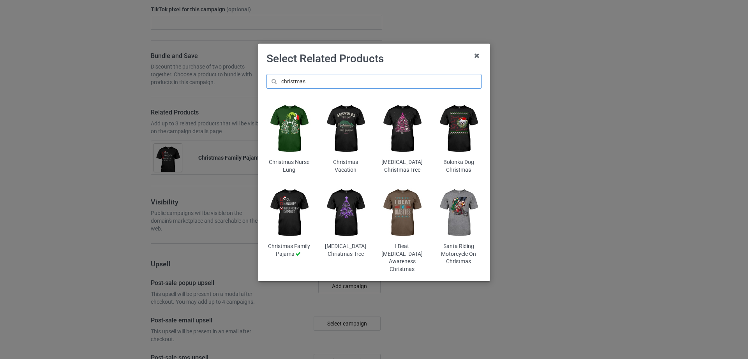
type input "christmas"
click at [463, 121] on img at bounding box center [459, 129] width 46 height 57
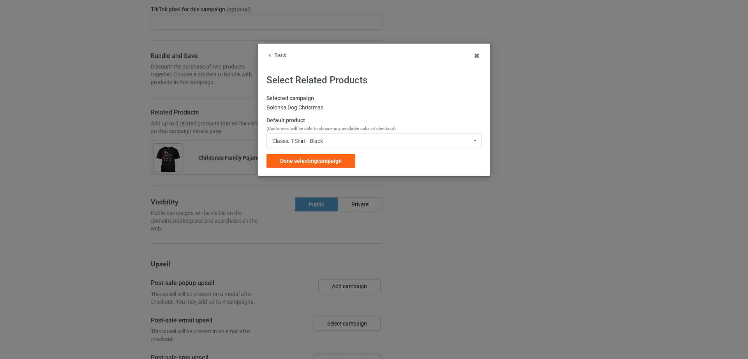
click at [302, 164] on span "Done selecting campaign" at bounding box center [311, 161] width 62 height 6
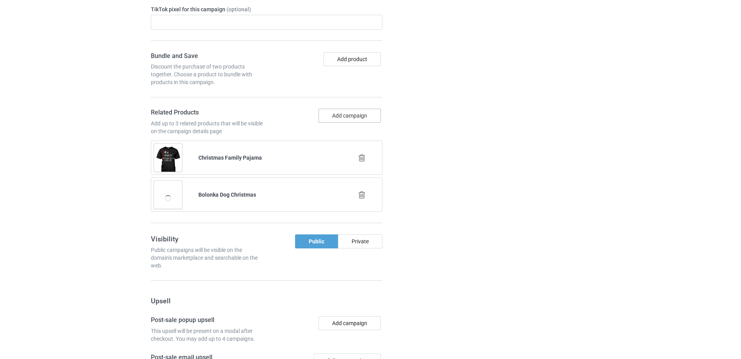
click at [343, 113] on button "Add campaign" at bounding box center [349, 116] width 62 height 14
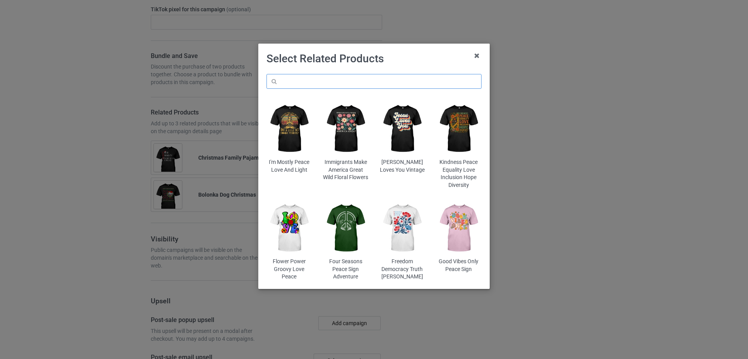
click at [331, 85] on input "text" at bounding box center [374, 81] width 215 height 15
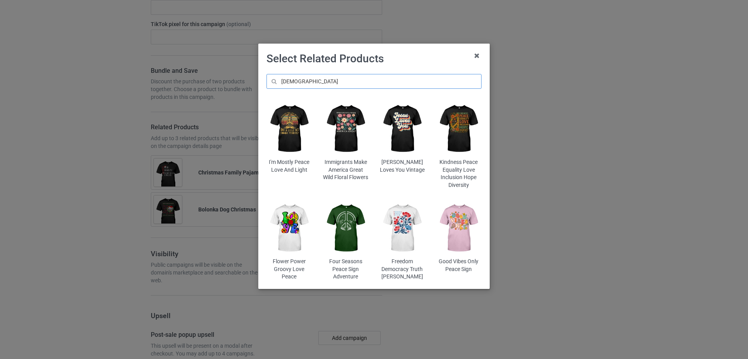
scroll to position [1010, 0]
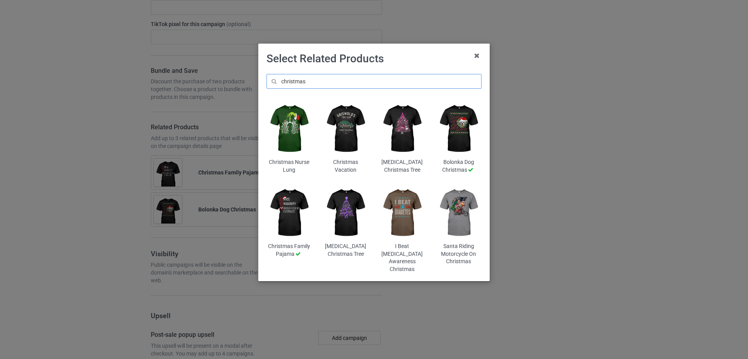
scroll to position [1054, 0]
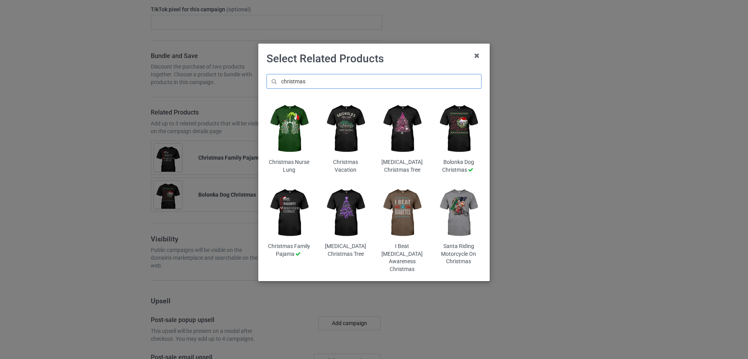
type input "christmas"
click at [473, 215] on img at bounding box center [459, 213] width 46 height 57
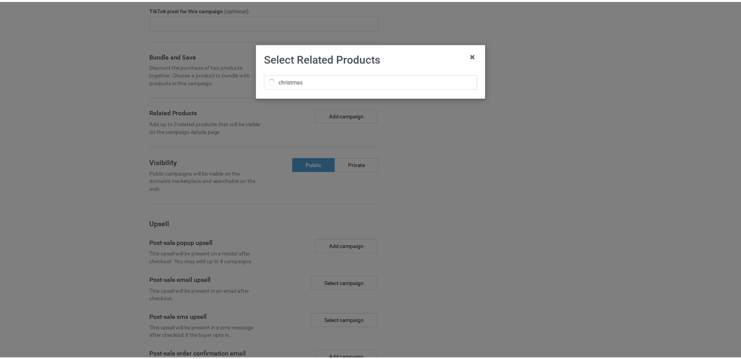
scroll to position [1069, 0]
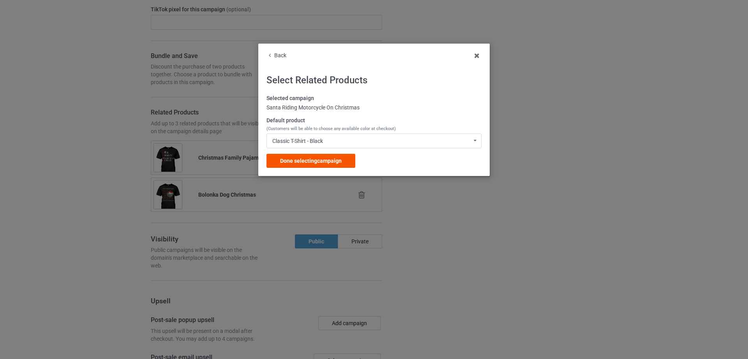
click at [324, 160] on span "Done selecting campaign" at bounding box center [311, 161] width 62 height 6
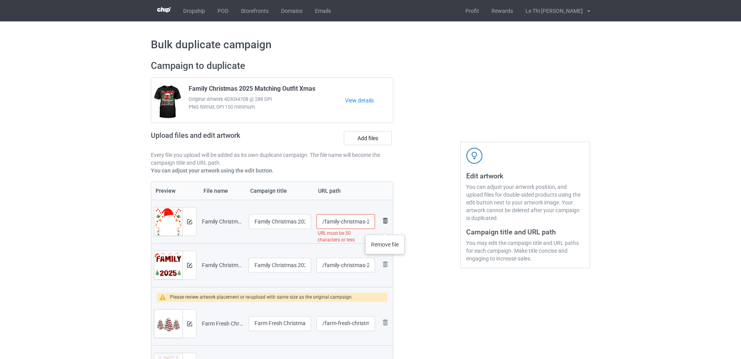
drag, startPoint x: 337, startPoint y: 220, endPoint x: 385, endPoint y: 227, distance: 48.5
click at [385, 227] on tr "Preview and edit artwork Family Christmas 2025 Matching Outfit Xmas Squad Santa…" at bounding box center [272, 222] width 242 height 44
click at [359, 224] on input "/family-christmas-2025-matching-outfit-xmas-squad-santa" at bounding box center [345, 221] width 58 height 15
drag, startPoint x: 336, startPoint y: 222, endPoint x: 376, endPoint y: 222, distance: 39.7
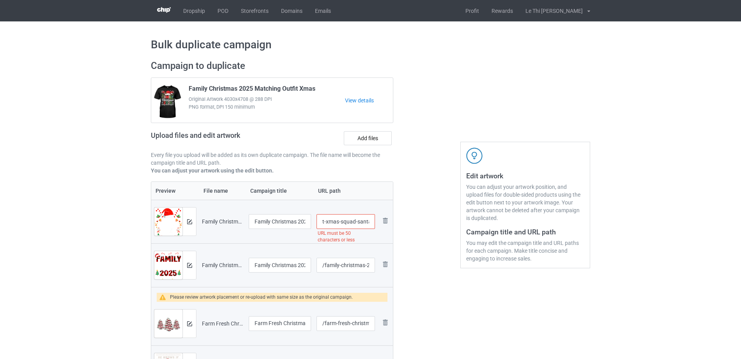
click at [376, 222] on td "/family-christmas-2025-matching-outfit-xmas-squad-santa URL must be 50 characte…" at bounding box center [346, 222] width 64 height 44
type input "/family-christmas-2025-matching-outfit-xmas"
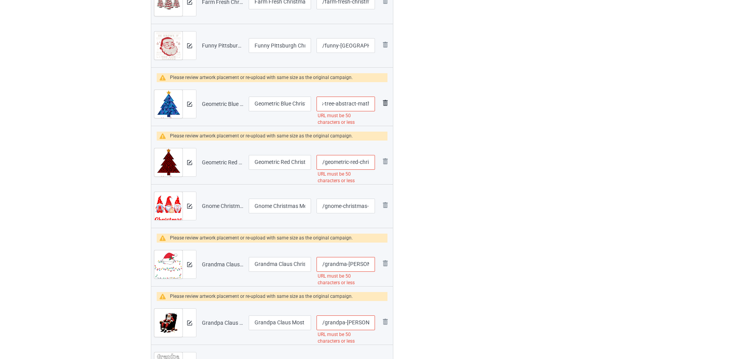
scroll to position [323, 0]
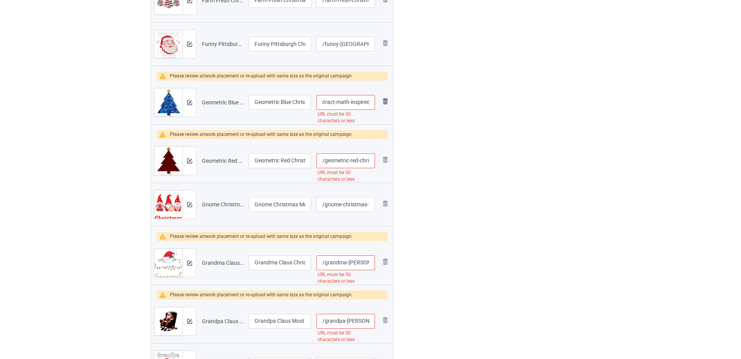
drag, startPoint x: 348, startPoint y: 104, endPoint x: 381, endPoint y: 105, distance: 33.1
click at [381, 105] on tr "Preview and edit artwork Geometric Blue Christmas Tree Abstract Math-Inspired.p…" at bounding box center [272, 103] width 242 height 44
click at [334, 102] on input "/geometric-blue-christmas-tree-abstract-math-inspired" at bounding box center [345, 102] width 58 height 15
drag, startPoint x: 334, startPoint y: 102, endPoint x: 380, endPoint y: 102, distance: 46.0
click at [380, 102] on tr "Preview and edit artwork Geometric Blue Christmas Tree Abstract Math-Inspired.p…" at bounding box center [272, 103] width 242 height 44
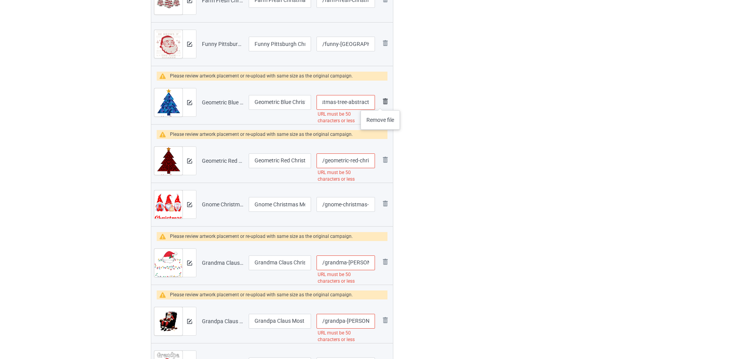
scroll to position [0, 49]
type input "/geometric-blue-christmas-tree-abstract"
drag, startPoint x: 351, startPoint y: 165, endPoint x: 382, endPoint y: 165, distance: 31.2
click at [382, 165] on tr "Preview and edit artwork Geometric Red Christmas Tree Abstract Math-Inspired.pn…" at bounding box center [272, 161] width 242 height 44
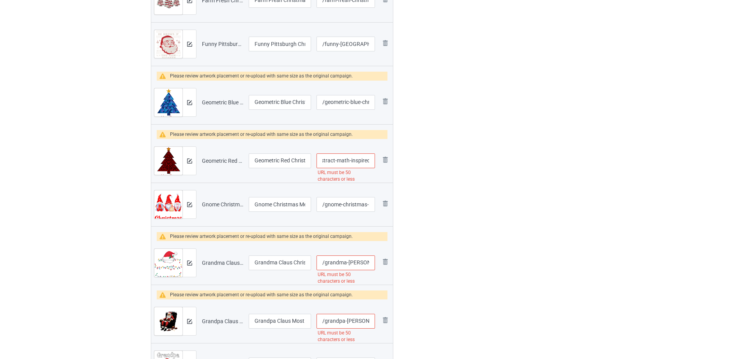
click at [348, 159] on input "/geometric-red-christmas-tree-abstract-math-inspired" at bounding box center [345, 161] width 58 height 15
drag, startPoint x: 330, startPoint y: 160, endPoint x: 375, endPoint y: 164, distance: 45.4
click at [375, 164] on td "/geometric-red-christmas-tree-abstract-math-inspired URL must be 50 characters …" at bounding box center [346, 161] width 64 height 44
type input "/geometric-red-christmas-tree-abstra"
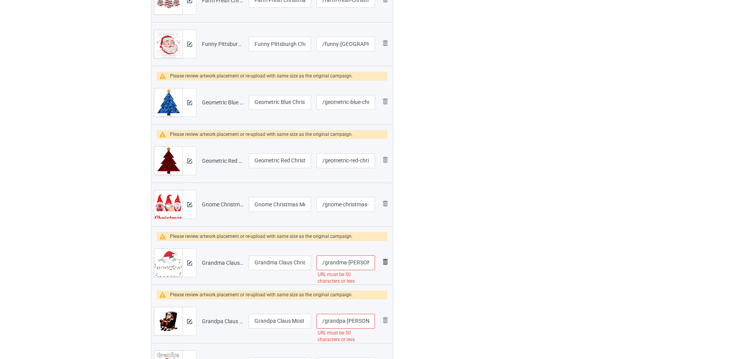
scroll to position [0, 88]
drag, startPoint x: 371, startPoint y: 259, endPoint x: 385, endPoint y: 259, distance: 13.6
click at [385, 259] on tr "Preview and edit artwork Grandma Claus Christmas Lights Santa Family Matching.p…" at bounding box center [272, 263] width 242 height 44
click at [350, 263] on input "/grandma-[PERSON_NAME]-christmas-lights-santa-family-matching" at bounding box center [345, 263] width 58 height 15
drag, startPoint x: 328, startPoint y: 263, endPoint x: 406, endPoint y: 263, distance: 78.3
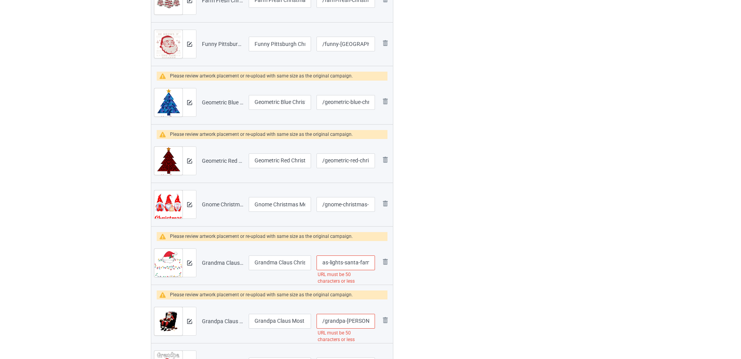
click at [406, 263] on div "Campaign to duplicate Family Christmas 2025 Matching Outfit Xmas Original Artwo…" at bounding box center [370, 129] width 450 height 796
type input "/grandma-claus-christmas-lights-santa"
click at [440, 261] on div at bounding box center [427, 129] width 56 height 796
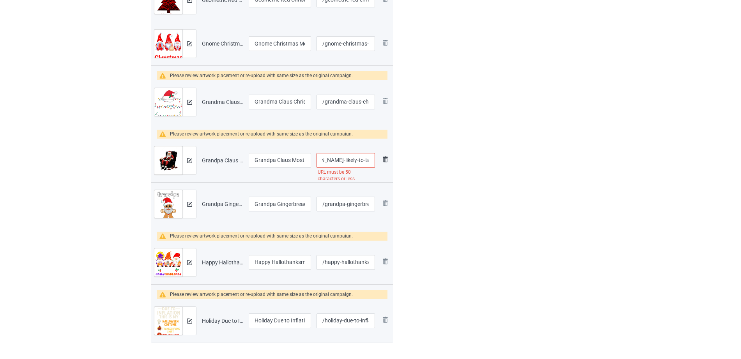
scroll to position [0, 84]
drag, startPoint x: 348, startPoint y: 157, endPoint x: 381, endPoint y: 158, distance: 33.1
click at [381, 158] on tr "Preview and edit artwork Grandpa Claus Most Likely To Take A Nap On Christmas.p…" at bounding box center [272, 161] width 242 height 44
click at [348, 159] on input "/grandpa-claus-most-likely-to-take-a-nap-on-christmas" at bounding box center [345, 160] width 58 height 15
drag, startPoint x: 335, startPoint y: 160, endPoint x: 395, endPoint y: 164, distance: 59.7
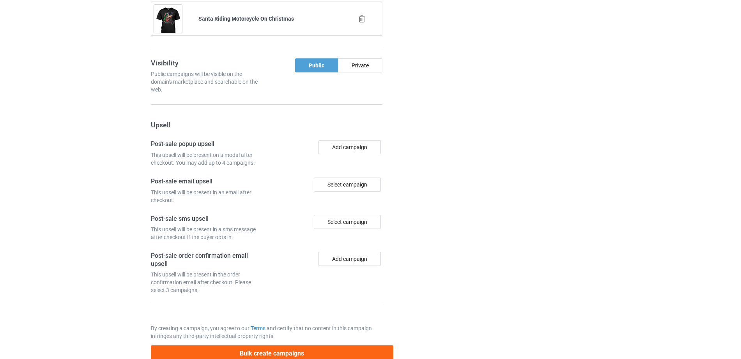
scroll to position [1331, 0]
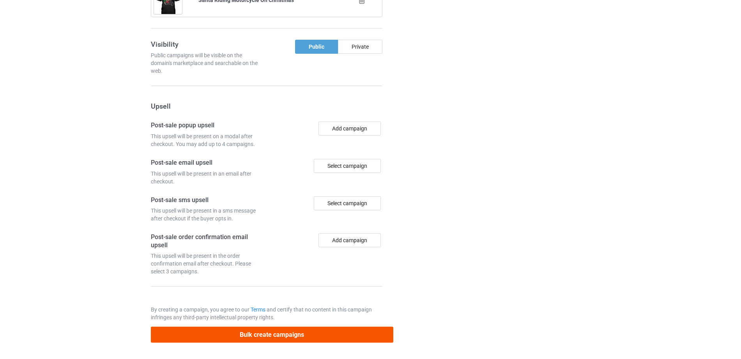
type input "/grandpa-claus-most-likely-to-take-a-nap"
click at [277, 330] on button "Bulk create campaigns" at bounding box center [272, 335] width 242 height 16
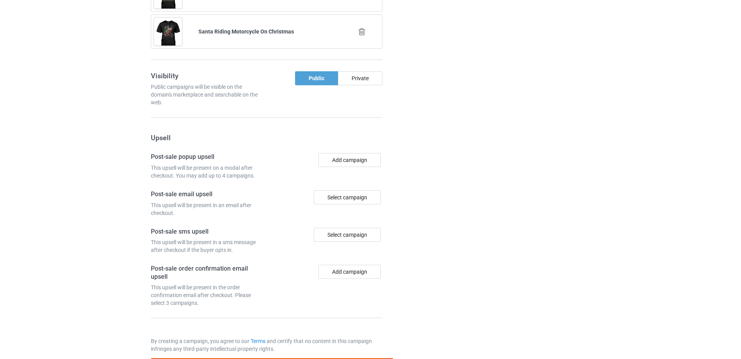
scroll to position [0, 0]
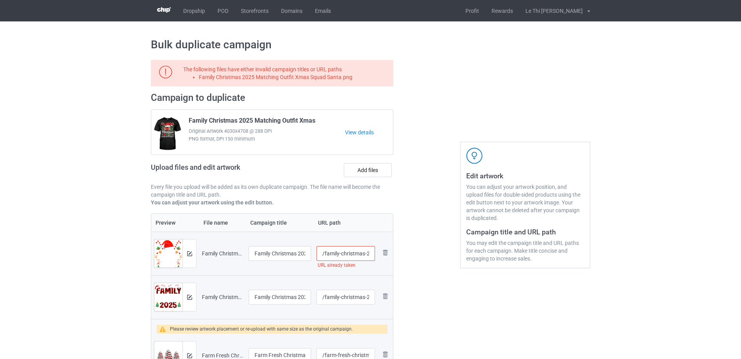
click at [330, 254] on input "/family-christmas-2025-matching-outfit-xmas" at bounding box center [345, 253] width 58 height 15
drag, startPoint x: 327, startPoint y: 254, endPoint x: 385, endPoint y: 252, distance: 58.5
click at [385, 252] on tr "Preview and edit artwork Family Christmas 2025 Matching Outfit Xmas Squad Santa…" at bounding box center [272, 254] width 242 height 44
click at [362, 251] on input "/family-christmas-2025-matching-outfit-xmas" at bounding box center [345, 253] width 58 height 15
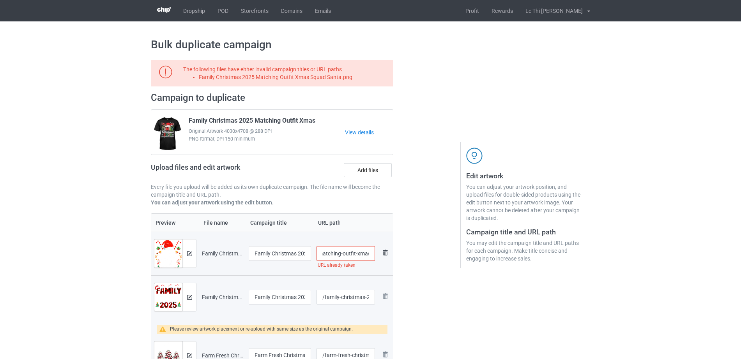
drag, startPoint x: 341, startPoint y: 252, endPoint x: 381, endPoint y: 258, distance: 40.6
click at [381, 258] on tr "Preview and edit artwork Family Christmas 2025 Matching Outfit Xmas Squad Santa…" at bounding box center [272, 254] width 242 height 44
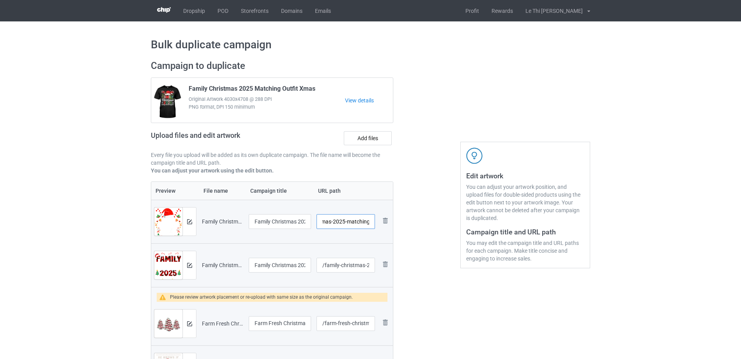
scroll to position [0, 37]
type input "/family-christmas-2025-matching1"
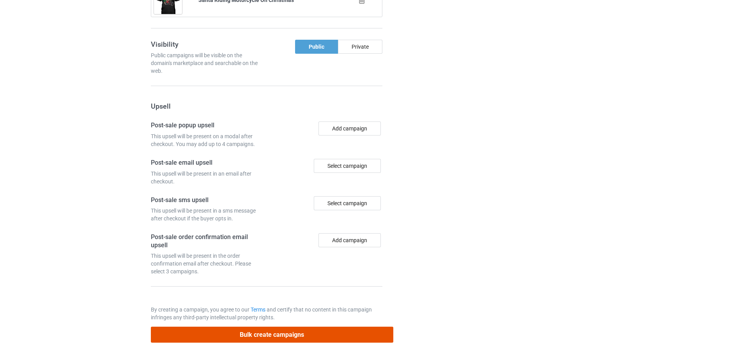
click at [320, 339] on button "Bulk create campaigns" at bounding box center [272, 335] width 242 height 16
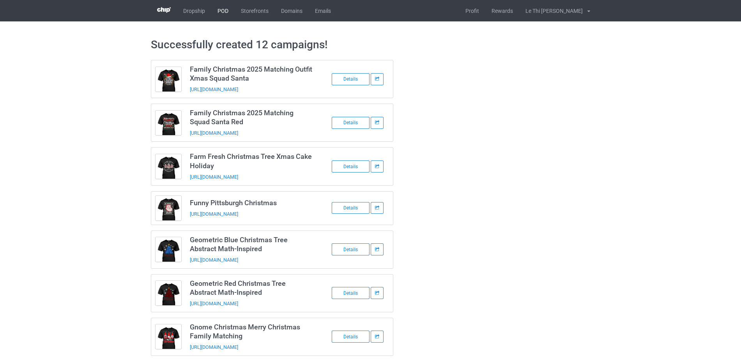
click at [223, 13] on link "POD" at bounding box center [222, 10] width 23 height 21
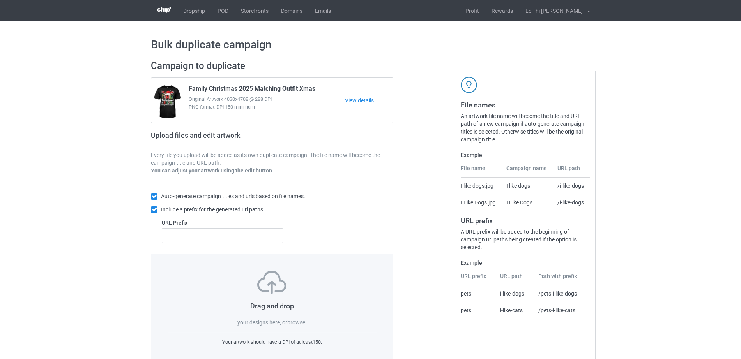
click at [297, 323] on label "browse" at bounding box center [296, 323] width 18 height 6
click at [0, 0] on input "browse" at bounding box center [0, 0] width 0 height 0
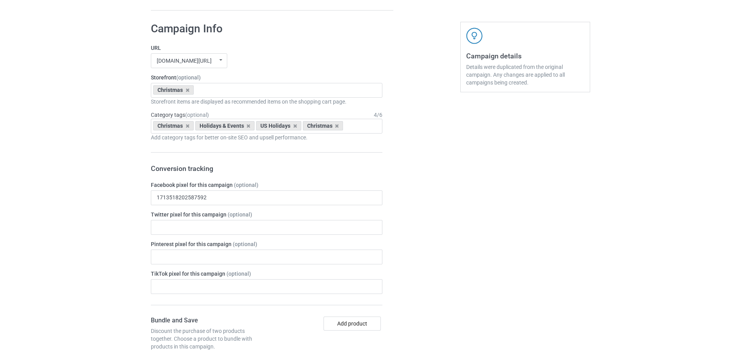
scroll to position [1299, 0]
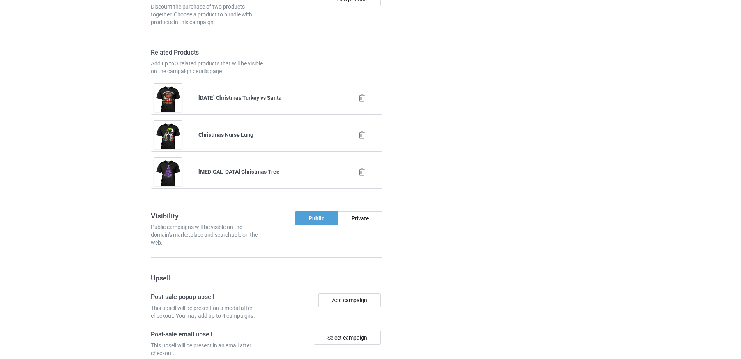
click at [361, 101] on icon at bounding box center [362, 98] width 10 height 8
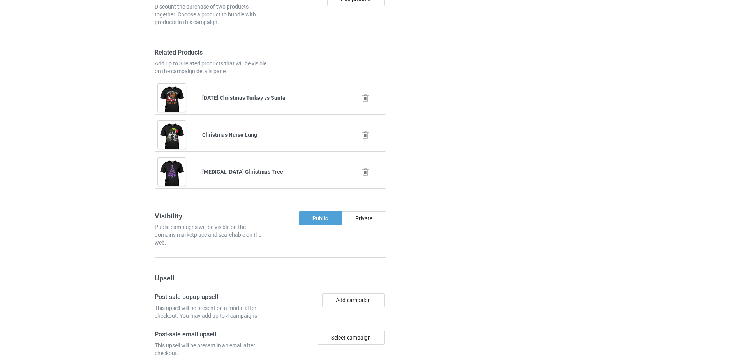
scroll to position [1624, 0]
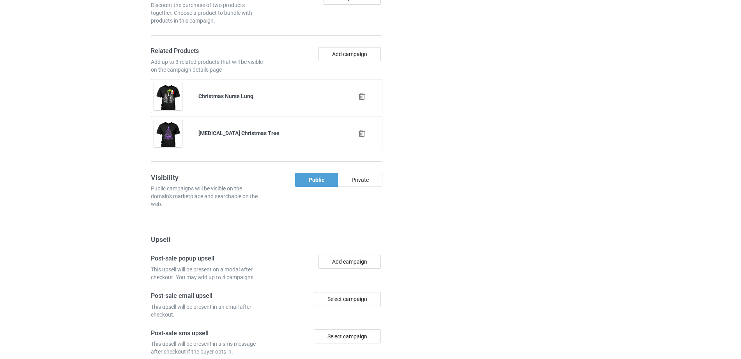
click at [363, 98] on icon at bounding box center [362, 96] width 10 height 8
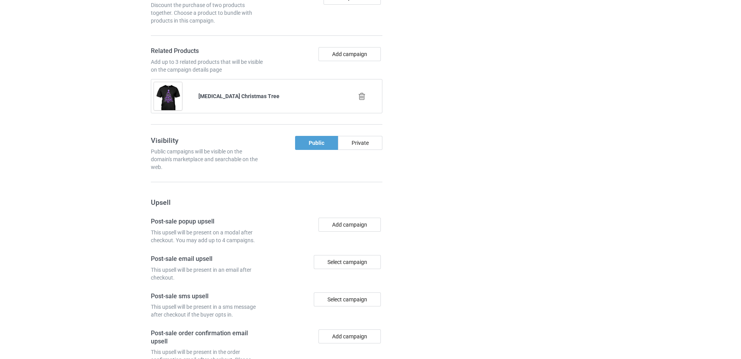
click at [363, 99] on icon at bounding box center [362, 96] width 10 height 8
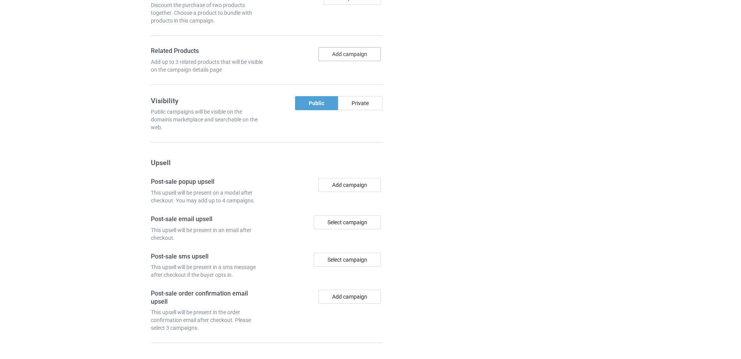
click at [351, 57] on button "Add campaign" at bounding box center [349, 54] width 62 height 14
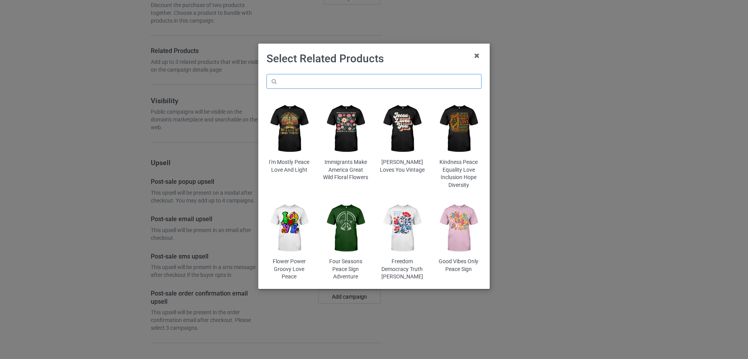
click at [305, 85] on input "text" at bounding box center [374, 81] width 215 height 15
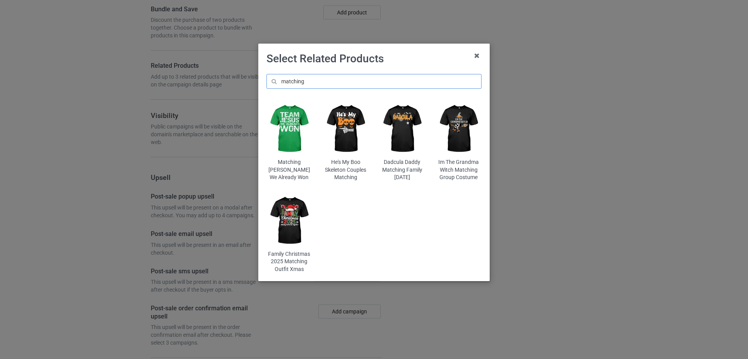
scroll to position [1639, 0]
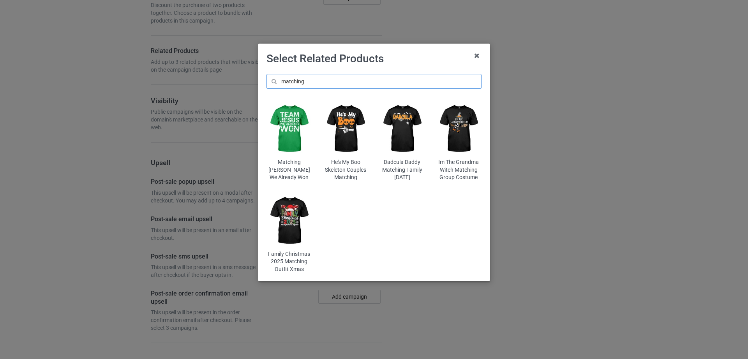
type input "matching"
click at [290, 216] on img at bounding box center [290, 220] width 46 height 57
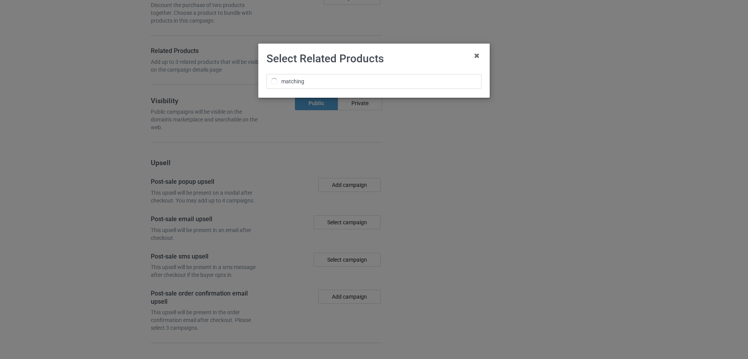
scroll to position [1653, 0]
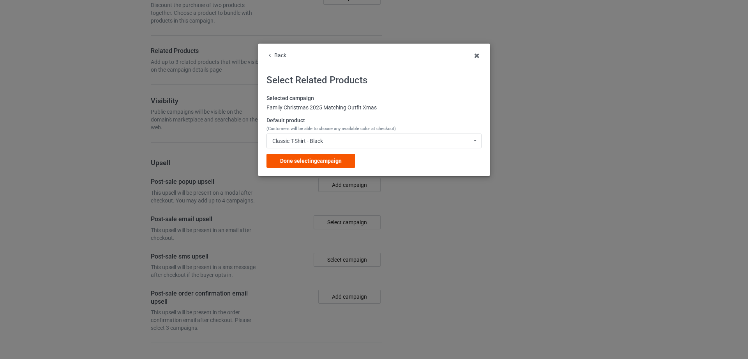
click at [316, 160] on span "Done selecting campaign" at bounding box center [311, 161] width 62 height 6
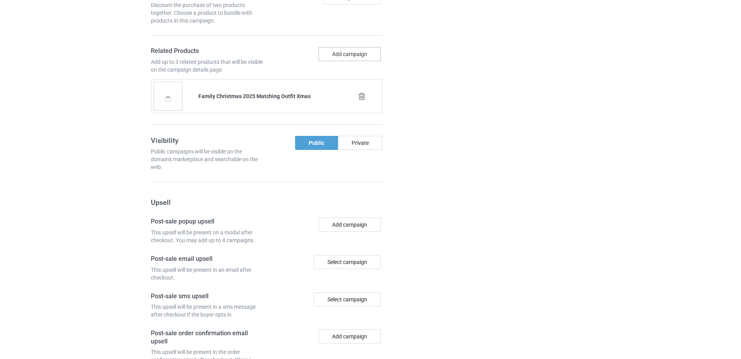
click at [345, 56] on button "Add campaign" at bounding box center [349, 54] width 62 height 14
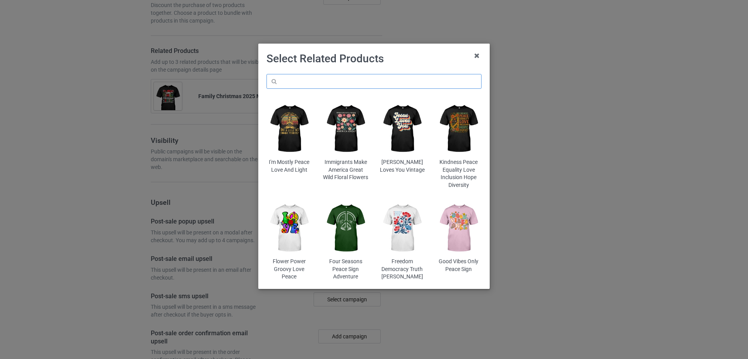
click at [305, 83] on input "text" at bounding box center [374, 81] width 215 height 15
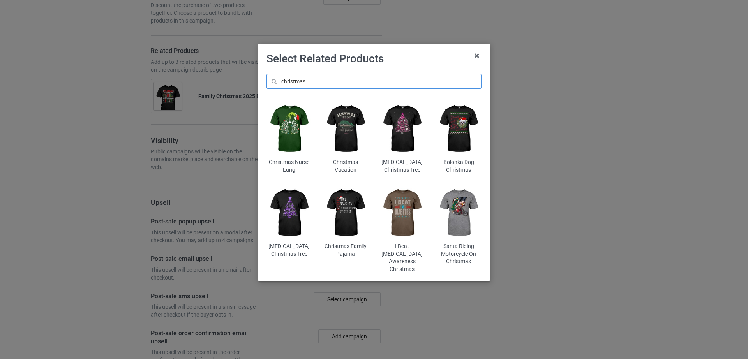
scroll to position [1713, 0]
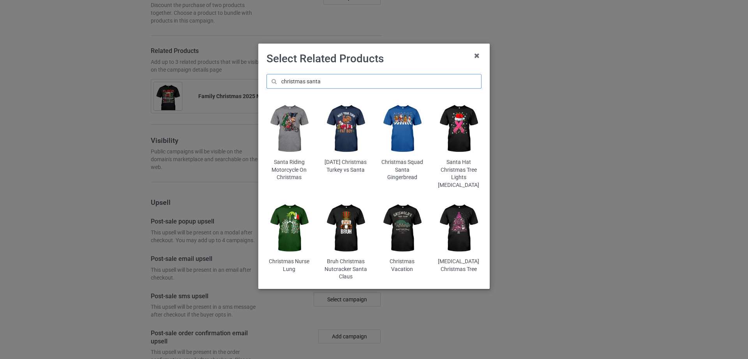
scroll to position [1787, 0]
type input "christmas santa"
click at [399, 144] on img at bounding box center [403, 129] width 46 height 57
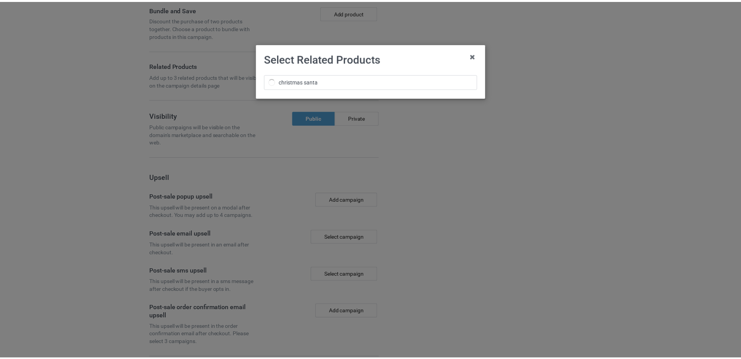
scroll to position [1801, 0]
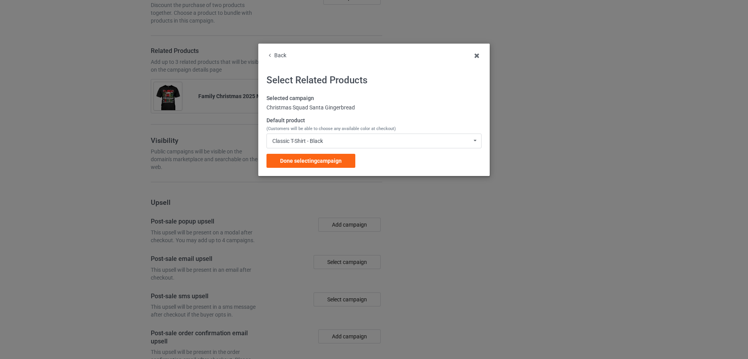
click at [313, 161] on span "Done selecting campaign" at bounding box center [311, 161] width 62 height 6
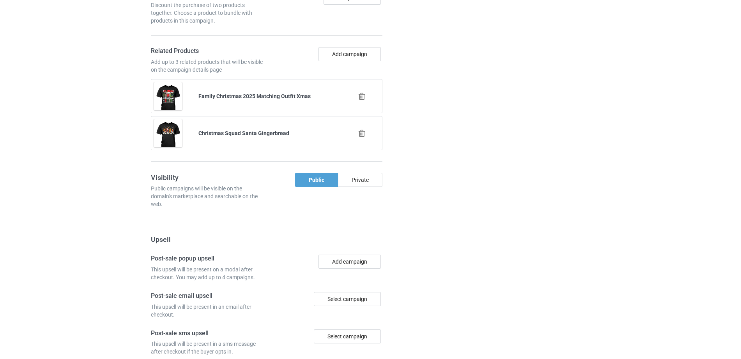
click at [345, 61] on div "Add campaign" at bounding box center [325, 54] width 113 height 14
click at [343, 57] on button "Add campaign" at bounding box center [349, 54] width 62 height 14
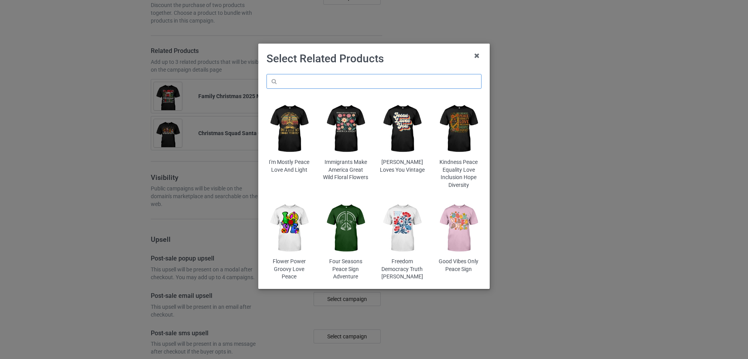
click at [332, 79] on input "text" at bounding box center [374, 81] width 215 height 15
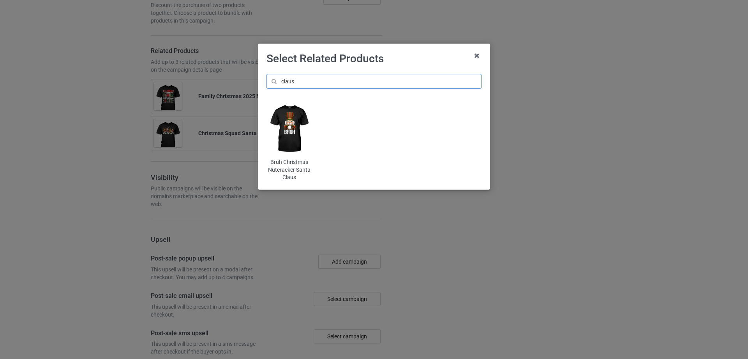
type input "claus"
click at [304, 137] on img at bounding box center [290, 129] width 46 height 57
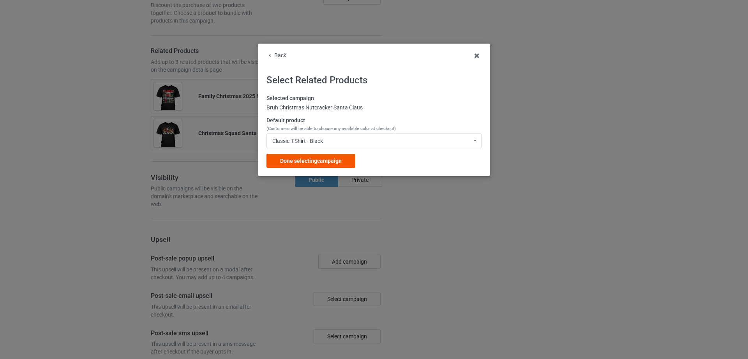
click at [336, 164] on span "Done selecting campaign" at bounding box center [311, 161] width 62 height 6
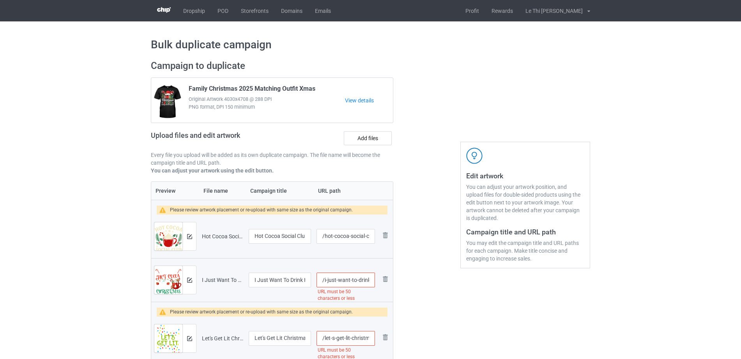
click at [353, 280] on input "/i-just-want-to-drink-hot-cocoa-and-watch-christmas-movies" at bounding box center [345, 280] width 58 height 15
drag, startPoint x: 351, startPoint y: 283, endPoint x: 372, endPoint y: 283, distance: 20.3
click at [372, 283] on input "/i-just-want-to-drink-hot-cocoa-and-watch-christmas-movies" at bounding box center [345, 280] width 58 height 15
click at [346, 283] on input "/i-just-want-to-drink-hot-cocoa-and-watch-christmas-movies" at bounding box center [345, 280] width 58 height 15
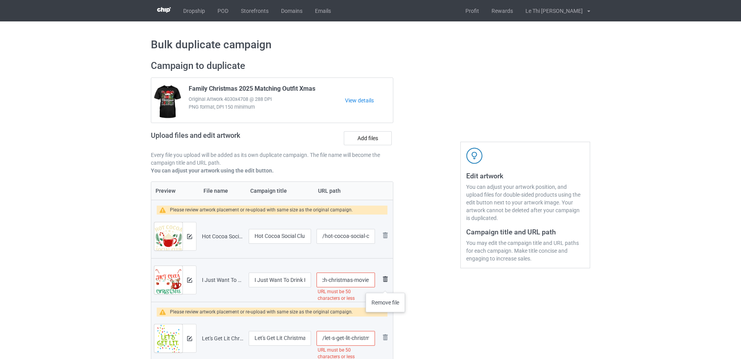
drag, startPoint x: 324, startPoint y: 279, endPoint x: 385, endPoint y: 285, distance: 61.8
click at [385, 285] on tr "Preview and edit artwork I Just Want To Drink Hot Cocoa And Watch Christmas Mov…" at bounding box center [272, 280] width 242 height 44
type input "/i-just-want-to-drink-hot-cocoa-and-watch"
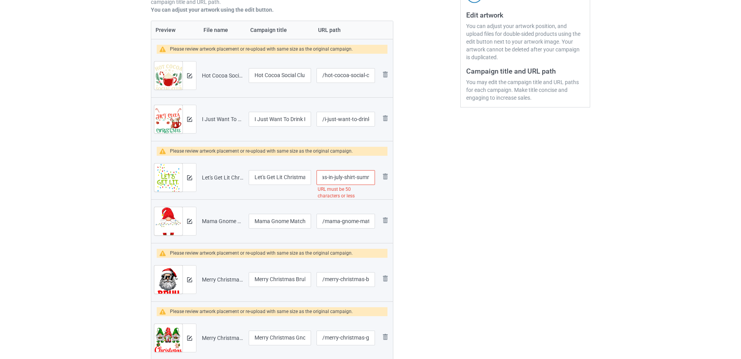
scroll to position [0, 71]
drag, startPoint x: 339, startPoint y: 179, endPoint x: 371, endPoint y: 178, distance: 31.6
click at [371, 178] on input "/let-s-get-lit-christmas-in-july-shirt-summer-lights" at bounding box center [345, 177] width 58 height 15
click at [347, 178] on input "/let-s-get-lit-christmas-in-july-shirt-summer-lights" at bounding box center [345, 177] width 58 height 15
drag, startPoint x: 334, startPoint y: 177, endPoint x: 372, endPoint y: 180, distance: 37.9
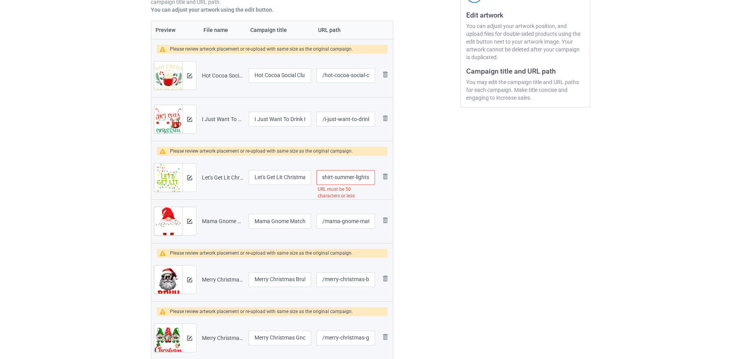
click at [372, 180] on input "/let-s-get-lit-christmas-in-july-shirt-summer-lights" at bounding box center [345, 177] width 58 height 15
type input "/let-s-get-lit-christmas-in-july-shirt"
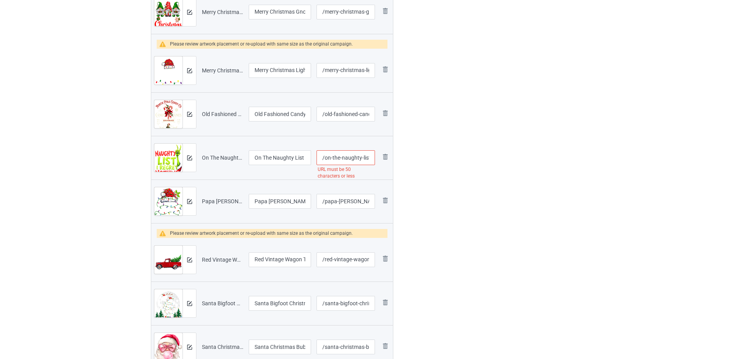
scroll to position [0, 90]
drag, startPoint x: 340, startPoint y: 151, endPoint x: 407, endPoint y: 159, distance: 67.9
click at [407, 159] on div "Campaign to duplicate Family Christmas 2025 Matching Outfit Xmas Original Artwo…" at bounding box center [370, 285] width 450 height 1437
click at [329, 158] on input "/on-the-naughty-list-and-i-regret-nothing-funny-christmas" at bounding box center [345, 157] width 58 height 15
drag, startPoint x: 328, startPoint y: 158, endPoint x: 380, endPoint y: 160, distance: 51.9
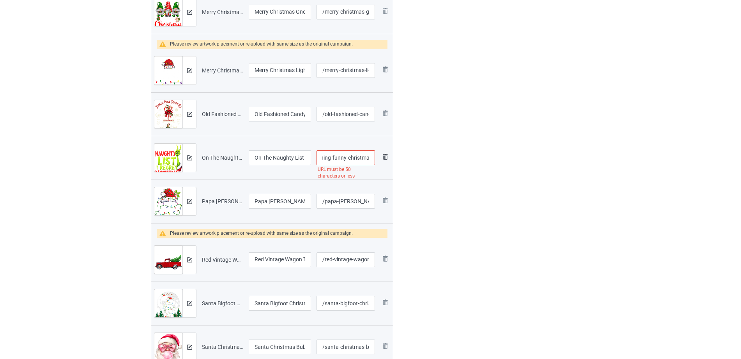
click at [380, 160] on tr "Preview and edit artwork On The Naughty List And I Regret Nothing Funny Christm…" at bounding box center [272, 158] width 242 height 44
type input "/on-the-naughty-list-and-i-regret-nothing"
click at [423, 193] on div at bounding box center [427, 285] width 56 height 1437
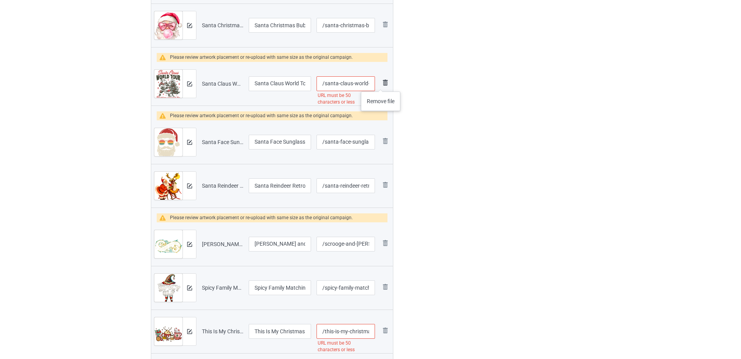
scroll to position [0, 93]
drag, startPoint x: 341, startPoint y: 85, endPoint x: 385, endPoint y: 84, distance: 43.3
click at [385, 84] on tr "Preview and edit artwork Santa Claus World Tour Rocking Around The Christmas Tr…" at bounding box center [272, 84] width 242 height 44
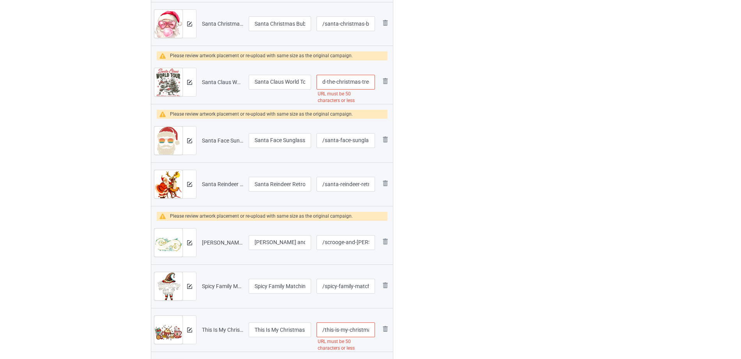
click at [345, 79] on input "/santa-claus-world-tour-rocking-around-the-christmas-tree" at bounding box center [345, 82] width 58 height 15
drag, startPoint x: 332, startPoint y: 81, endPoint x: 381, endPoint y: 86, distance: 48.5
click at [381, 86] on tr "Preview and edit artwork Santa Claus World Tour Rocking Around The Christmas Tr…" at bounding box center [272, 82] width 242 height 44
drag, startPoint x: 342, startPoint y: 82, endPoint x: 403, endPoint y: 90, distance: 61.7
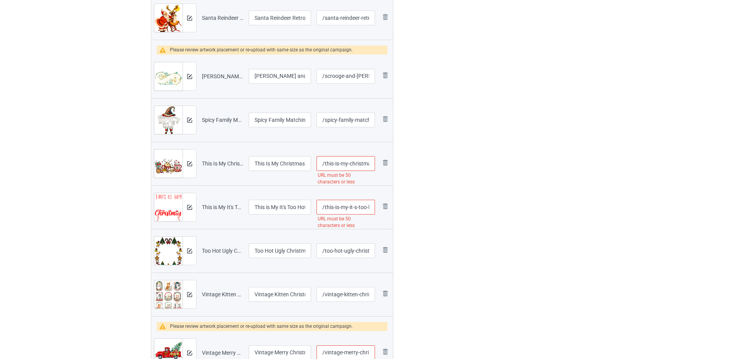
scroll to position [975, 0]
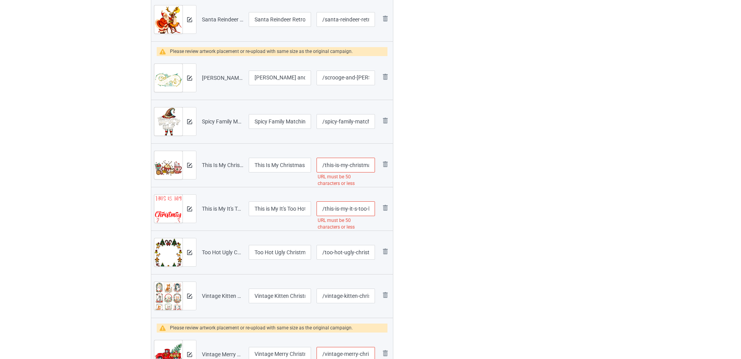
type input "/santa-claus-world-tour-rocking"
click at [345, 167] on input "/this-is-my-christmas-movie-watching-shirt-family-matching" at bounding box center [345, 165] width 58 height 15
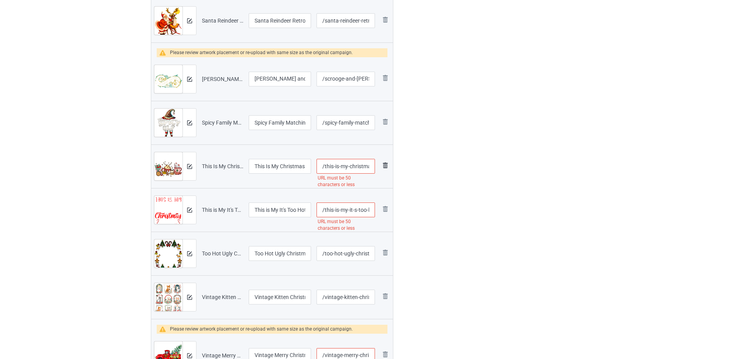
scroll to position [0, 97]
drag, startPoint x: 348, startPoint y: 168, endPoint x: 390, endPoint y: 170, distance: 41.3
click at [390, 170] on tr "Preview and edit artwork This Is My Christmas Movie Watching Shirt Family Match…" at bounding box center [272, 167] width 242 height 44
click at [339, 165] on input "/this-is-my-christmas-movie-watching-shirt-family-matching" at bounding box center [345, 166] width 58 height 15
drag, startPoint x: 327, startPoint y: 166, endPoint x: 393, endPoint y: 167, distance: 65.5
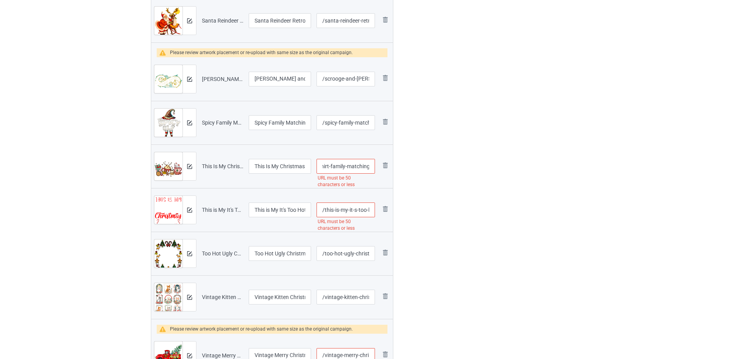
type input "/this-is-my-christmas-movie-watching-shirt"
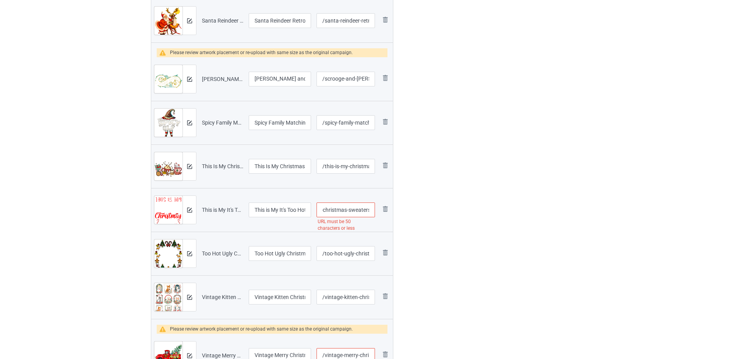
drag, startPoint x: 347, startPoint y: 213, endPoint x: 380, endPoint y: 210, distance: 32.9
click at [380, 210] on tr "Preview and edit artwork This is My It's Too Hot for Ugly Christmas Sweaters.pn…" at bounding box center [272, 210] width 242 height 44
click at [351, 209] on input "/this-is-my-it-s-too-hot-for-ugly-christmas-sweaters" at bounding box center [345, 210] width 58 height 15
drag, startPoint x: 323, startPoint y: 210, endPoint x: 400, endPoint y: 214, distance: 77.2
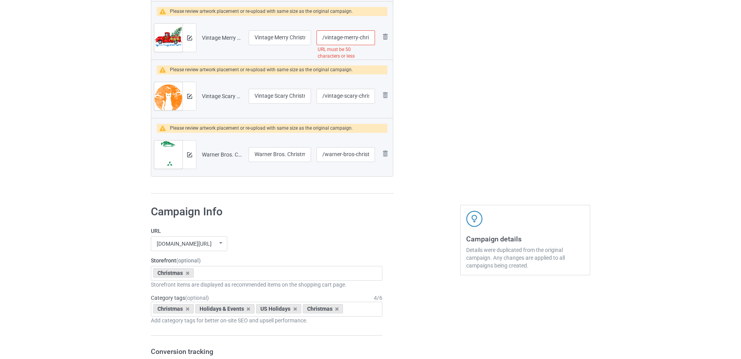
scroll to position [0, 0]
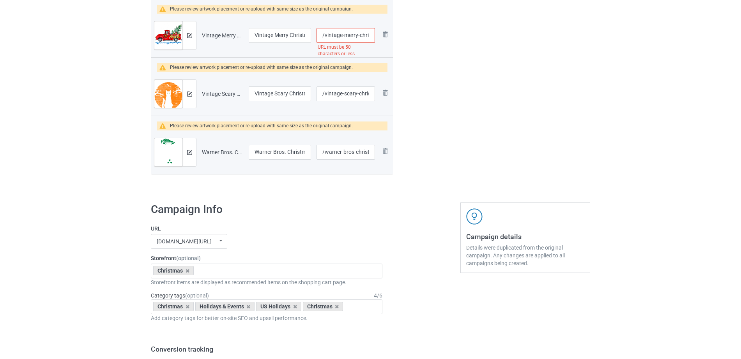
type input "/this-is-my-it-s-too-hot-for-ugly"
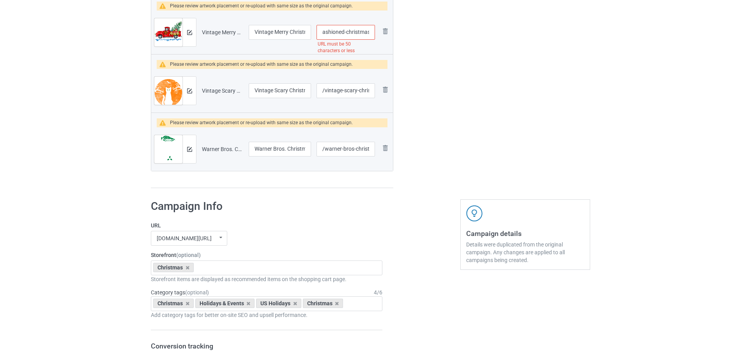
drag, startPoint x: 343, startPoint y: 31, endPoint x: 390, endPoint y: 34, distance: 47.6
click at [390, 34] on tr "Preview and edit artwork Vintage Merry Christmas Red Truck Old Fashioned Christ…" at bounding box center [272, 33] width 242 height 44
click at [350, 28] on input "/vintage-merry-christmas-red-truck-old-fashioned-christmas" at bounding box center [345, 32] width 58 height 15
drag, startPoint x: 343, startPoint y: 33, endPoint x: 389, endPoint y: 36, distance: 46.1
click at [389, 36] on tr "Preview and edit artwork Vintage Merry Christmas Red Truck Old Fashioned Christ…" at bounding box center [272, 33] width 242 height 44
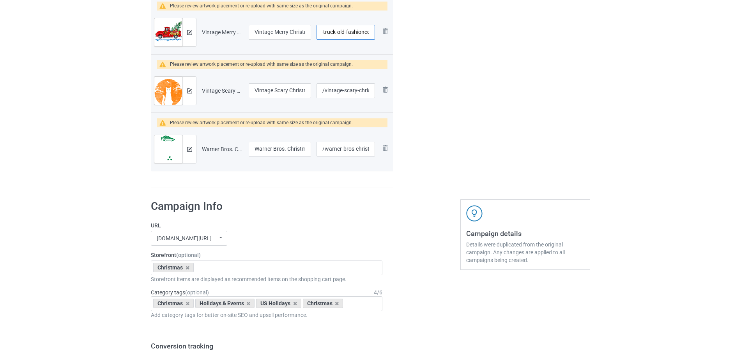
type input "/vintage-merry-christmas-red-truck-old-fashioned"
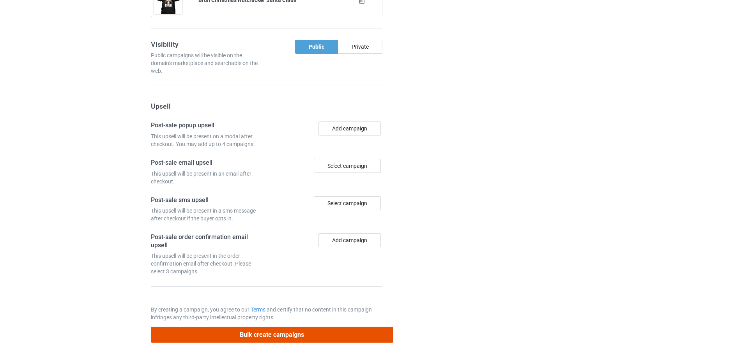
click at [290, 336] on button "Bulk create campaigns" at bounding box center [272, 335] width 242 height 16
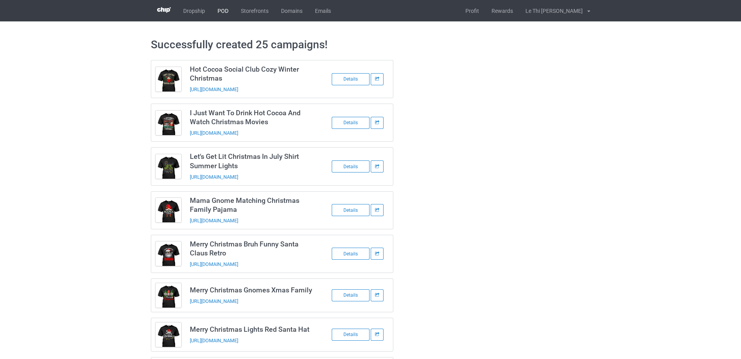
click at [225, 8] on link "POD" at bounding box center [222, 10] width 23 height 21
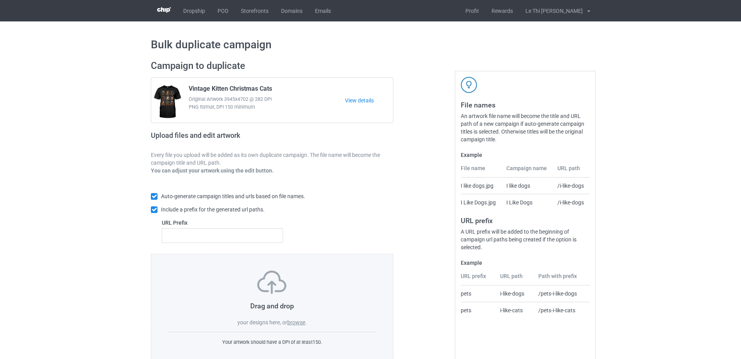
click at [300, 321] on label "browse" at bounding box center [296, 323] width 18 height 6
click at [0, 0] on input "browse" at bounding box center [0, 0] width 0 height 0
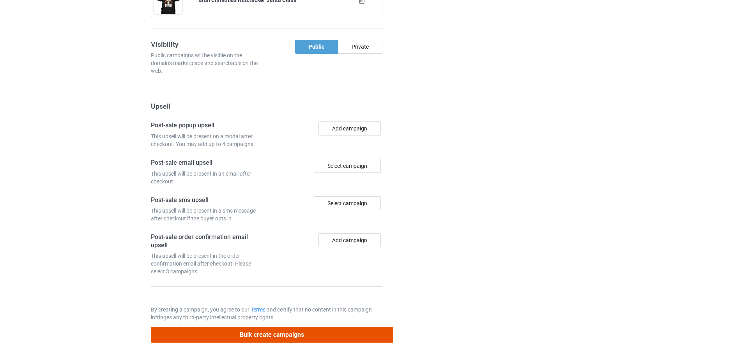
click at [270, 337] on button "Bulk create campaigns" at bounding box center [272, 335] width 242 height 16
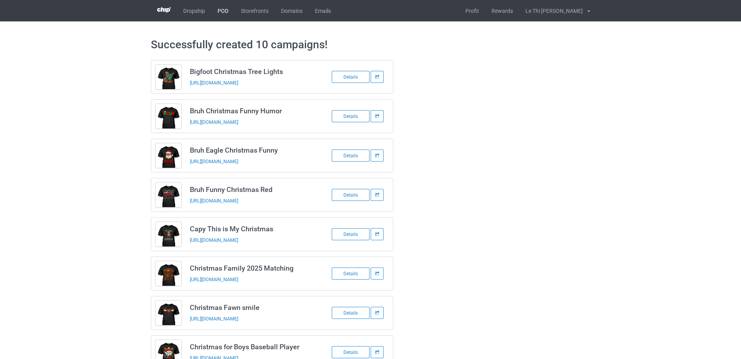
click at [223, 9] on link "POD" at bounding box center [222, 10] width 23 height 21
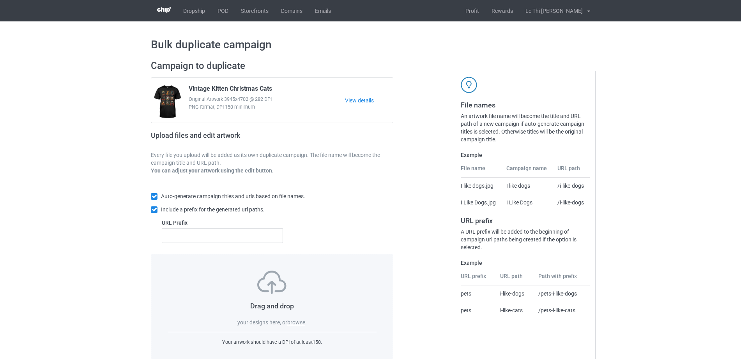
click at [305, 321] on label "browse" at bounding box center [296, 323] width 18 height 6
click at [0, 0] on input "browse" at bounding box center [0, 0] width 0 height 0
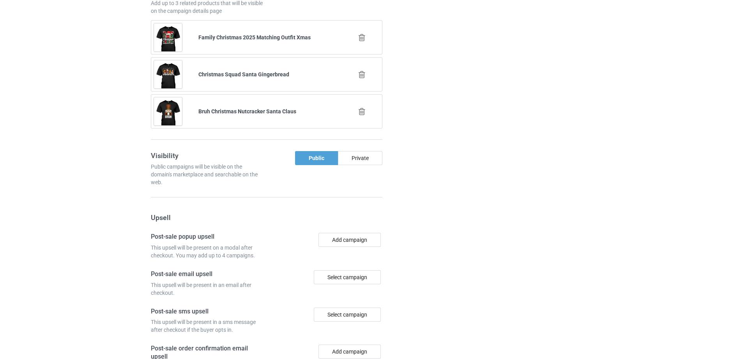
scroll to position [1947, 0]
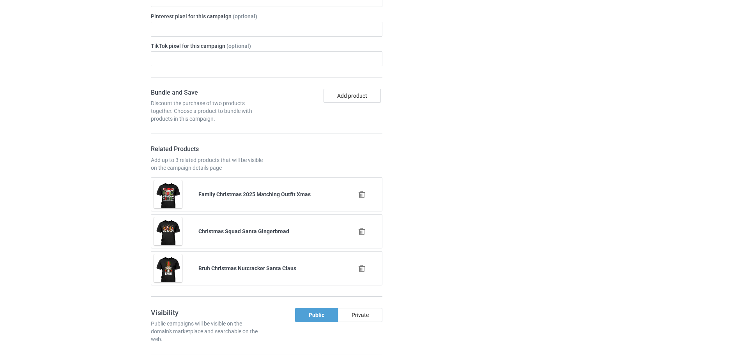
click at [360, 265] on icon at bounding box center [362, 269] width 10 height 8
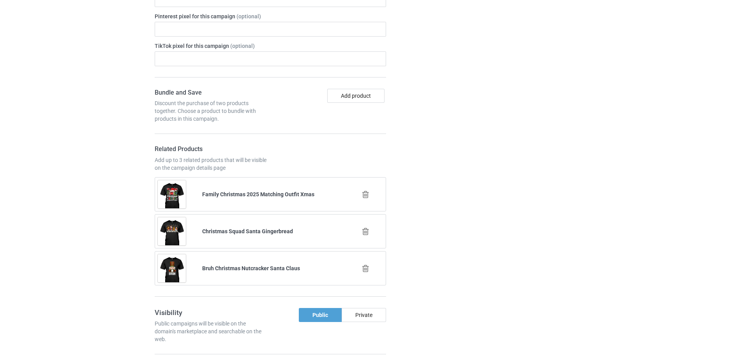
scroll to position [1786, 0]
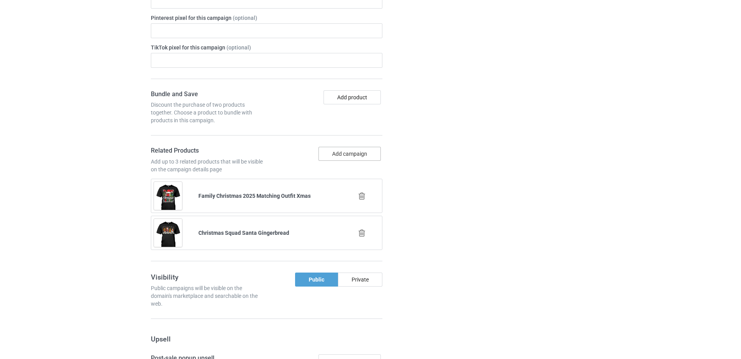
click at [360, 150] on button "Add campaign" at bounding box center [349, 154] width 62 height 14
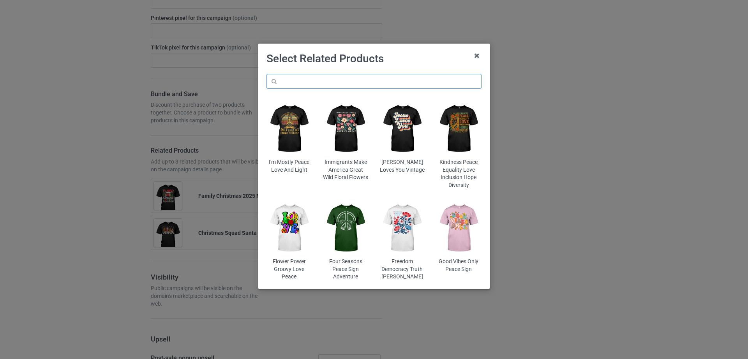
click at [316, 74] on input "text" at bounding box center [374, 81] width 215 height 15
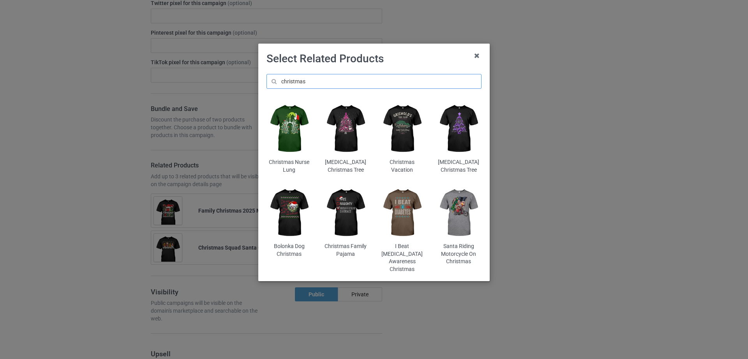
scroll to position [1801, 0]
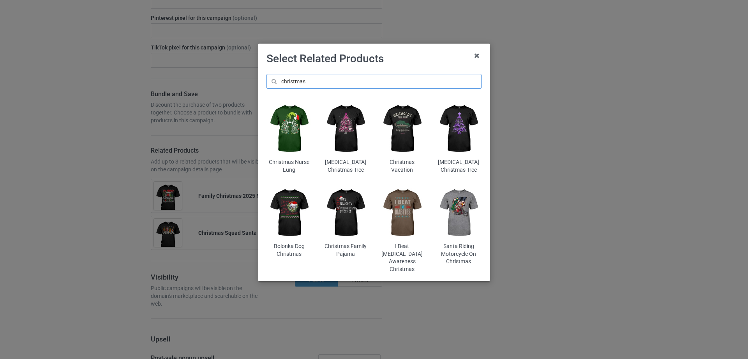
click at [325, 83] on input "christmas" at bounding box center [374, 81] width 215 height 15
click at [309, 79] on input "christmas cat" at bounding box center [374, 81] width 215 height 15
drag, startPoint x: 308, startPoint y: 81, endPoint x: 325, endPoint y: 82, distance: 16.4
click at [325, 82] on input "christmas cat" at bounding box center [374, 81] width 215 height 15
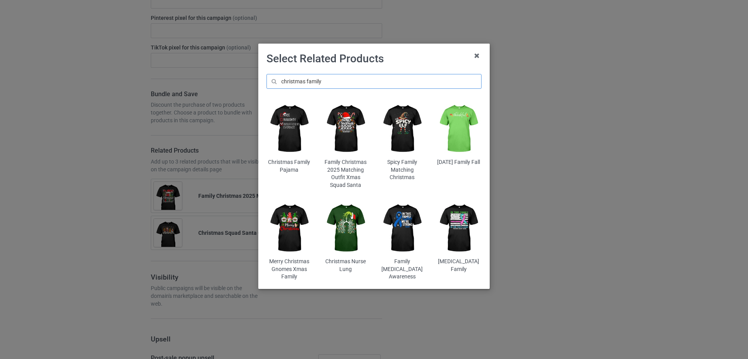
scroll to position [1845, 0]
type input "christmas family"
click at [355, 130] on img at bounding box center [346, 129] width 46 height 57
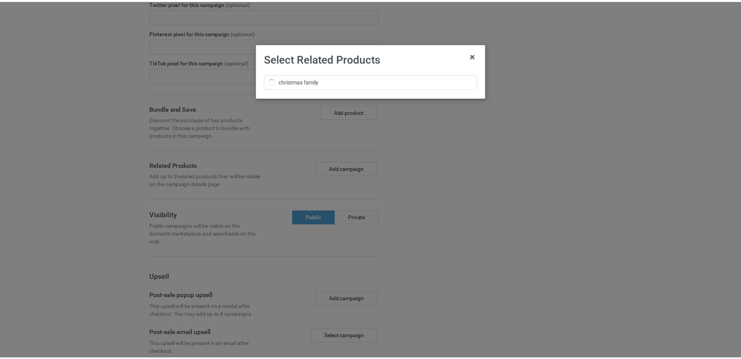
scroll to position [1860, 0]
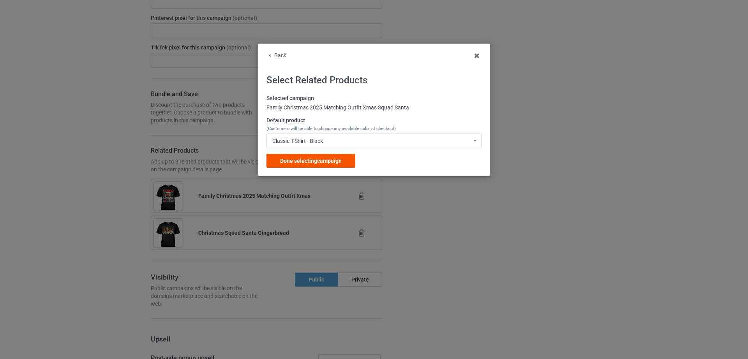
click at [329, 159] on span "Done selecting campaign" at bounding box center [311, 161] width 62 height 6
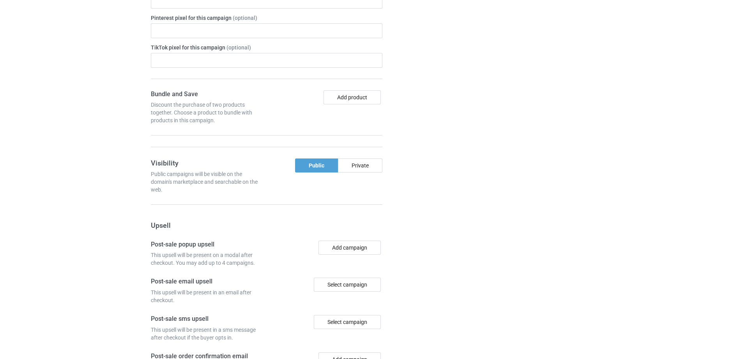
click at [447, 199] on div at bounding box center [427, 129] width 56 height 678
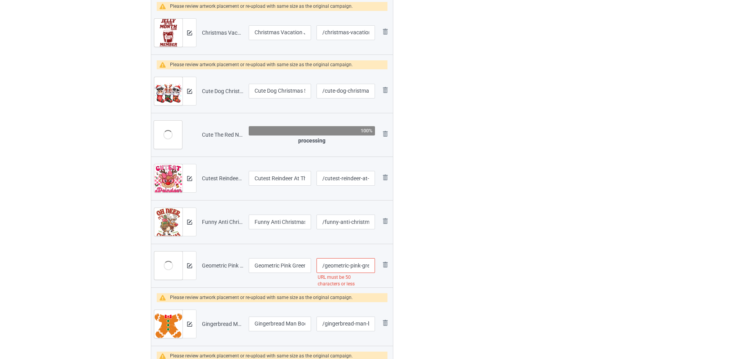
scroll to position [322, 0]
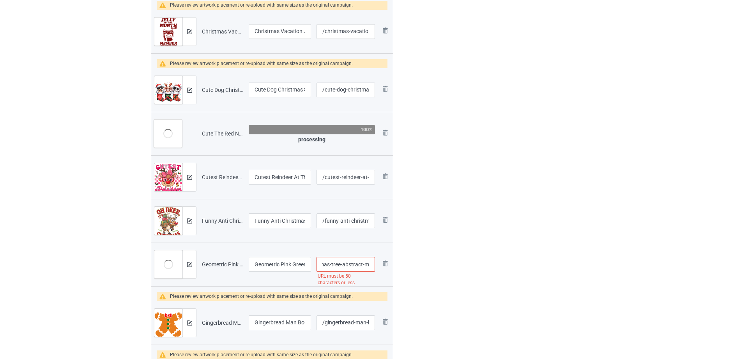
drag, startPoint x: 341, startPoint y: 266, endPoint x: 367, endPoint y: 263, distance: 26.2
click at [367, 263] on input "/geometric-pink-green-christmas-tree-abstract-math-inspired" at bounding box center [345, 264] width 58 height 15
click at [359, 263] on input "/geometric-pink-green-christmas-tree-abstract-math-inspired" at bounding box center [345, 264] width 58 height 15
drag, startPoint x: 360, startPoint y: 265, endPoint x: 366, endPoint y: 265, distance: 6.7
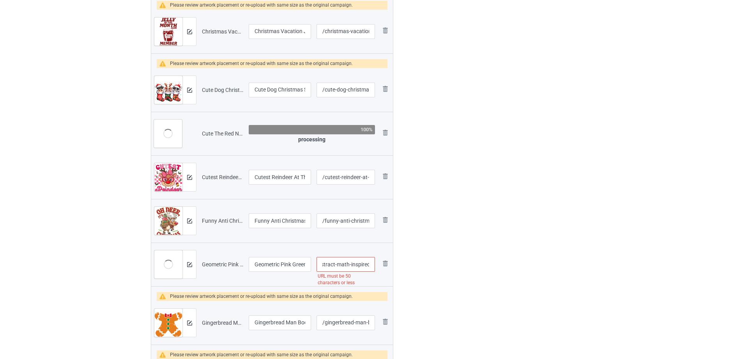
click at [366, 265] on input "/geometric-pink-green-christmas-tree-abstract-math-inspired" at bounding box center [345, 264] width 58 height 15
click at [355, 267] on input "/geometric-pink-green-christmas-tree-abstract-math-inspired" at bounding box center [345, 264] width 58 height 15
drag, startPoint x: 334, startPoint y: 266, endPoint x: 376, endPoint y: 266, distance: 41.7
click at [376, 266] on td "/geometric-pink-green-christmas-tree-abstract-math-inspired URL must be 50 char…" at bounding box center [346, 265] width 64 height 44
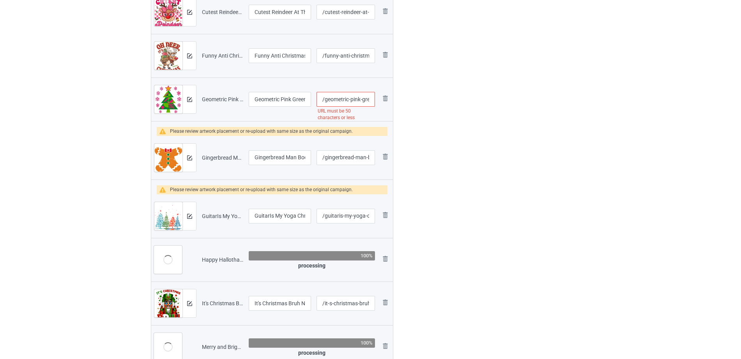
scroll to position [486, 0]
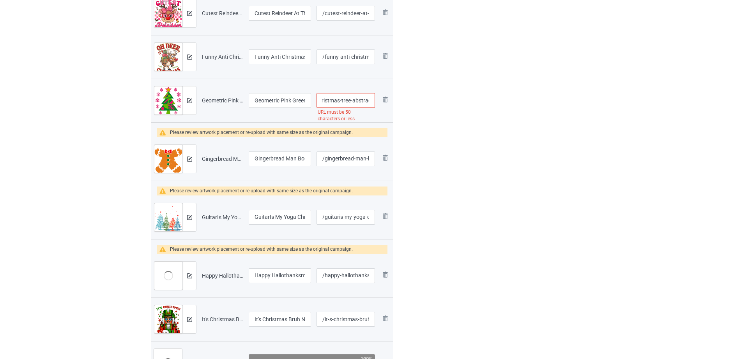
drag, startPoint x: 340, startPoint y: 103, endPoint x: 365, endPoint y: 103, distance: 24.6
click at [365, 103] on input "/geometric-pink-green-christmas-tree-abstract-math-inspired" at bounding box center [345, 100] width 58 height 15
click at [353, 99] on input "/geometric-pink-green-christmas-tree-abstract-math-inspired" at bounding box center [345, 100] width 58 height 15
drag, startPoint x: 335, startPoint y: 101, endPoint x: 379, endPoint y: 101, distance: 43.6
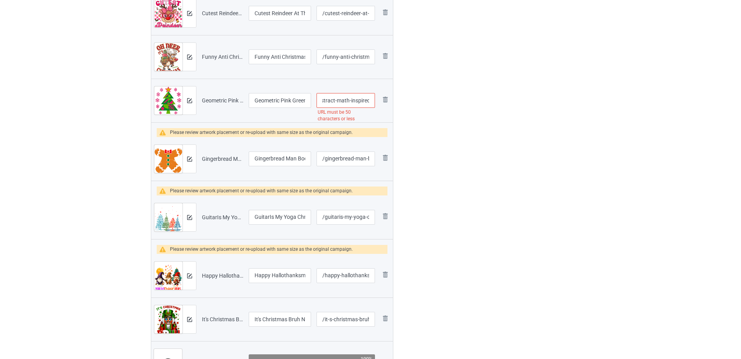
click at [379, 101] on tr "Preview and edit artwork Geometric Pink Green Christmas Tree Abstract Math-Insp…" at bounding box center [272, 101] width 242 height 44
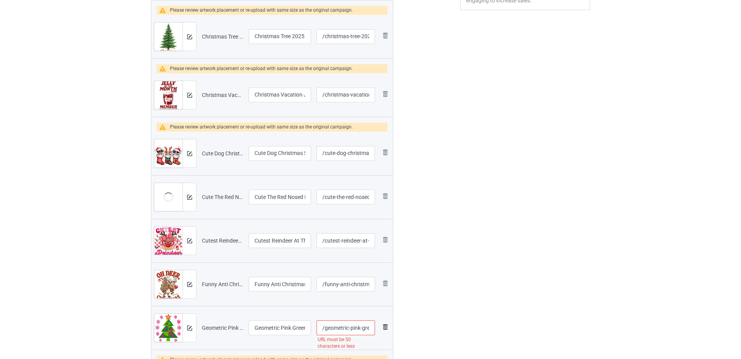
scroll to position [0, 99]
drag, startPoint x: 354, startPoint y: 329, endPoint x: 387, endPoint y: 330, distance: 33.1
click at [387, 330] on tr "Preview and edit artwork Geometric Pink Green Christmas Tree Abstract Math-Insp…" at bounding box center [272, 328] width 242 height 44
click at [345, 325] on input "/geometric-pink-green-christmas-tree-abstract-math-inspired" at bounding box center [345, 328] width 58 height 15
drag, startPoint x: 334, startPoint y: 329, endPoint x: 374, endPoint y: 330, distance: 40.5
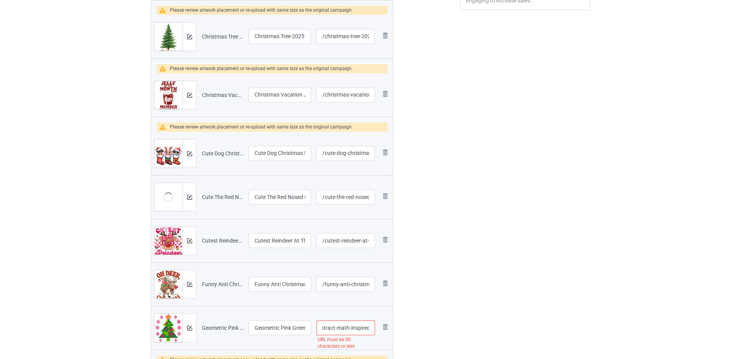
click at [374, 330] on input "/geometric-pink-green-christmas-tree-abstract-math-inspired" at bounding box center [345, 328] width 58 height 15
drag, startPoint x: 353, startPoint y: 325, endPoint x: 387, endPoint y: 325, distance: 33.9
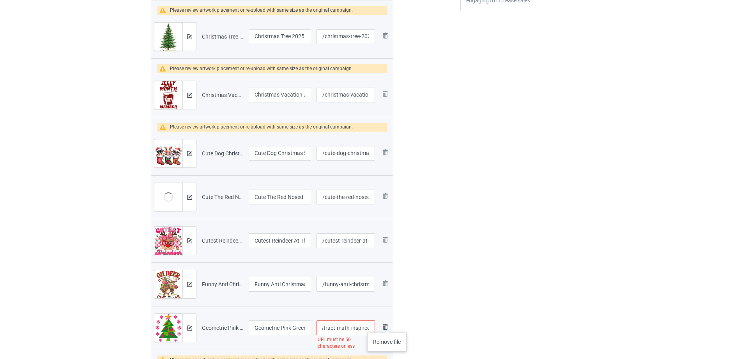
click at [387, 325] on tr "Preview and edit artwork Geometric Pink Green Christmas Tree Abstract Math-Insp…" at bounding box center [272, 328] width 242 height 44
click at [335, 330] on input "/geometric-pink-green-christmas-tree-abstract-math-inspired" at bounding box center [345, 328] width 58 height 15
drag, startPoint x: 335, startPoint y: 330, endPoint x: 376, endPoint y: 328, distance: 41.7
click at [376, 328] on td "/geometric-pink-green-christmas-tree-abstract-math-inspired URL must be 50 char…" at bounding box center [346, 328] width 64 height 44
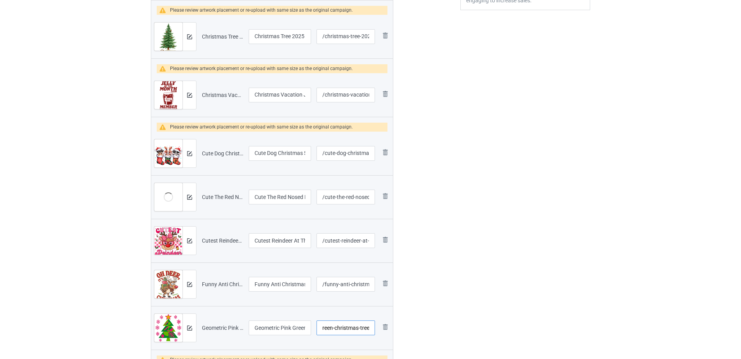
type input "/geometric-pink-green-christmas-tree"
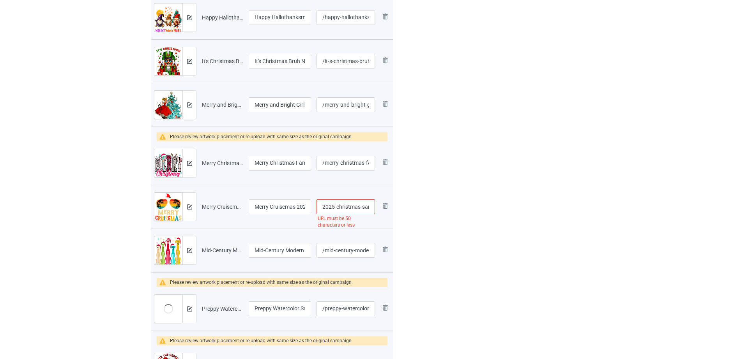
scroll to position [0, 88]
drag, startPoint x: 334, startPoint y: 210, endPoint x: 366, endPoint y: 207, distance: 32.5
click at [366, 207] on input "/merry-cruisemas-2025-christmas-santa-reindeer-cruise" at bounding box center [345, 207] width 58 height 15
click at [360, 207] on input "/merry-cruisemas-2025-christmas-santa-reindeer-cruise" at bounding box center [345, 207] width 58 height 15
drag, startPoint x: 332, startPoint y: 205, endPoint x: 387, endPoint y: 205, distance: 55.3
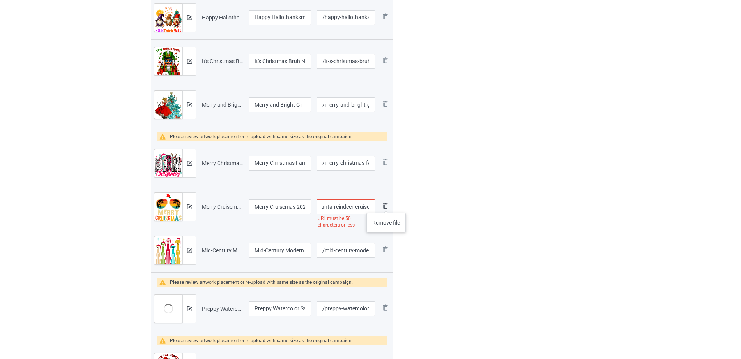
click at [387, 205] on tr "Preview and edit artwork Merry Cruisemas 2025 Christmas Santa Reindeer Cruise.p…" at bounding box center [272, 207] width 242 height 44
type input "/merry-cruisemas-2025-christmas-santa"
click at [455, 188] on div "Edit artwork You can adjust your artwork position, and upload files for double-…" at bounding box center [525, 181] width 141 height 1743
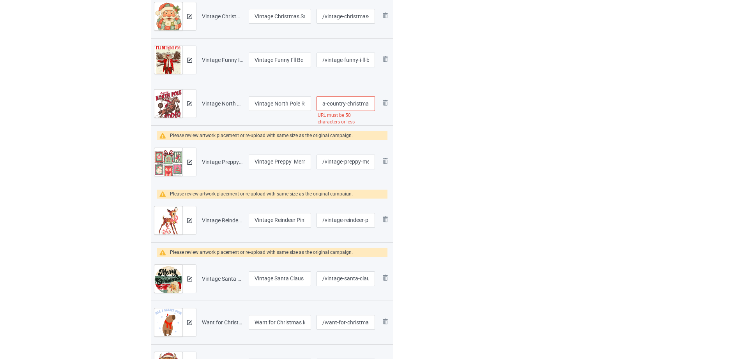
drag, startPoint x: 334, startPoint y: 116, endPoint x: 371, endPoint y: 108, distance: 37.9
click at [371, 108] on input "/vintage-north-pole-rodeo-cowboy-santa-country-christmas" at bounding box center [345, 103] width 58 height 15
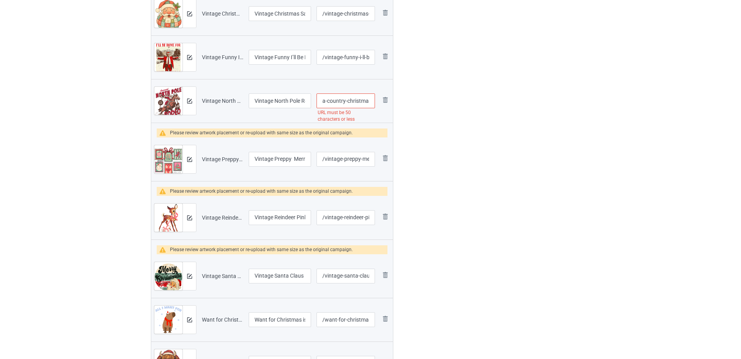
click at [351, 105] on input "/vintage-north-pole-rodeo-cowboy-santa-country-christmas" at bounding box center [345, 101] width 58 height 15
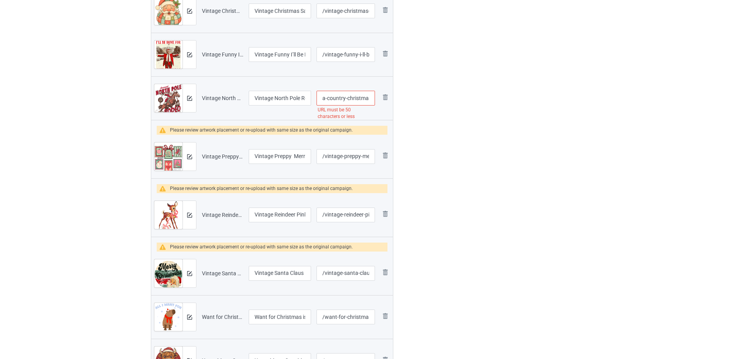
drag, startPoint x: 342, startPoint y: 99, endPoint x: 375, endPoint y: 97, distance: 33.2
click at [375, 97] on td "/vintage-north-pole-rodeo-cowboy-santa-country-christmas URL must be 50 charact…" at bounding box center [346, 98] width 64 height 44
type input "/vintage-north-pole-rodeo-cowboy-santa-country"
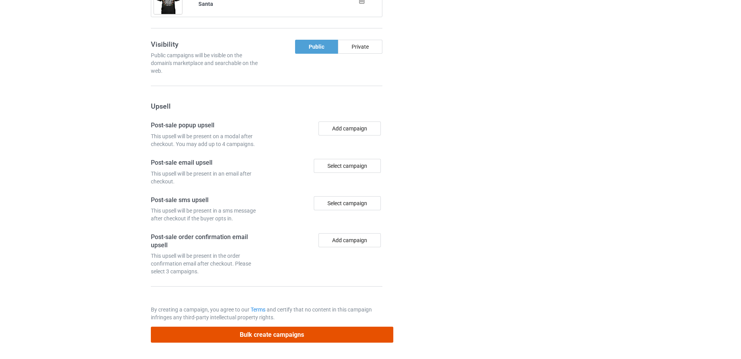
click at [286, 340] on button "Bulk create campaigns" at bounding box center [272, 335] width 242 height 16
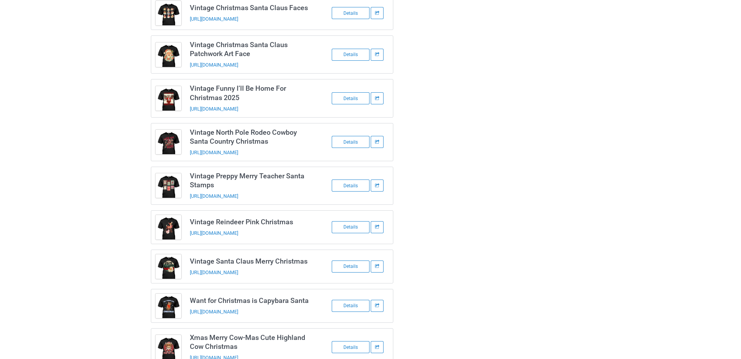
scroll to position [995, 0]
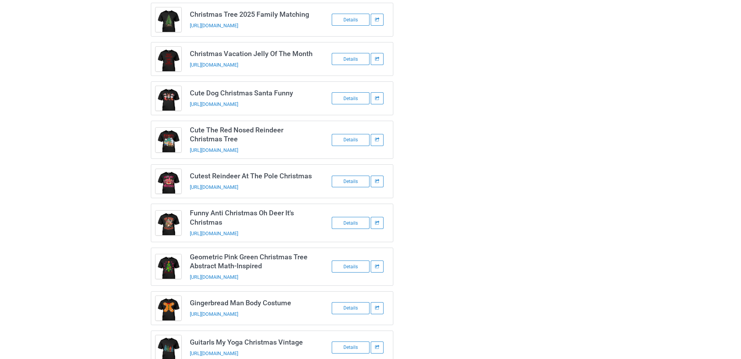
scroll to position [0, 0]
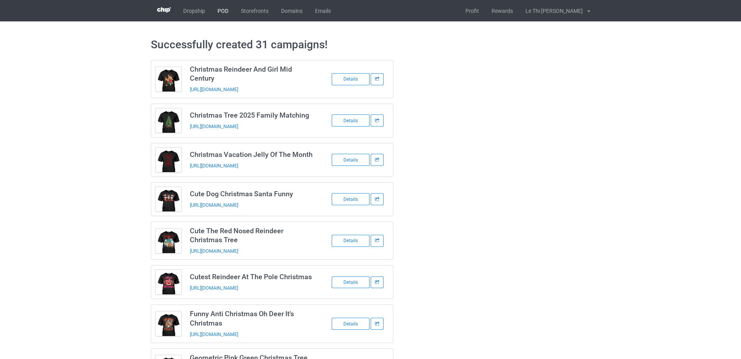
click at [221, 10] on link "POD" at bounding box center [222, 10] width 23 height 21
